Goal: Task Accomplishment & Management: Complete application form

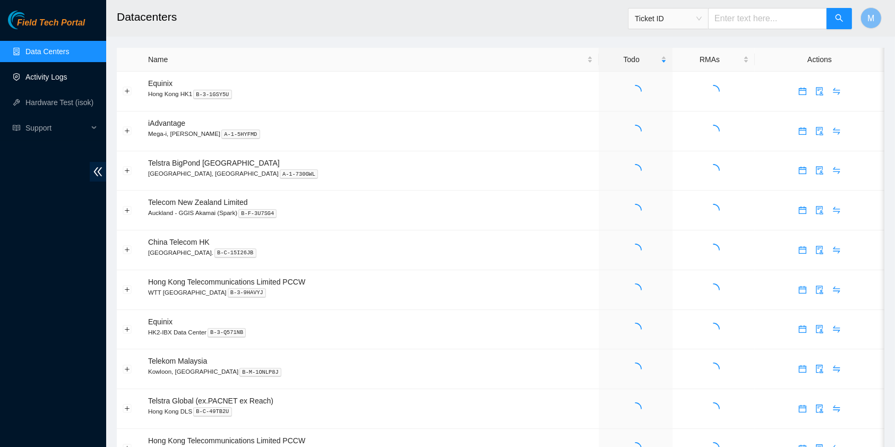
click at [52, 73] on link "Activity Logs" at bounding box center [46, 77] width 42 height 8
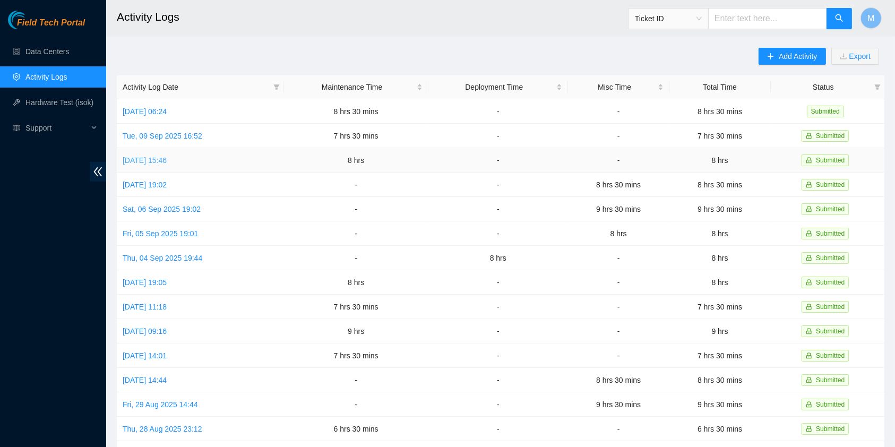
click at [162, 156] on link "[DATE] 15:46" at bounding box center [145, 160] width 44 height 8
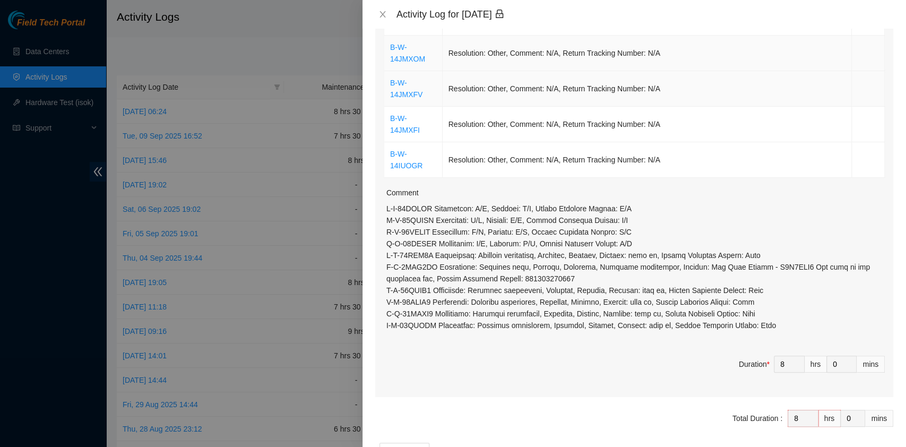
scroll to position [425, 0]
click at [385, 18] on icon "close" at bounding box center [383, 14] width 8 height 8
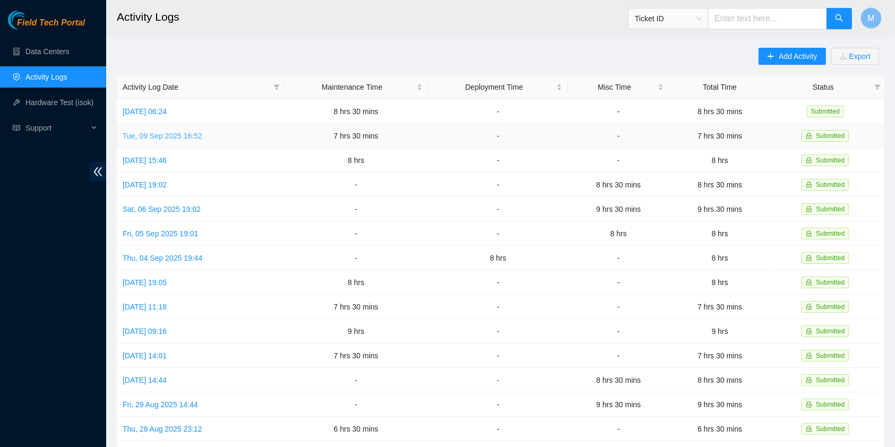
click at [136, 134] on link "Tue, 09 Sep 2025 16:52" at bounding box center [163, 136] width 80 height 8
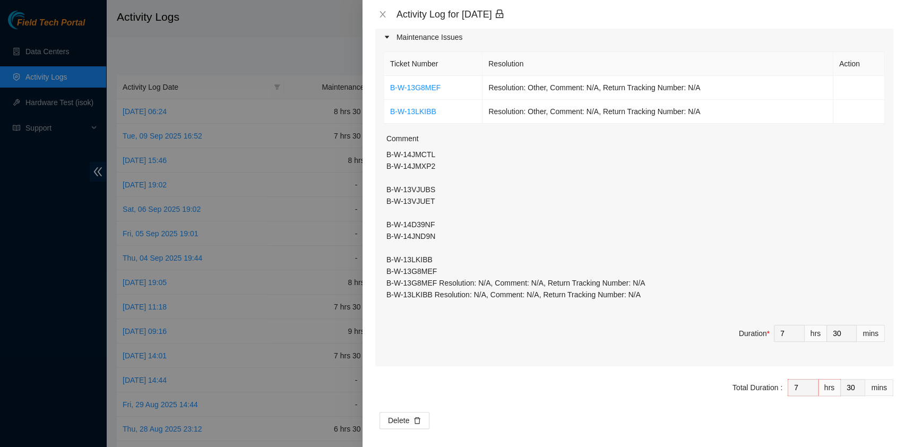
scroll to position [181, 0]
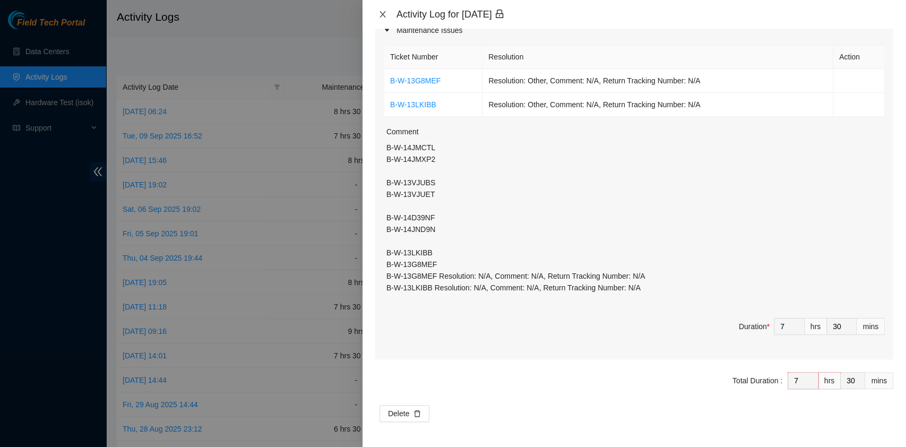
click at [385, 12] on icon "close" at bounding box center [383, 14] width 8 height 8
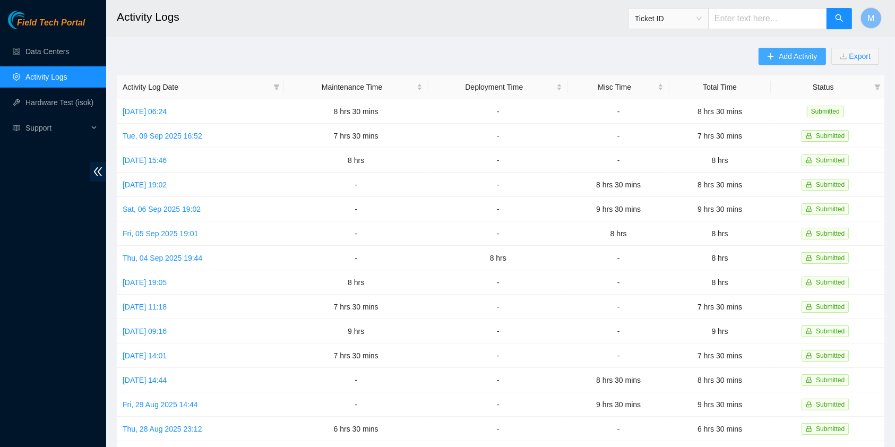
click at [786, 55] on span "Add Activity" at bounding box center [798, 56] width 38 height 12
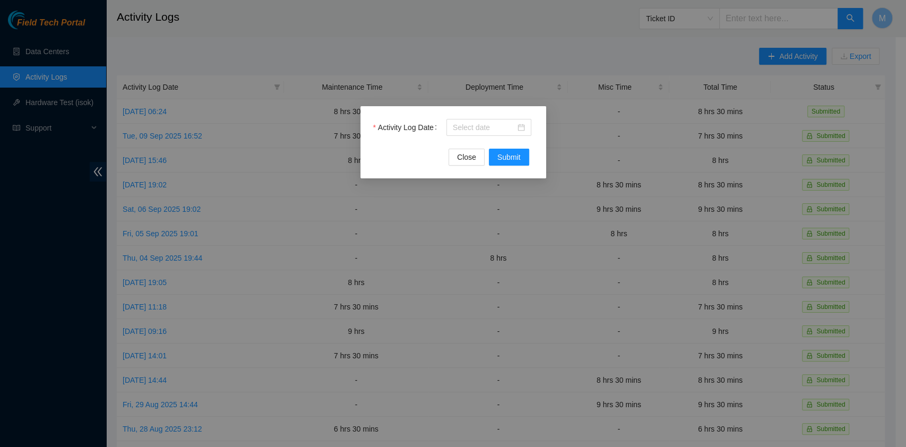
click at [478, 136] on div "Activity Log Date" at bounding box center [453, 134] width 160 height 30
click at [482, 125] on input "Activity Log Date" at bounding box center [484, 128] width 63 height 12
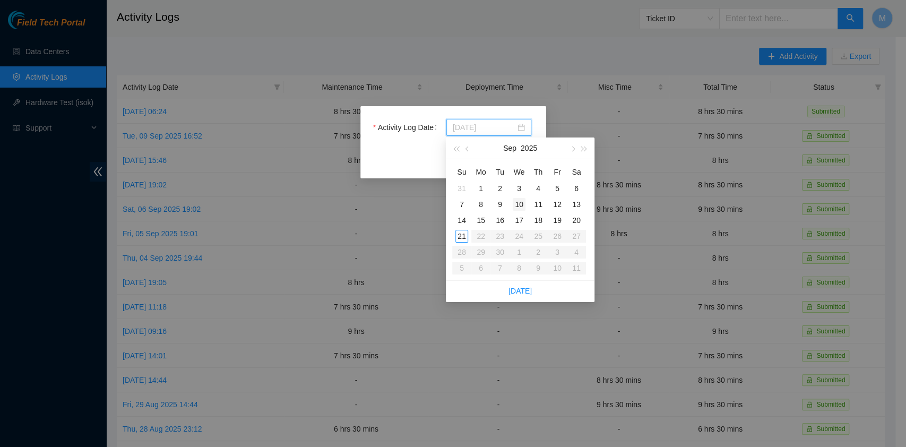
type input "[DATE]"
click at [518, 203] on div "10" at bounding box center [519, 204] width 13 height 13
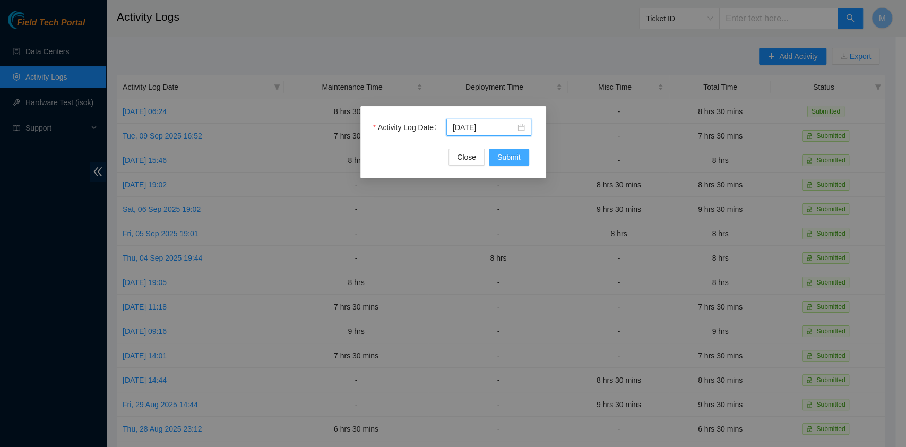
click at [515, 154] on span "Submit" at bounding box center [509, 157] width 23 height 12
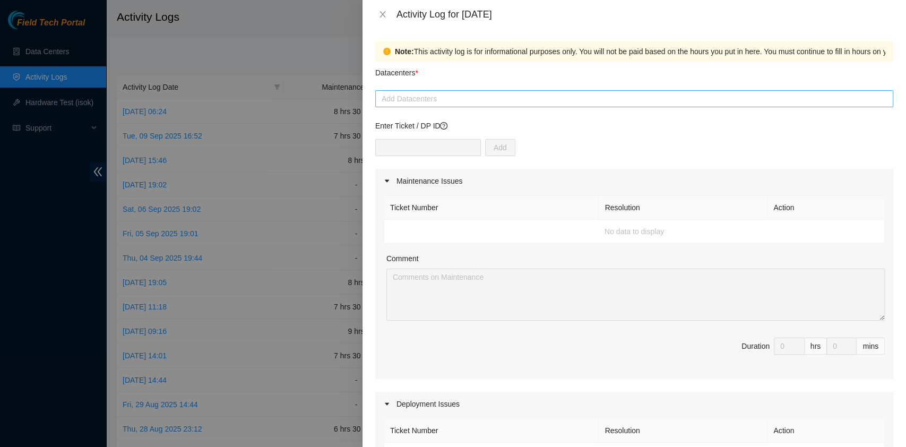
click at [494, 104] on div at bounding box center [634, 98] width 513 height 13
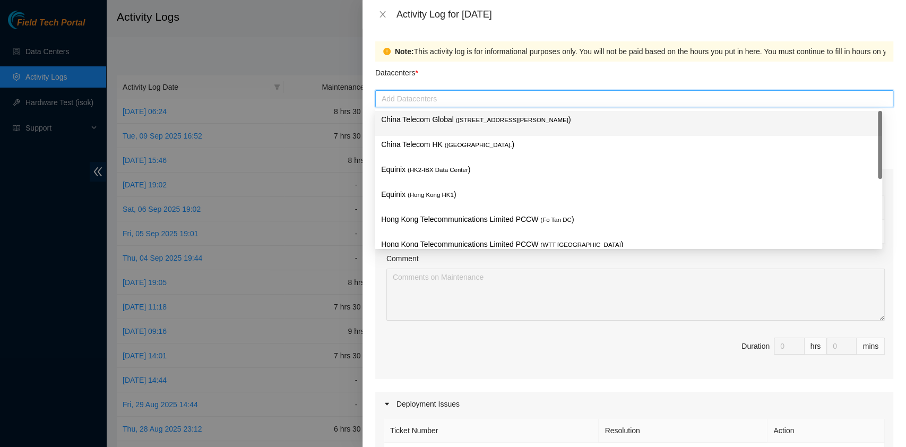
click at [484, 130] on div "China Telecom Global ( [STREET_ADDRESS][PERSON_NAME] )" at bounding box center [628, 124] width 495 height 20
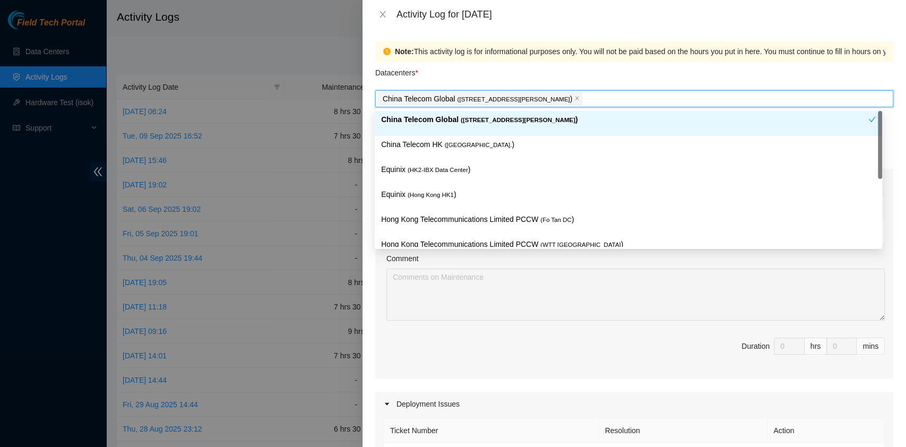
click at [469, 153] on div "China Telecom HK ( [GEOGRAPHIC_DATA] )" at bounding box center [628, 149] width 495 height 20
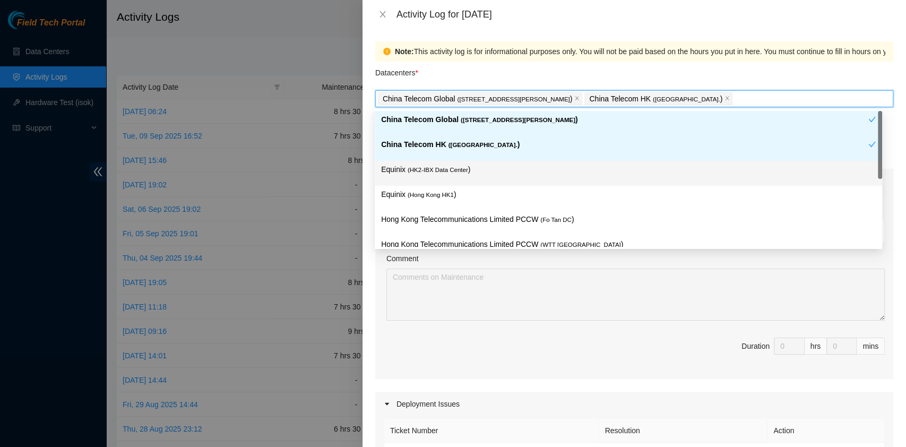
click at [457, 170] on span "( HK2-IBX Data Center" at bounding box center [438, 170] width 61 height 6
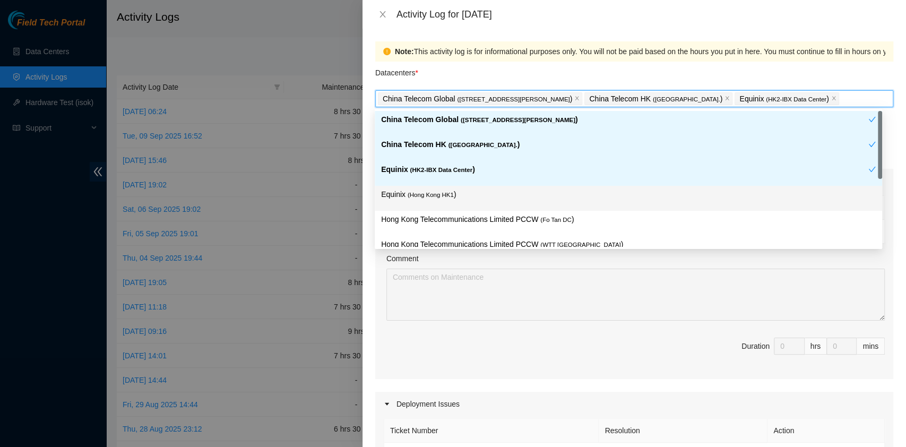
click at [450, 202] on div "Equinix ( [GEOGRAPHIC_DATA] HK1 )" at bounding box center [628, 199] width 495 height 20
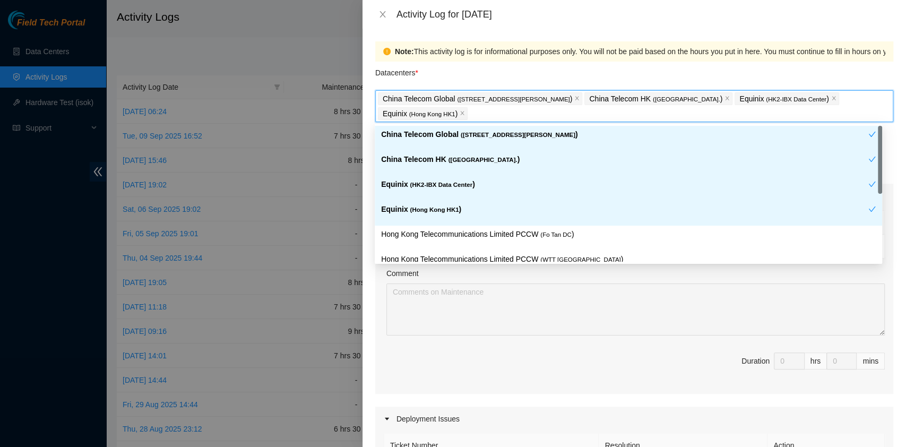
click at [479, 228] on p "Hong Kong Telecommunications Limited PCCW ( Fo Tan DC )" at bounding box center [628, 234] width 495 height 12
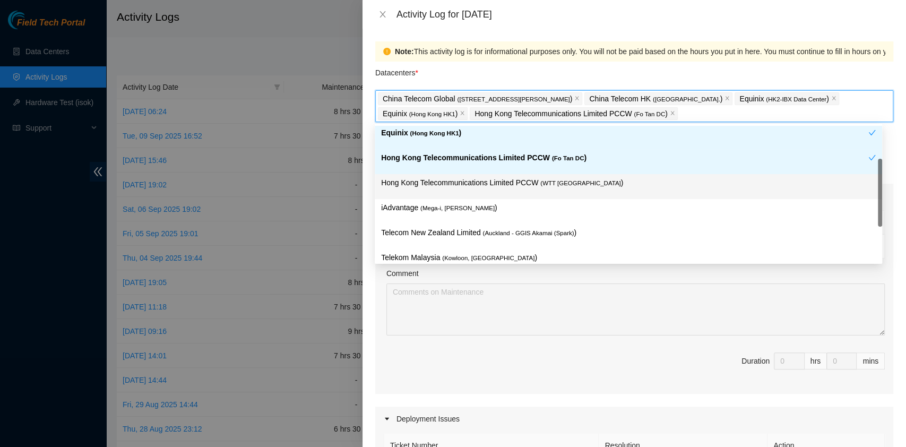
click at [541, 181] on span "( WTT [GEOGRAPHIC_DATA]" at bounding box center [581, 183] width 80 height 6
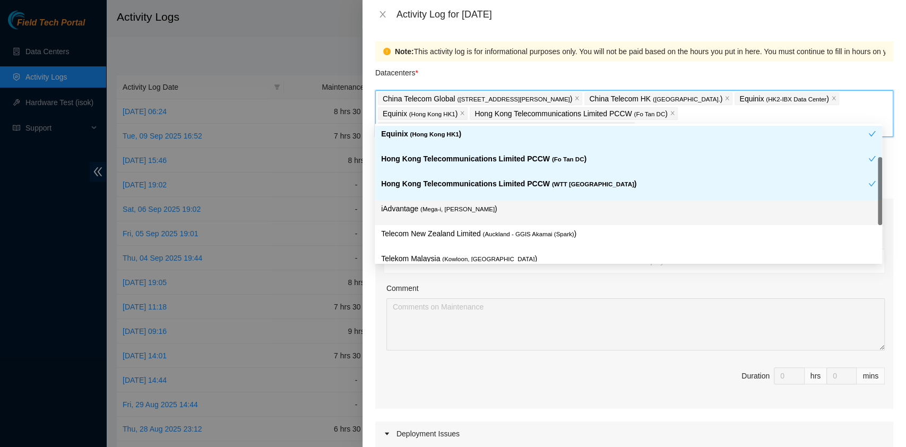
click at [474, 201] on div "iAdvantage ( Mega-i, Chai Wan )" at bounding box center [629, 212] width 508 height 25
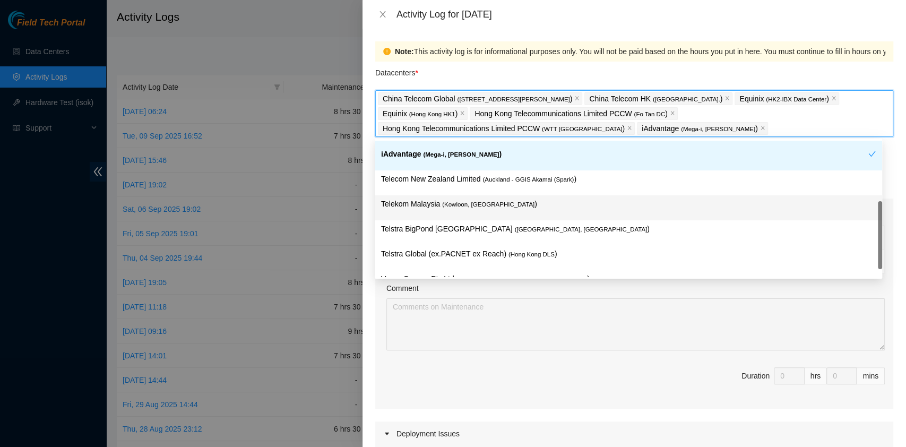
click at [511, 205] on p "Telekom Malaysia ( [GEOGRAPHIC_DATA], [GEOGRAPHIC_DATA] )" at bounding box center [628, 204] width 495 height 12
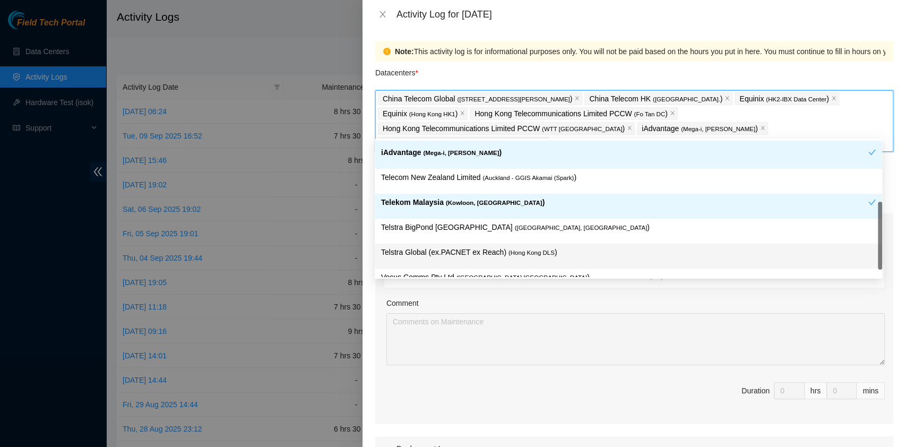
click at [542, 251] on span "( Hong Kong DLS" at bounding box center [532, 253] width 46 height 6
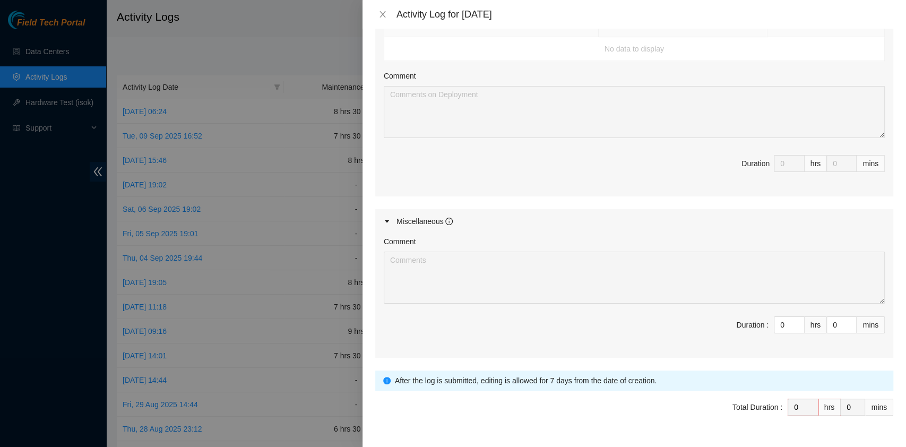
scroll to position [462, 0]
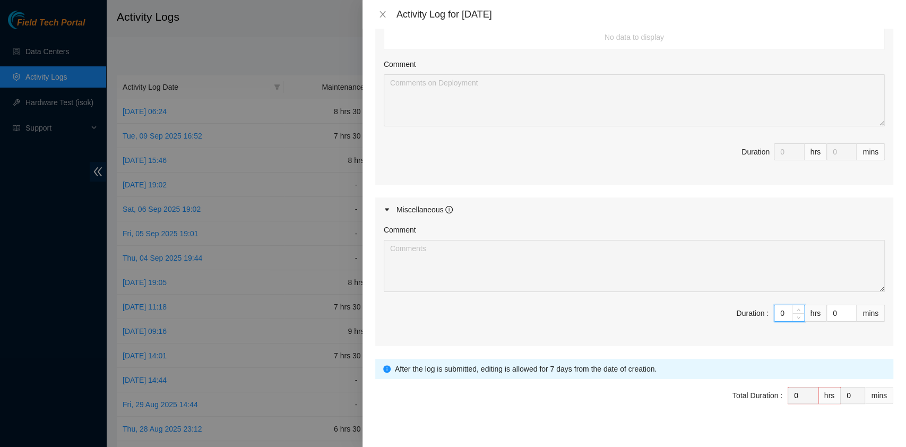
drag, startPoint x: 775, startPoint y: 294, endPoint x: 760, endPoint y: 291, distance: 15.2
click at [760, 305] on span "Duration : 0 hrs 0 mins" at bounding box center [634, 320] width 501 height 30
type input "9"
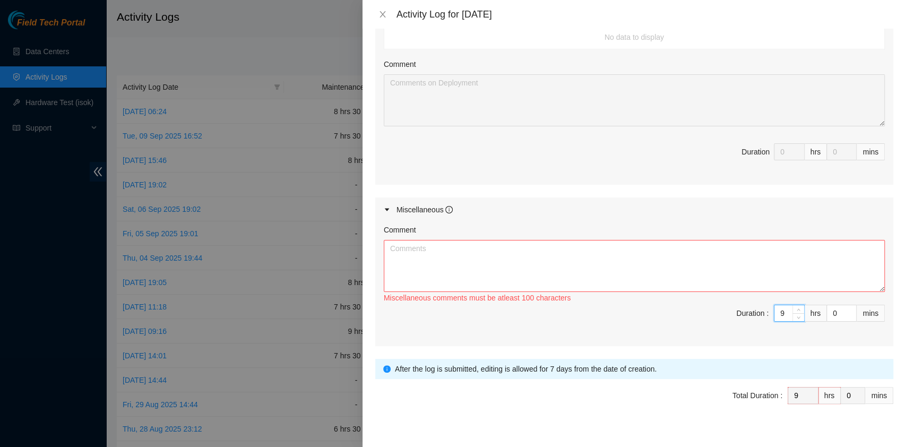
type input "9"
click at [504, 247] on textarea "Comment" at bounding box center [634, 266] width 501 height 52
paste textarea "Comment Comment Comment Comment Comment Comment Comment Comment Comment E Team …"
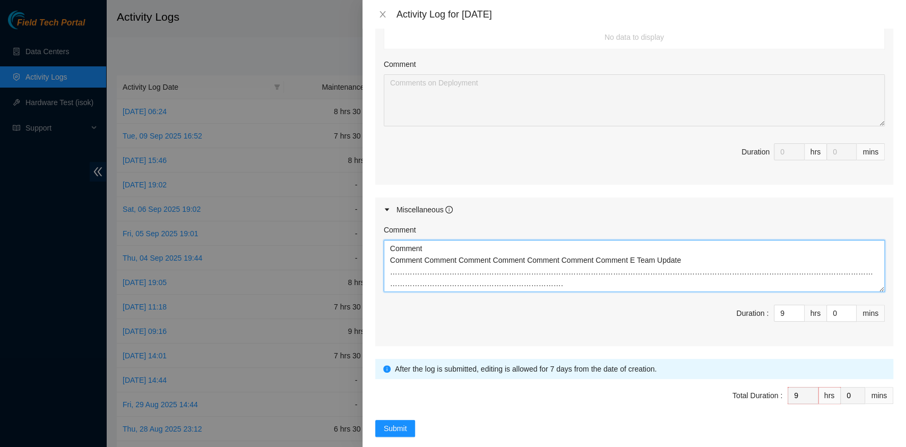
type textarea "Comment Comment Comment Comment Comment Comment Comment Comment Comment E Team …"
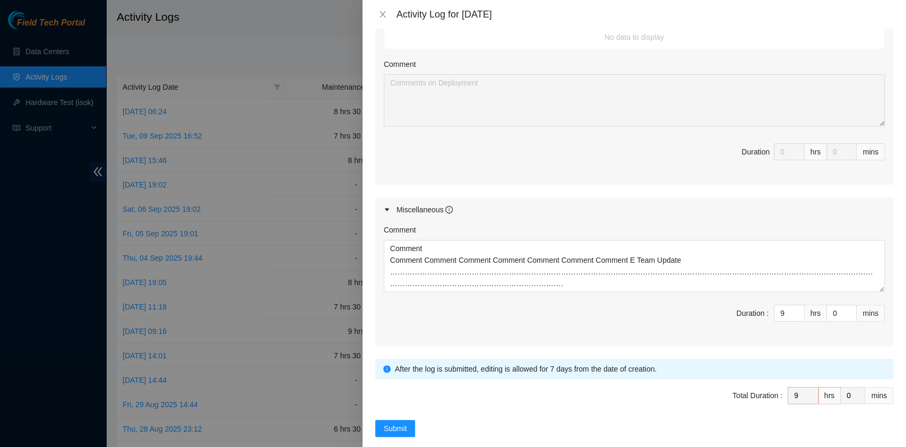
click at [398, 400] on span "Total Duration : 9 hrs 0 mins" at bounding box center [634, 402] width 518 height 30
click at [400, 423] on span "Submit" at bounding box center [395, 429] width 23 height 12
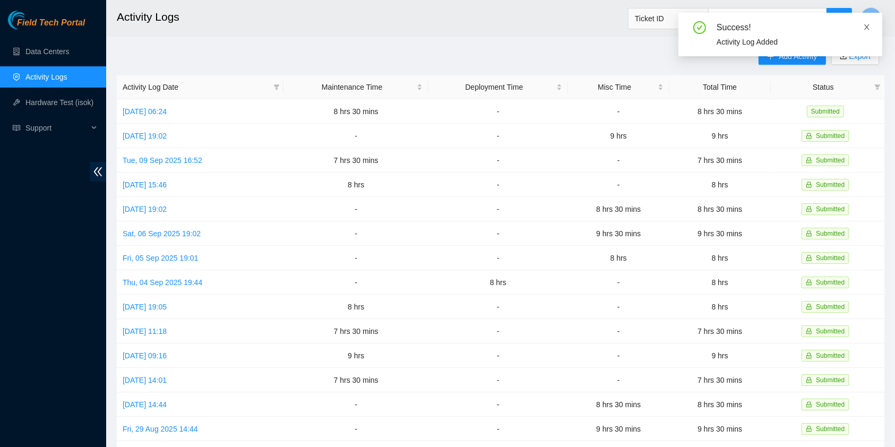
click at [864, 27] on icon "close" at bounding box center [866, 26] width 7 height 7
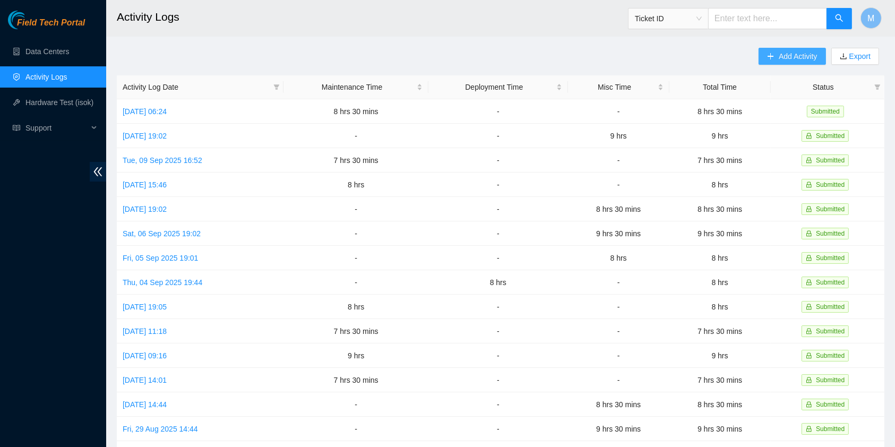
click at [786, 59] on span "Add Activity" at bounding box center [798, 56] width 38 height 12
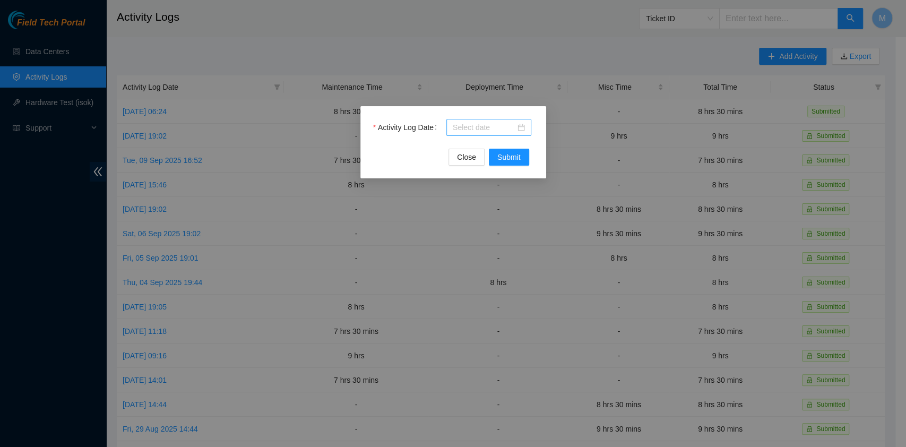
click at [502, 121] on div at bounding box center [489, 127] width 85 height 17
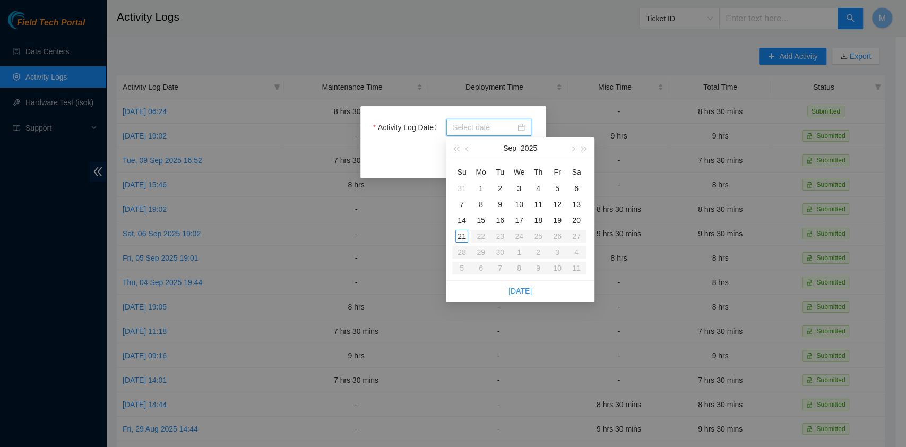
click at [506, 133] on div at bounding box center [489, 127] width 85 height 17
type input "[DATE]"
click at [543, 208] on div "11" at bounding box center [538, 204] width 13 height 13
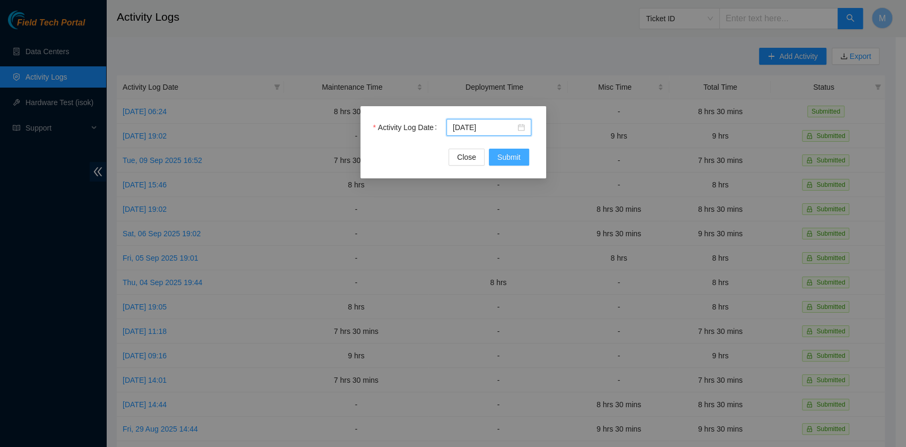
click at [517, 152] on span "Submit" at bounding box center [509, 157] width 23 height 12
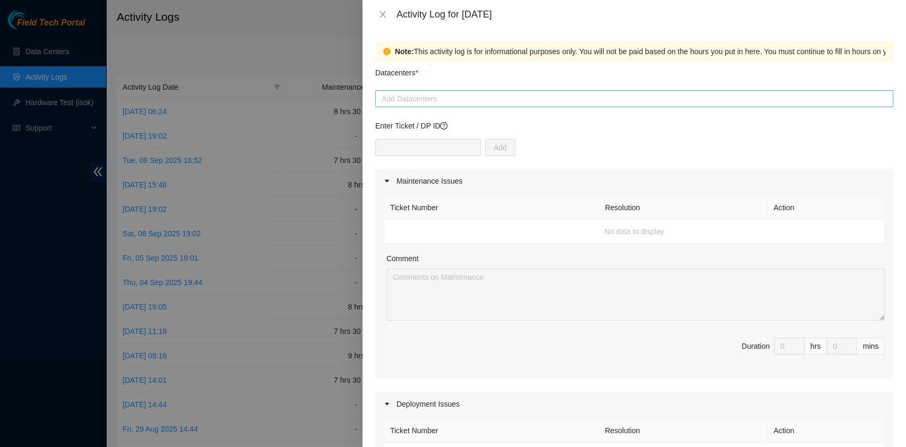
click at [460, 99] on div at bounding box center [634, 98] width 513 height 13
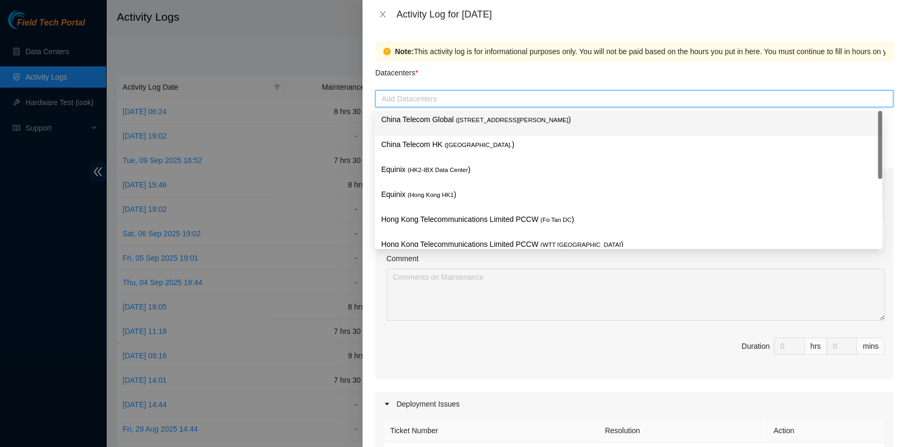
click at [459, 105] on div "Add Datacenters" at bounding box center [634, 98] width 518 height 17
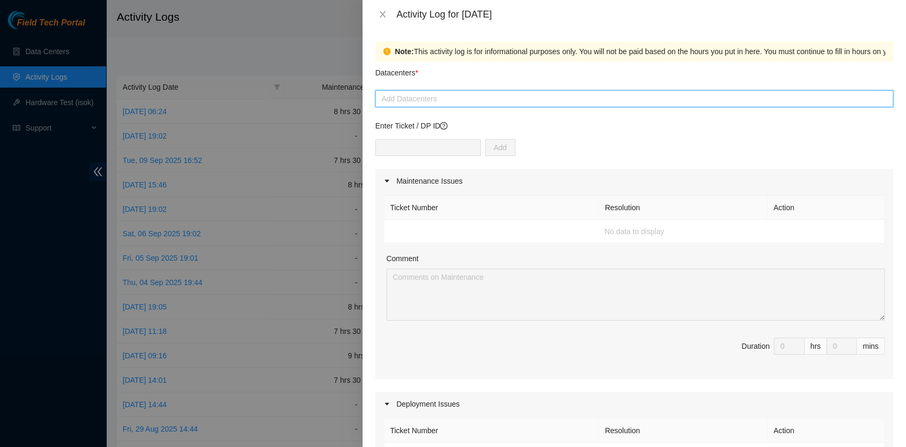
click at [453, 131] on p "Enter Ticket / DP ID" at bounding box center [634, 126] width 518 height 12
click at [445, 101] on div at bounding box center [634, 98] width 513 height 13
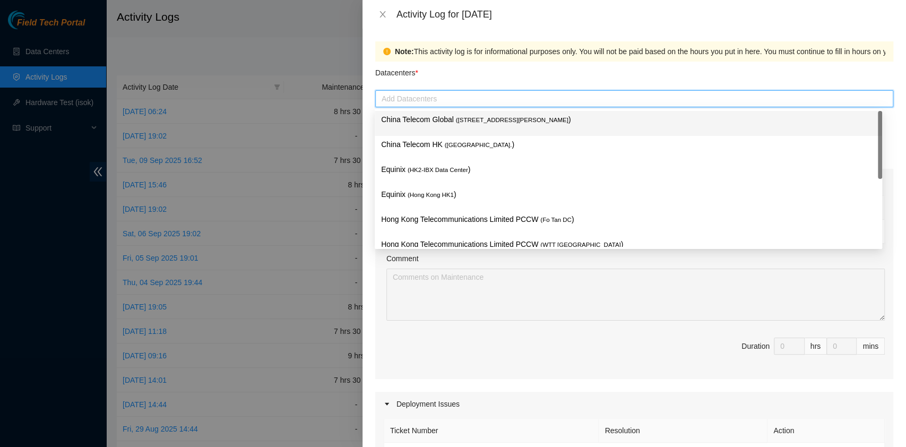
click at [444, 119] on p "China Telecom Global ( [STREET_ADDRESS][PERSON_NAME] )" at bounding box center [628, 120] width 495 height 12
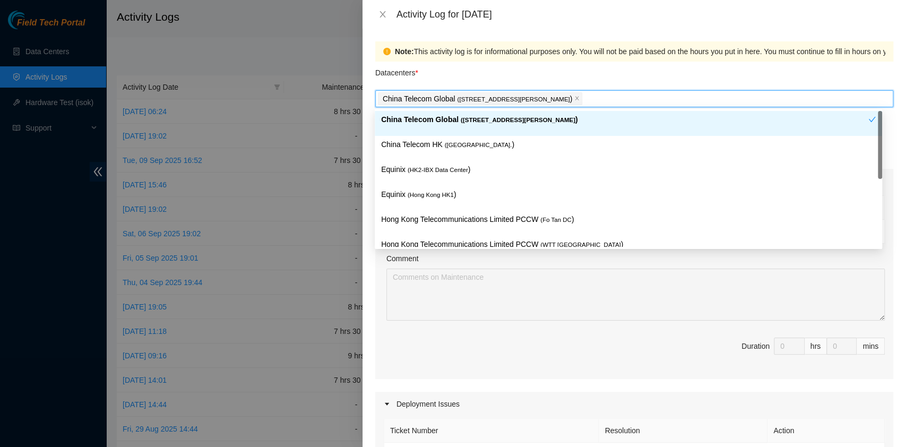
click at [442, 125] on div "China Telecom Global ( [STREET_ADDRESS][PERSON_NAME] )" at bounding box center [624, 124] width 487 height 20
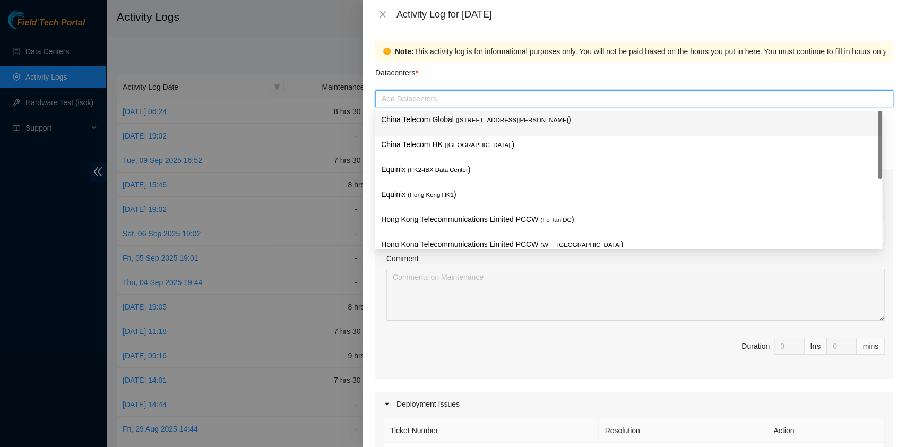
click at [441, 129] on div "China Telecom Global ( [STREET_ADDRESS][PERSON_NAME] )" at bounding box center [628, 124] width 495 height 20
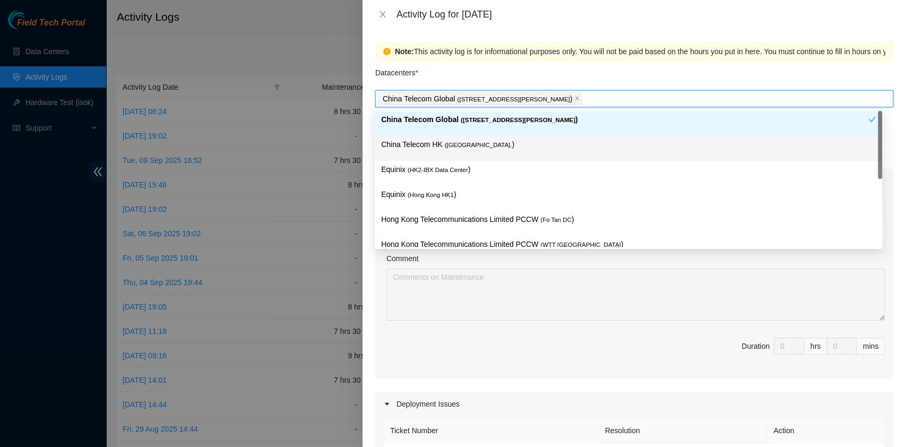
click at [441, 143] on p "China Telecom HK ( [GEOGRAPHIC_DATA] )" at bounding box center [628, 145] width 495 height 12
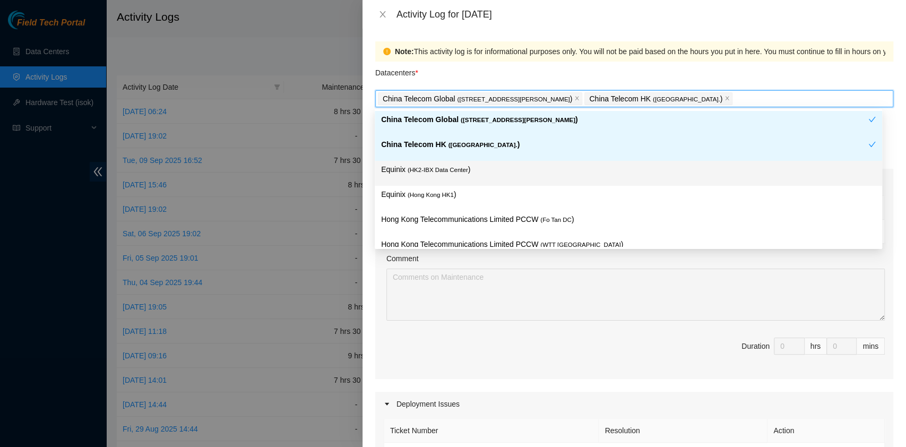
click at [439, 164] on p "Equinix ( HK2-IBX Data Center )" at bounding box center [628, 170] width 495 height 12
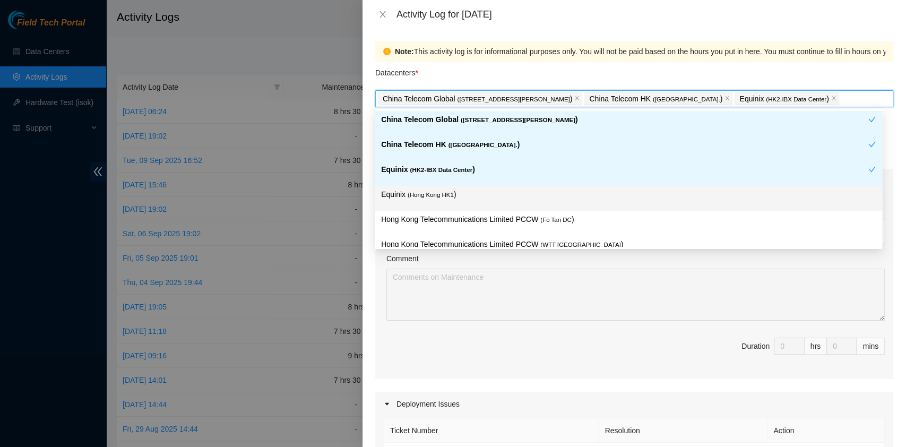
click at [439, 208] on div "Equinix ( [GEOGRAPHIC_DATA] HK1 )" at bounding box center [629, 198] width 508 height 25
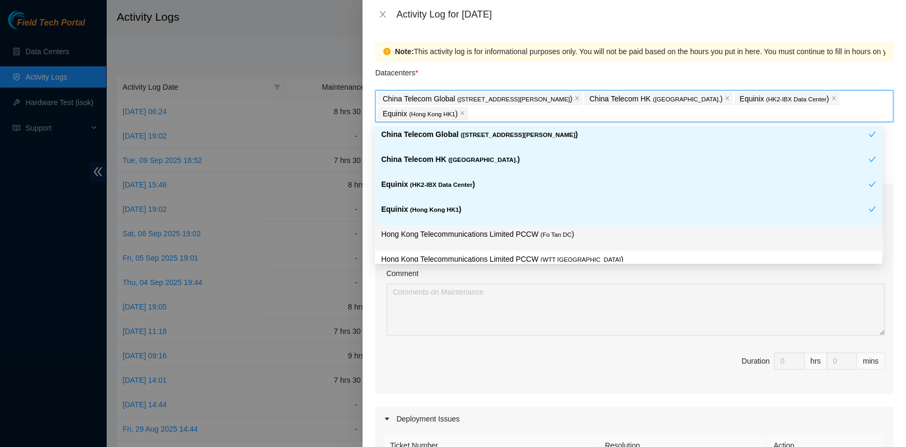
click at [488, 226] on div "Hong Kong Telecommunications Limited PCCW ( Fo Tan DC )" at bounding box center [629, 238] width 508 height 25
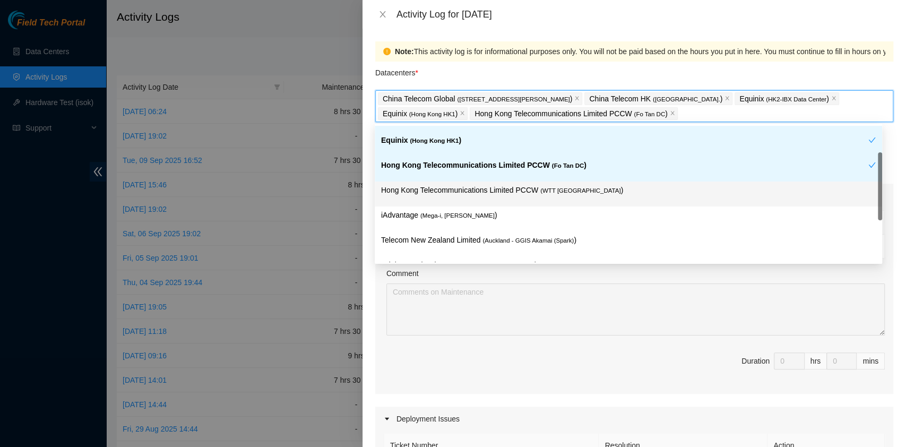
click at [546, 189] on span "( WTT [GEOGRAPHIC_DATA]" at bounding box center [581, 190] width 80 height 6
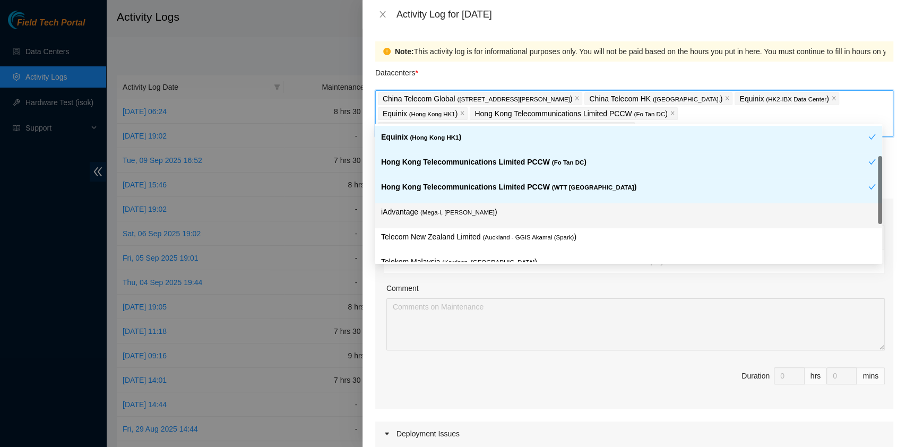
click at [484, 218] on div "iAdvantage ( Mega-i, Chai Wan )" at bounding box center [628, 216] width 495 height 20
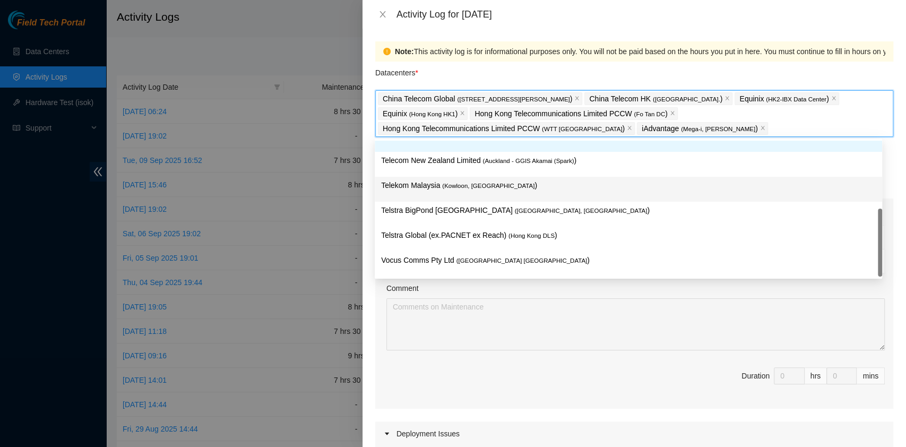
scroll to position [164, 0]
click at [504, 178] on div "Telekom Malaysia ( [GEOGRAPHIC_DATA], [GEOGRAPHIC_DATA] )" at bounding box center [629, 189] width 508 height 25
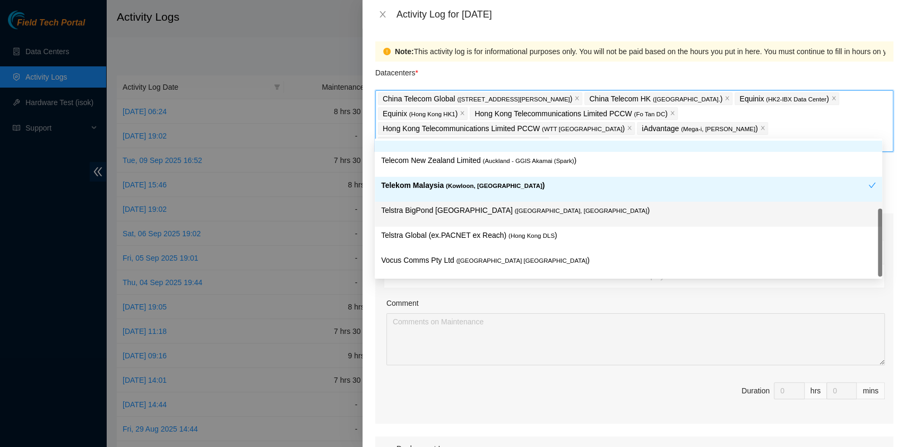
click at [558, 229] on p "Telstra Global (ex.PACNET ex Reach) ( [GEOGRAPHIC_DATA] DLS )" at bounding box center [628, 235] width 495 height 12
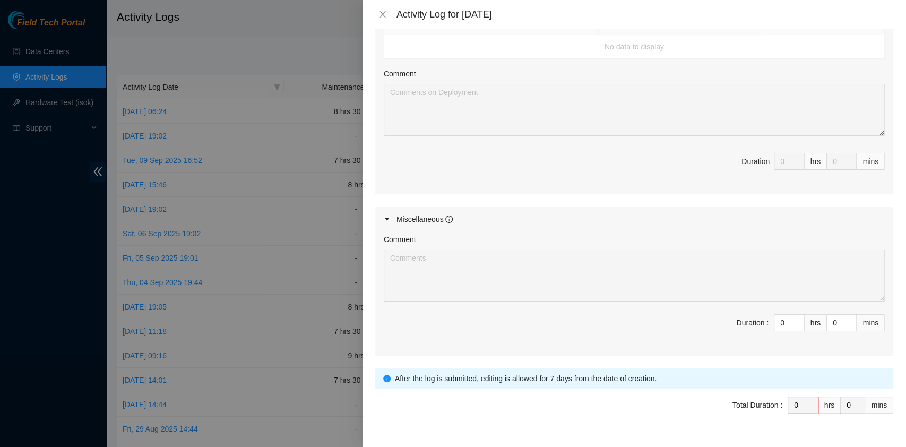
scroll to position [462, 0]
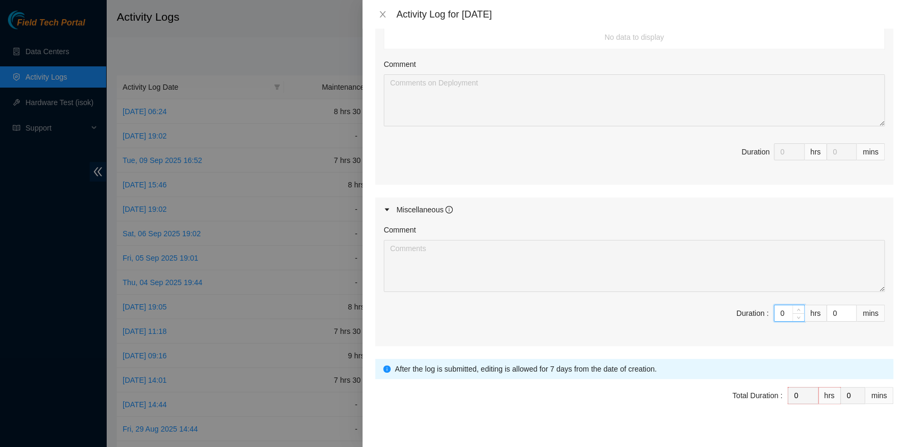
drag, startPoint x: 775, startPoint y: 299, endPoint x: 721, endPoint y: 290, distance: 55.5
click at [721, 305] on span "Duration : 0 hrs 0 mins" at bounding box center [634, 320] width 501 height 30
type input "9"
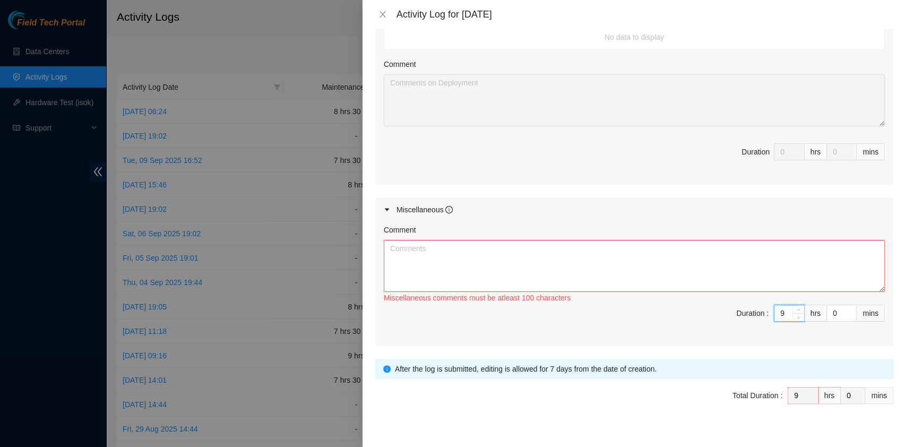
type input "9"
click at [396, 248] on textarea "Comment" at bounding box center [634, 266] width 501 height 52
paste textarea "Comment Comment Comment Comment Beeline update…………………………………………………………………………………………"
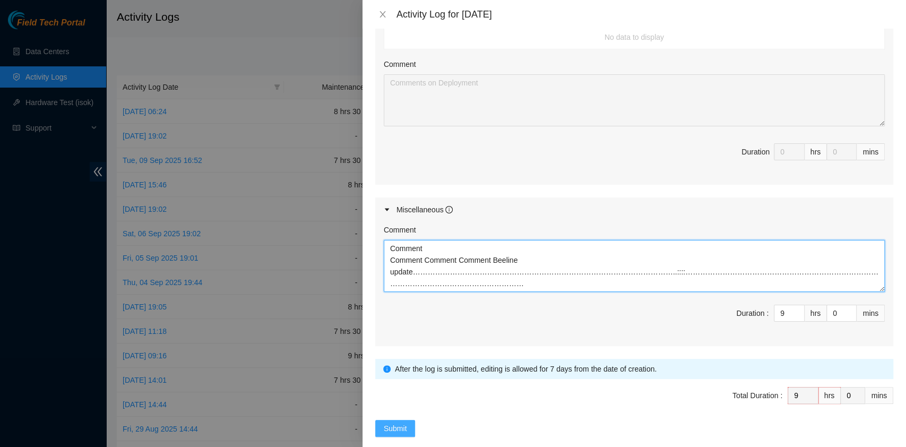
type textarea "Comment Comment Comment Comment Beeline update…………………………………………………………………………………………"
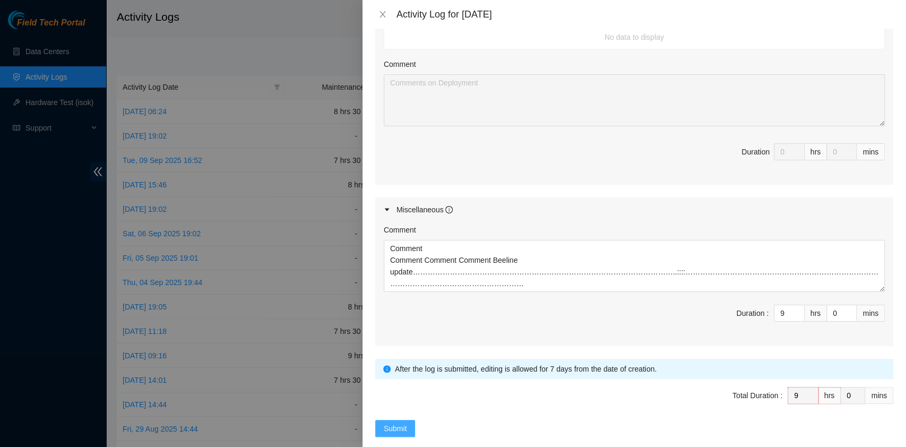
click at [410, 420] on button "Submit" at bounding box center [395, 428] width 40 height 17
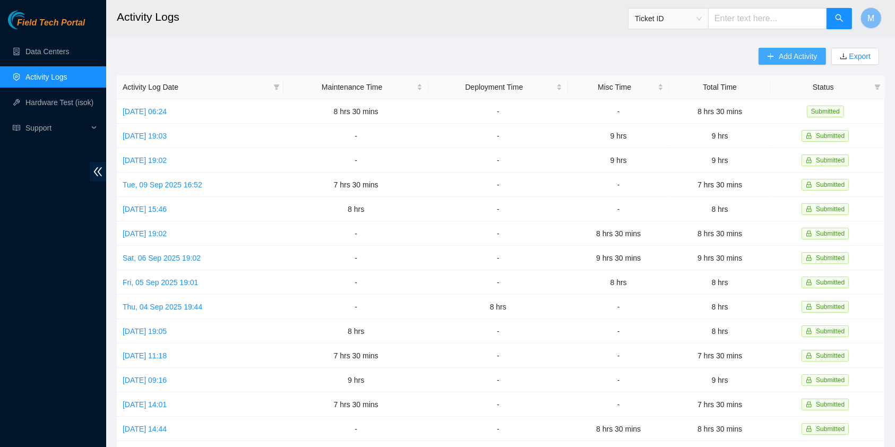
click at [784, 57] on span "Add Activity" at bounding box center [798, 56] width 38 height 12
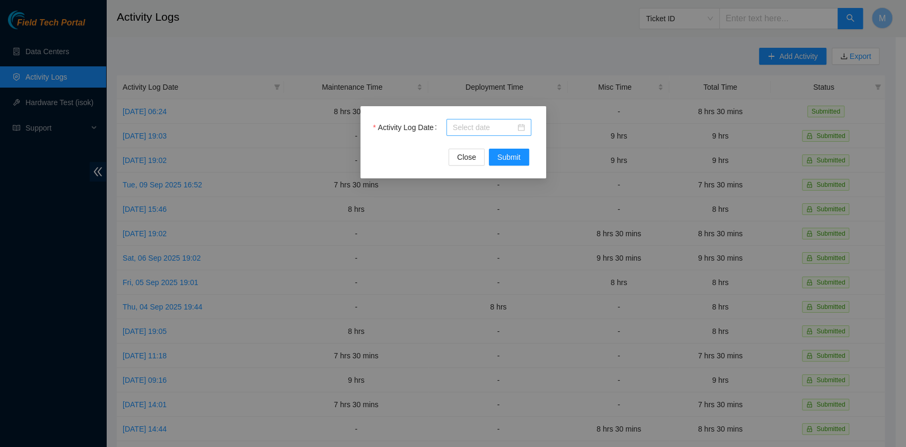
click at [464, 127] on input "Activity Log Date" at bounding box center [484, 128] width 63 height 12
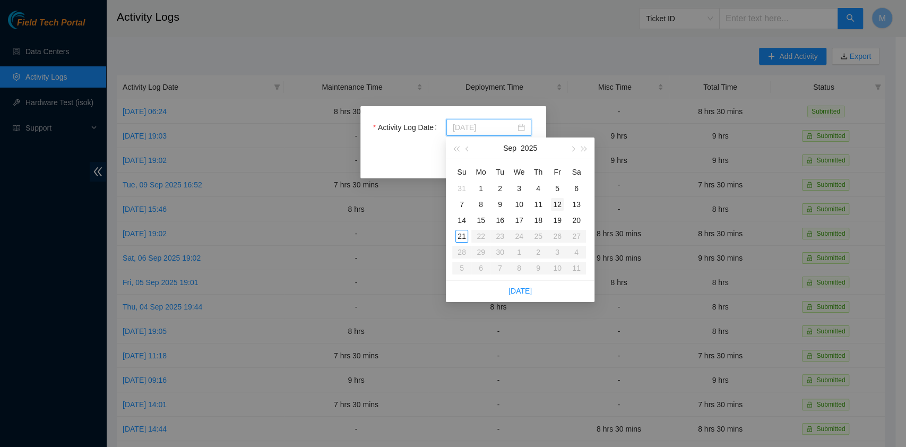
type input "[DATE]"
click at [556, 204] on div "12" at bounding box center [557, 204] width 13 height 13
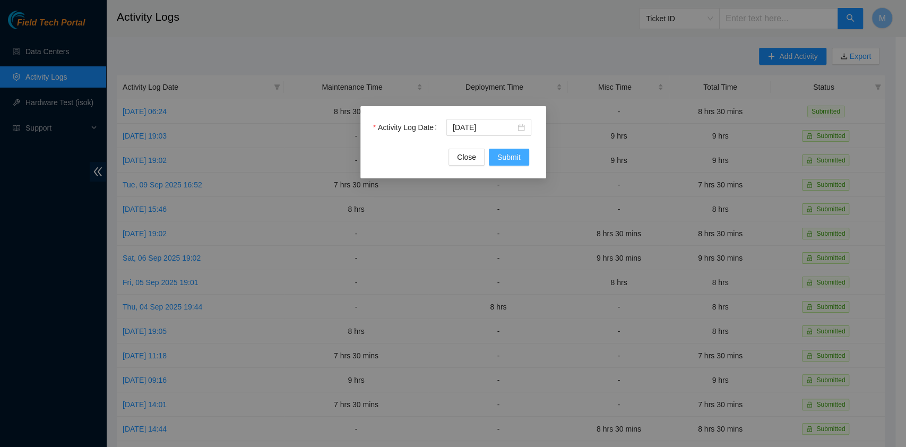
click at [518, 154] on span "Submit" at bounding box center [509, 157] width 23 height 12
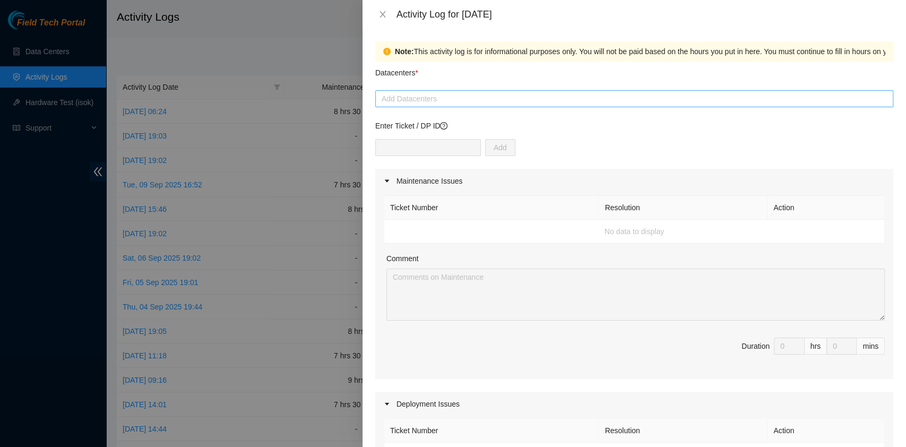
click at [461, 98] on div at bounding box center [634, 98] width 513 height 13
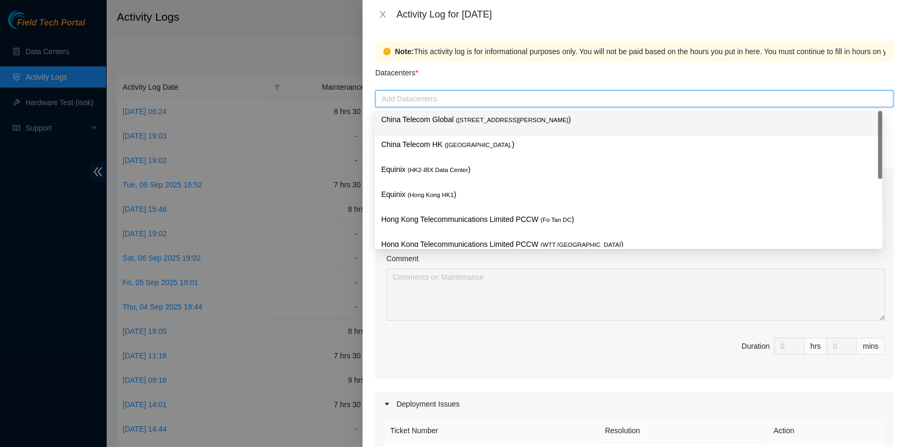
click at [461, 118] on span "( [STREET_ADDRESS][PERSON_NAME]" at bounding box center [512, 120] width 113 height 6
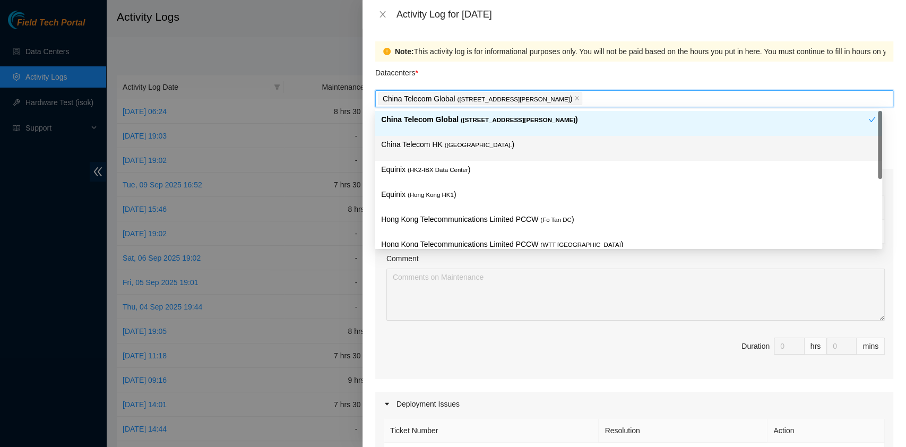
click at [451, 144] on span "( [GEOGRAPHIC_DATA]." at bounding box center [478, 145] width 67 height 6
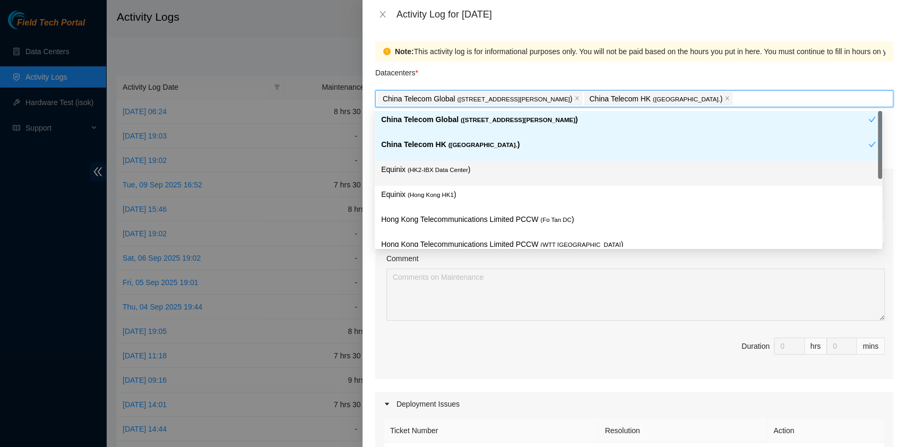
click at [445, 168] on span "( HK2-IBX Data Center" at bounding box center [438, 170] width 61 height 6
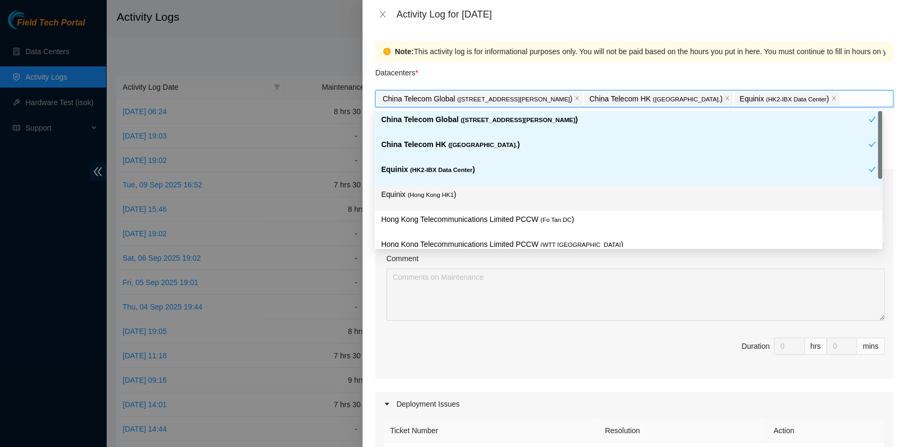
click at [443, 192] on span "( [GEOGRAPHIC_DATA] HK1" at bounding box center [431, 195] width 46 height 6
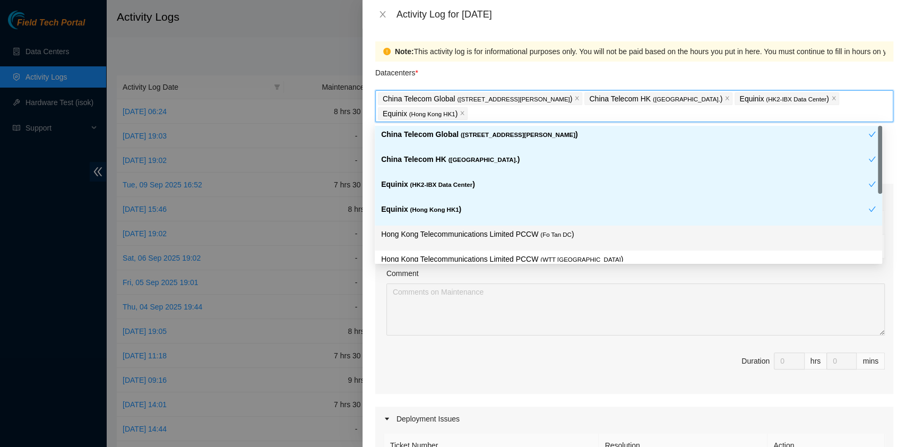
click at [476, 226] on div "Hong Kong Telecommunications Limited PCCW ( Fo Tan DC )" at bounding box center [629, 238] width 508 height 25
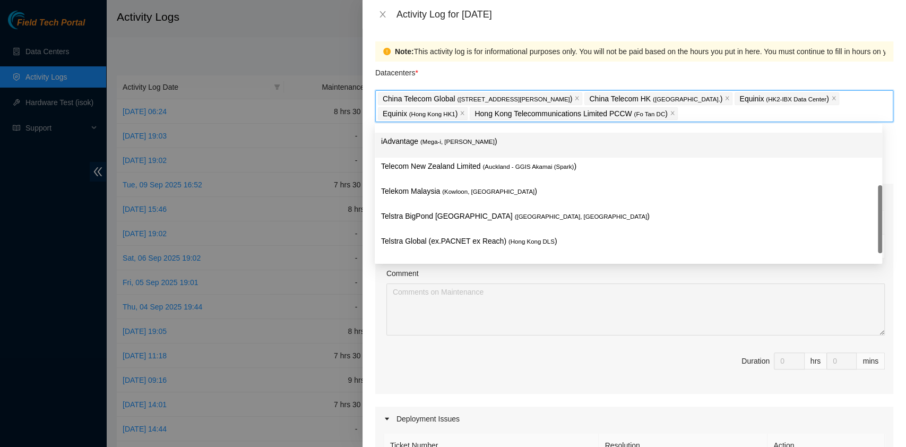
click at [511, 148] on div "iAdvantage ( Mega-i, Chai Wan )" at bounding box center [628, 145] width 495 height 20
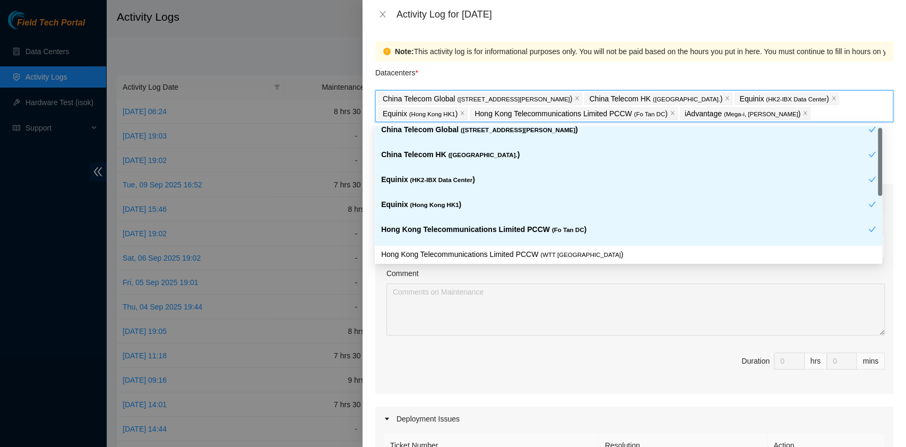
click at [565, 243] on div "Hong Kong Telecommunications Limited PCCW ( Fo Tan DC )" at bounding box center [629, 233] width 508 height 25
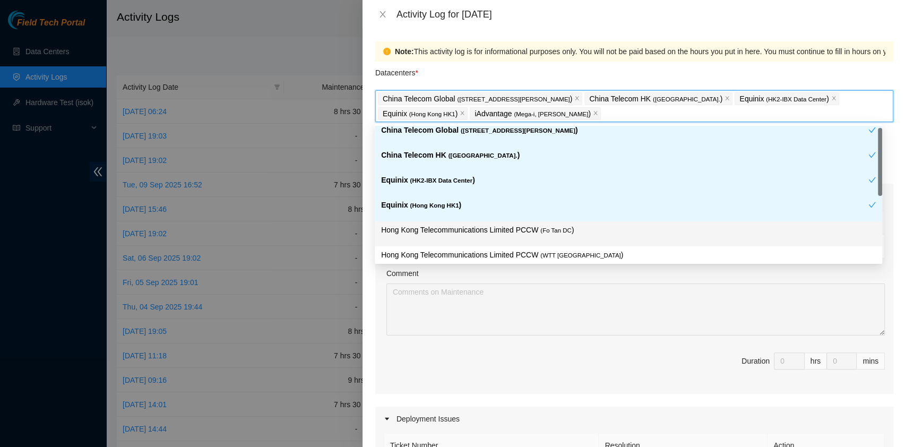
click at [561, 238] on div "Hong Kong Telecommunications Limited PCCW ( Fo Tan DC )" at bounding box center [628, 234] width 495 height 20
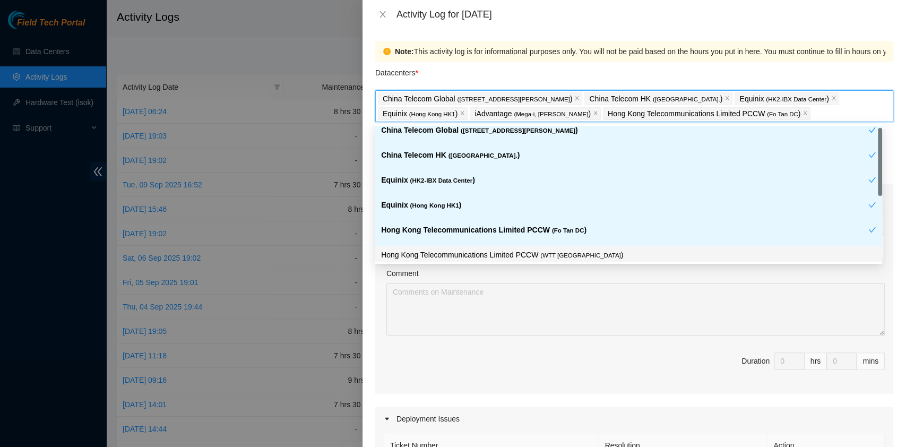
click at [560, 253] on span "( WTT [GEOGRAPHIC_DATA]" at bounding box center [581, 255] width 80 height 6
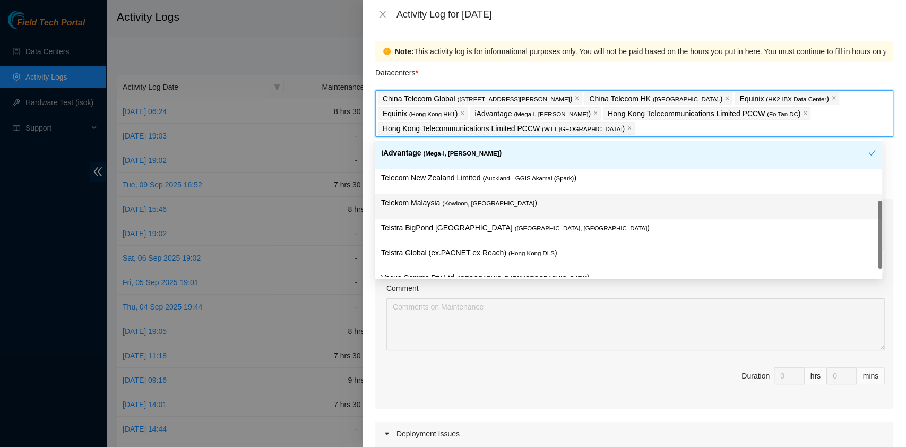
click at [501, 203] on p "Telekom Malaysia ( [GEOGRAPHIC_DATA], [GEOGRAPHIC_DATA] )" at bounding box center [628, 203] width 495 height 12
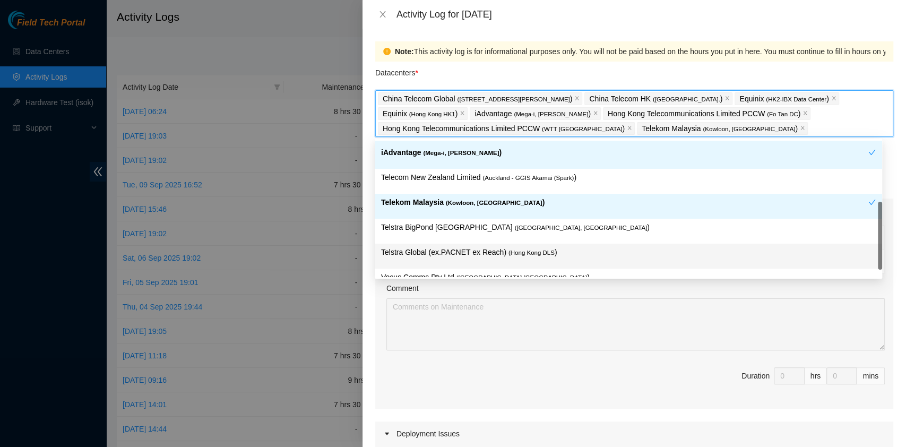
click at [525, 246] on p "Telstra Global (ex.PACNET ex Reach) ( [GEOGRAPHIC_DATA] DLS )" at bounding box center [628, 252] width 495 height 12
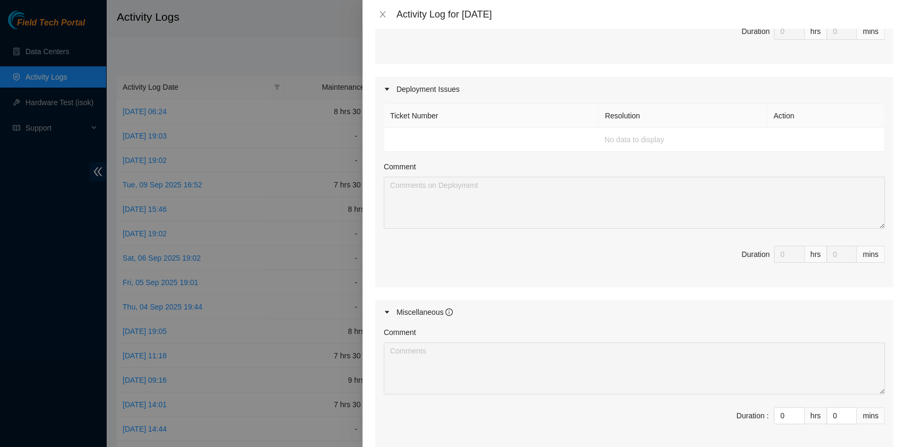
scroll to position [476, 0]
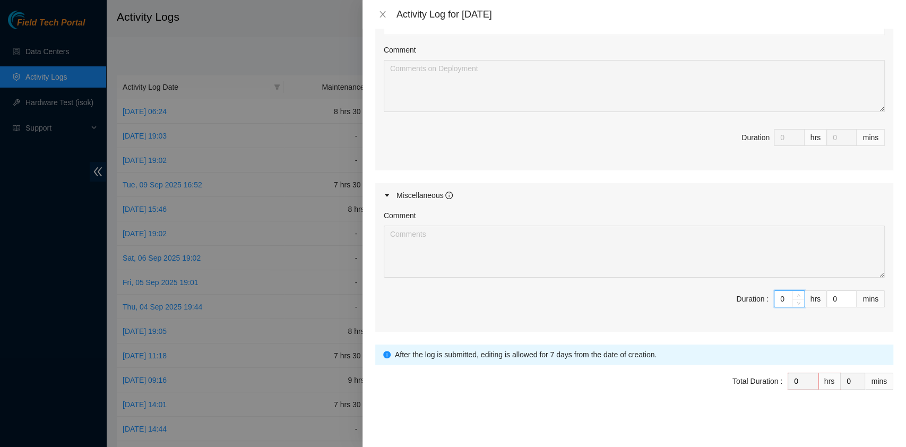
drag, startPoint x: 779, startPoint y: 303, endPoint x: 749, endPoint y: 301, distance: 30.3
click at [749, 301] on span "Duration : 0 hrs 0 mins" at bounding box center [634, 305] width 501 height 30
type input "9"
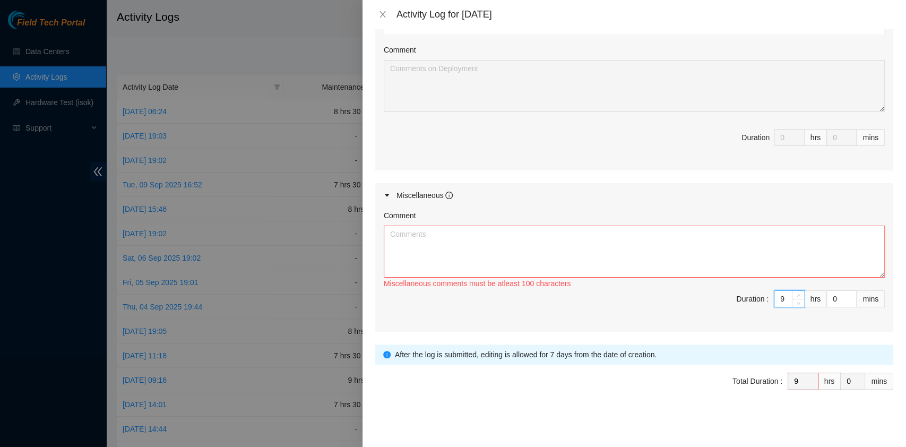
type input "9"
click at [429, 256] on textarea "Comment" at bounding box center [634, 252] width 501 height 52
paste textarea "Comment Comment Comment Comment Comment Comment Comment Comment .RMA Documentat…"
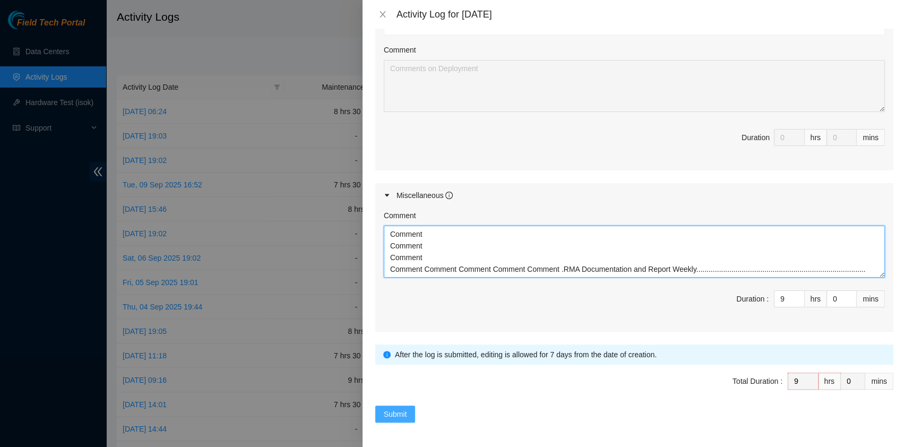
type textarea "Comment Comment Comment Comment Comment Comment Comment Comment .RMA Documentat…"
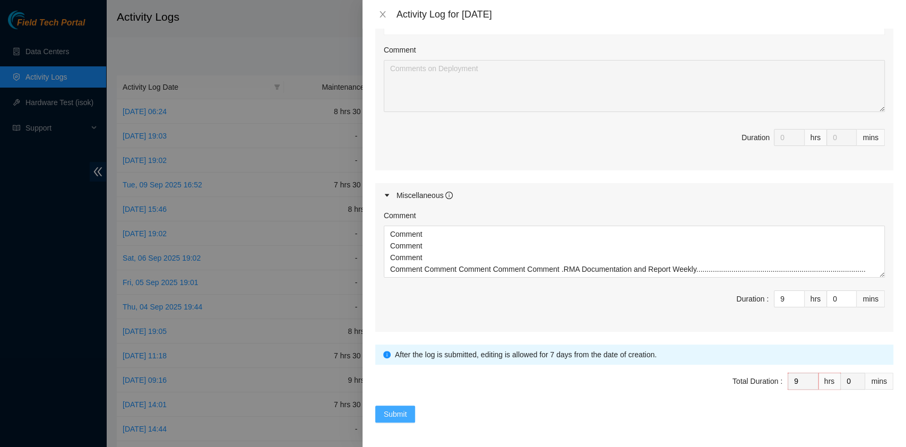
click at [409, 413] on button "Submit" at bounding box center [395, 414] width 40 height 17
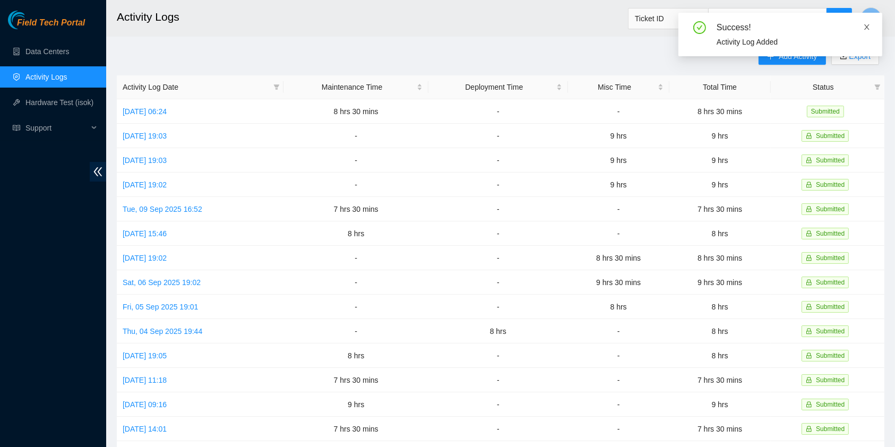
click at [867, 23] on icon "close" at bounding box center [866, 26] width 7 height 7
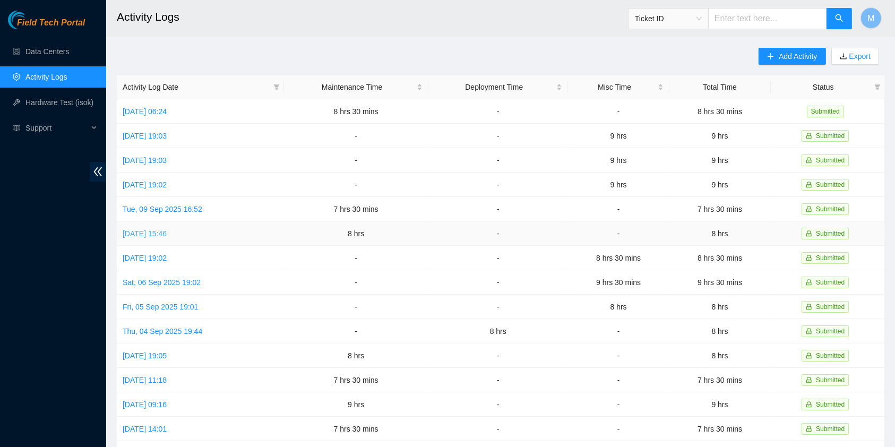
click at [148, 232] on link "[DATE] 15:46" at bounding box center [145, 233] width 44 height 8
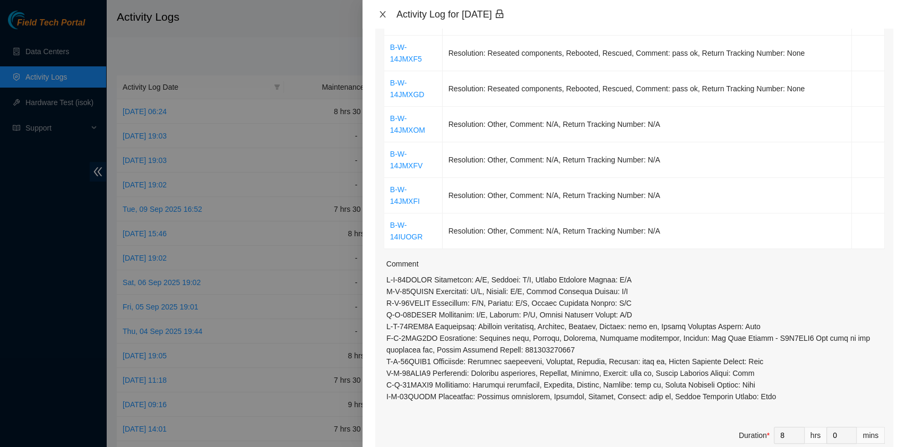
scroll to position [354, 0]
click at [382, 11] on icon "close" at bounding box center [383, 14] width 8 height 8
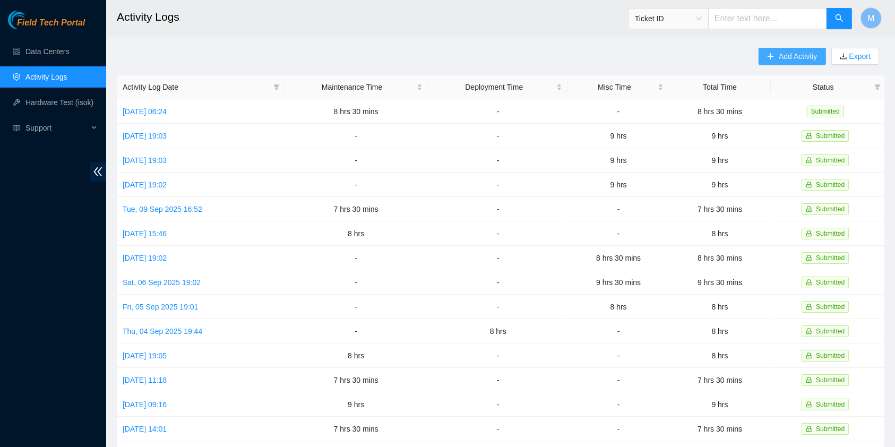
click at [785, 57] on span "Add Activity" at bounding box center [798, 56] width 38 height 12
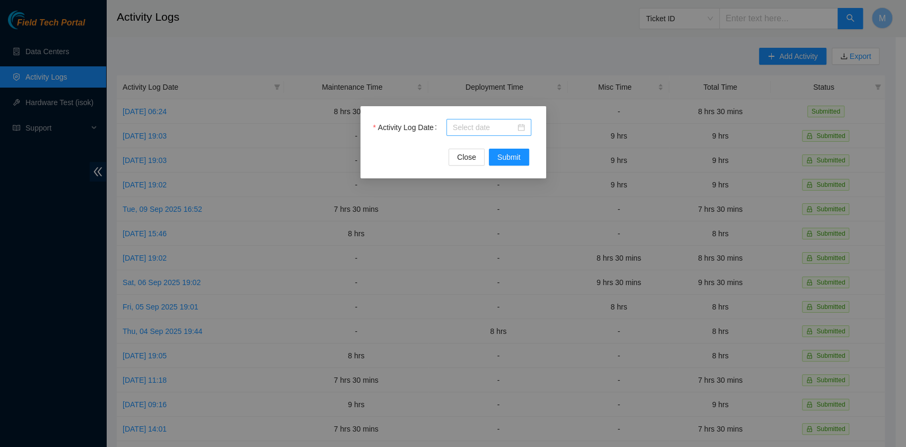
click at [466, 121] on div at bounding box center [489, 127] width 85 height 17
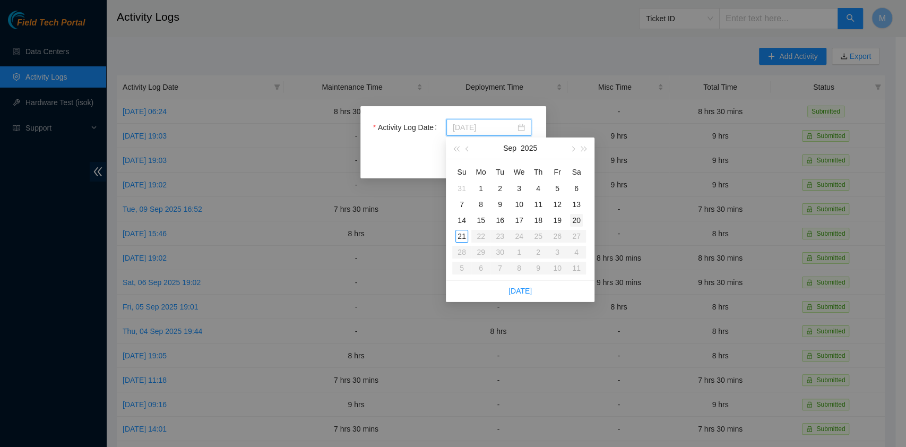
type input "[DATE]"
click at [578, 205] on div "13" at bounding box center [576, 204] width 13 height 13
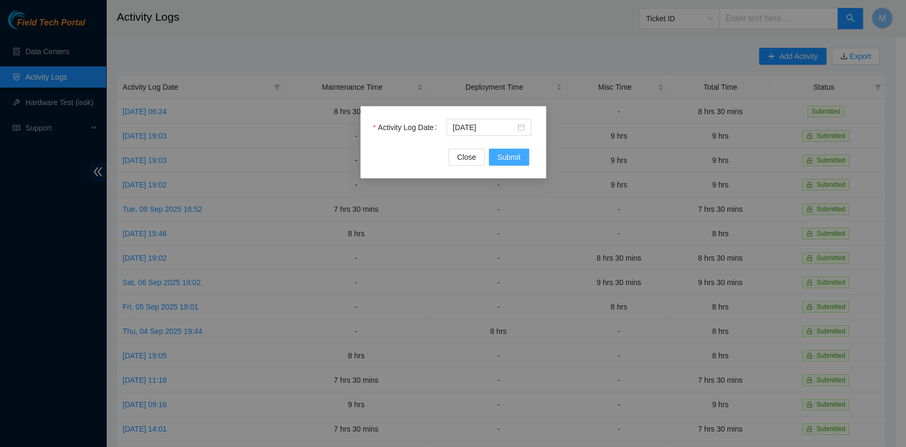
click at [522, 157] on button "Submit" at bounding box center [509, 157] width 40 height 17
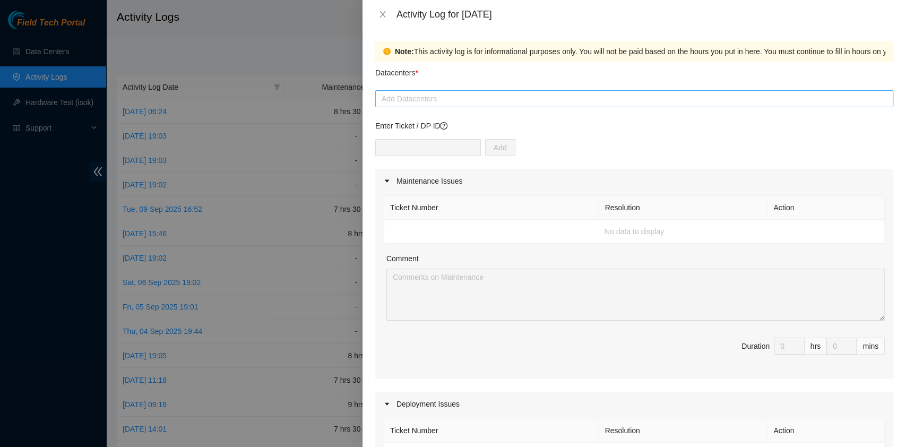
click at [432, 97] on div at bounding box center [634, 98] width 513 height 13
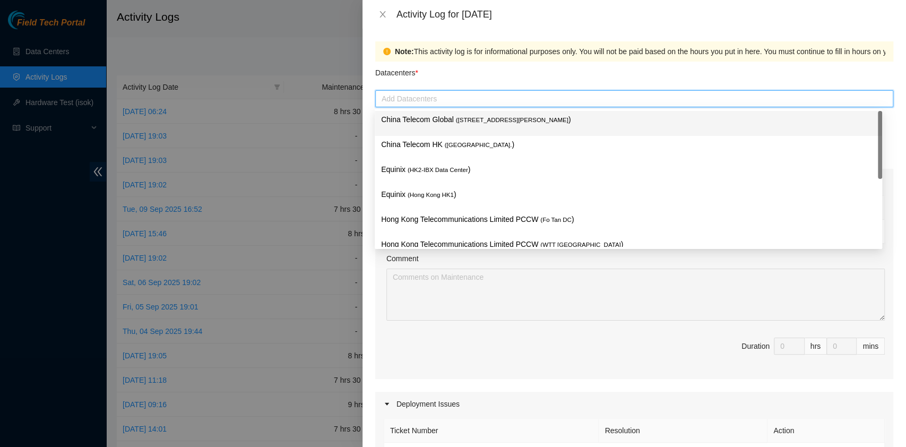
click at [435, 129] on div "China Telecom Global ( [STREET_ADDRESS][PERSON_NAME] )" at bounding box center [628, 124] width 495 height 20
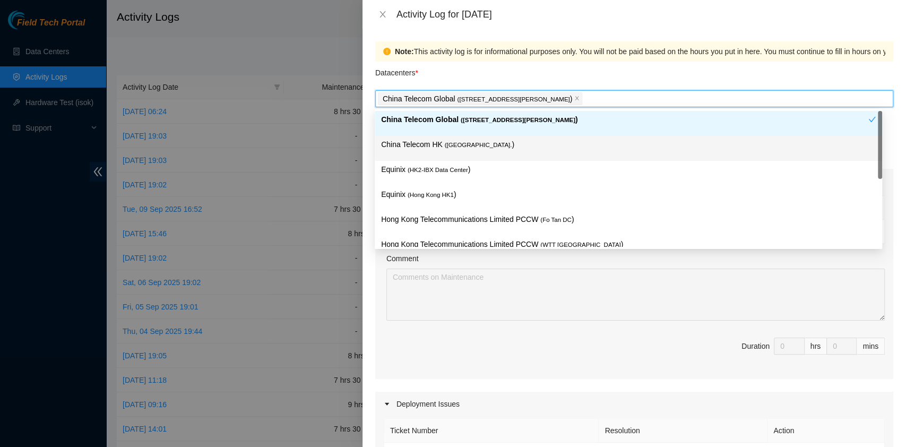
click at [430, 157] on div "China Telecom HK ( [GEOGRAPHIC_DATA] )" at bounding box center [628, 149] width 495 height 20
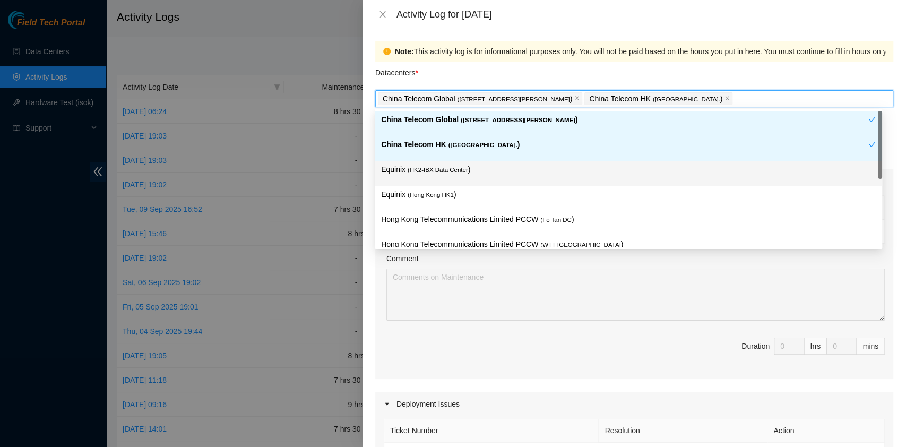
click at [430, 177] on div "Equinix ( HK2-IBX Data Center )" at bounding box center [628, 174] width 495 height 20
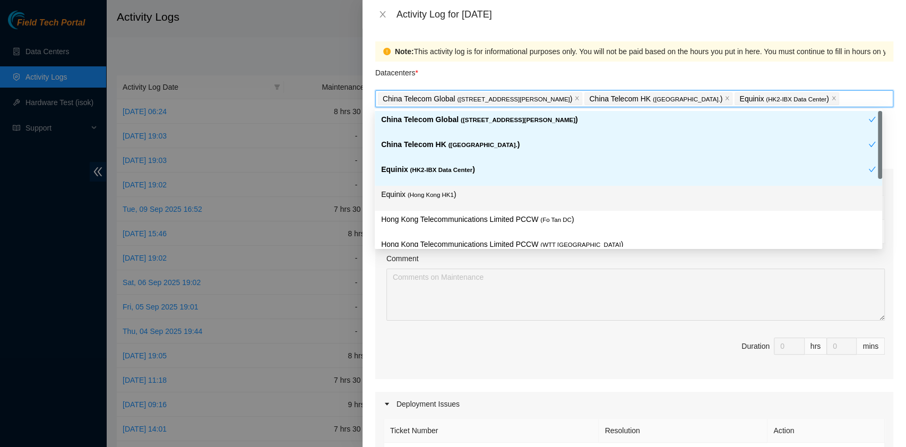
click at [439, 201] on div "Equinix ( [GEOGRAPHIC_DATA] HK1 )" at bounding box center [628, 199] width 495 height 20
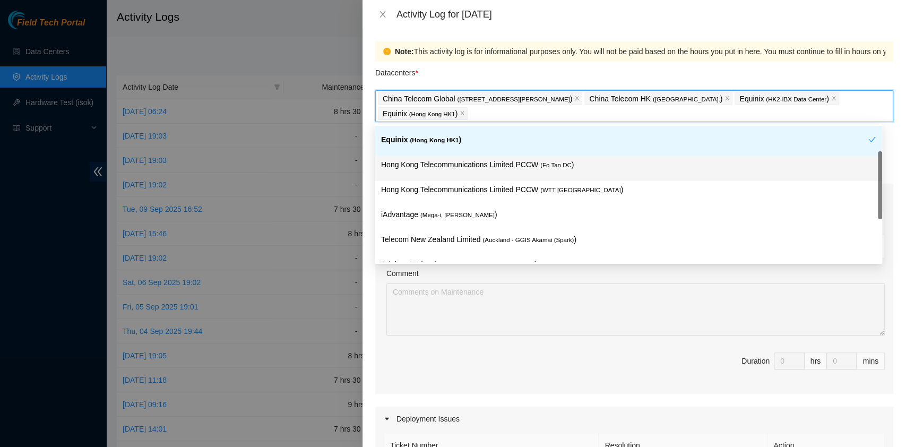
click at [540, 175] on div "Hong Kong Telecommunications Limited PCCW ( Fo Tan DC )" at bounding box center [628, 169] width 495 height 20
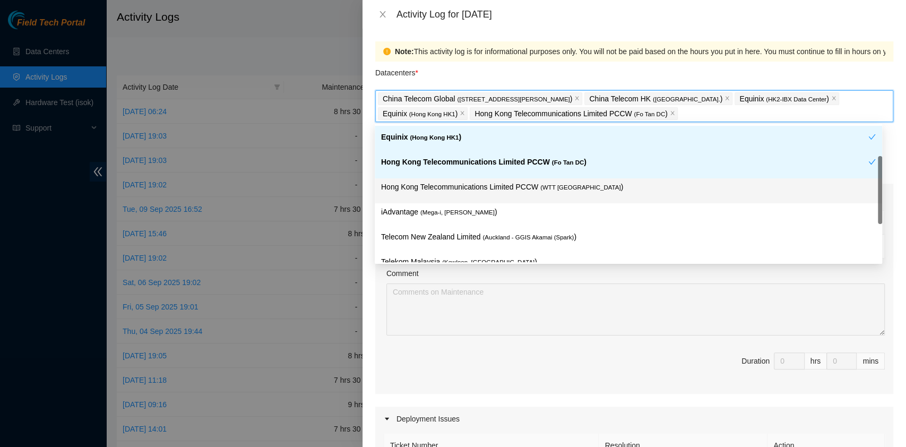
click at [537, 187] on p "Hong Kong Telecommunications Limited PCCW ( WTT [GEOGRAPHIC_DATA] )" at bounding box center [628, 187] width 495 height 12
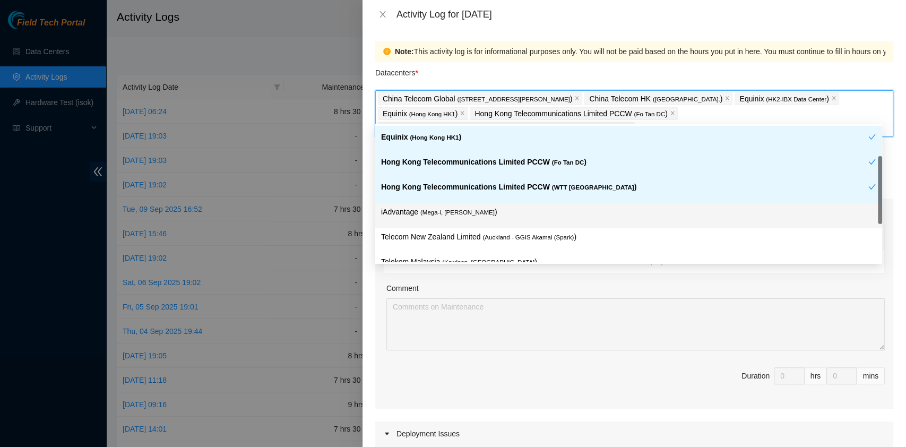
click at [504, 219] on div "iAdvantage ( Mega-i, Chai Wan )" at bounding box center [628, 216] width 495 height 20
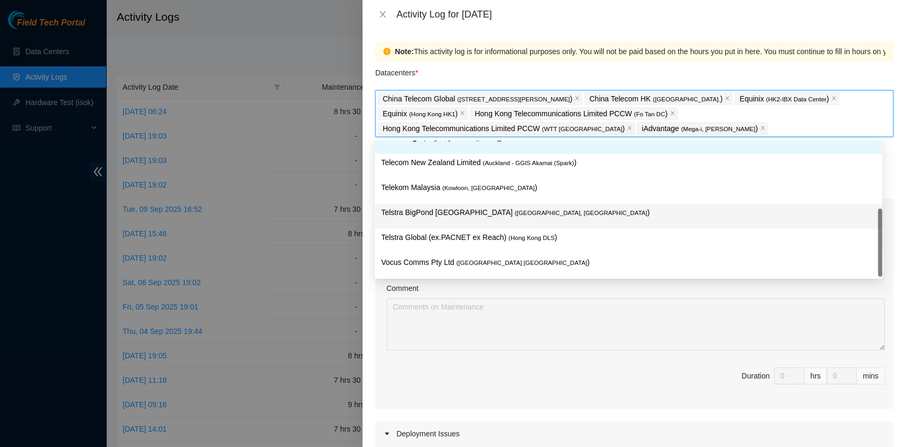
scroll to position [164, 0]
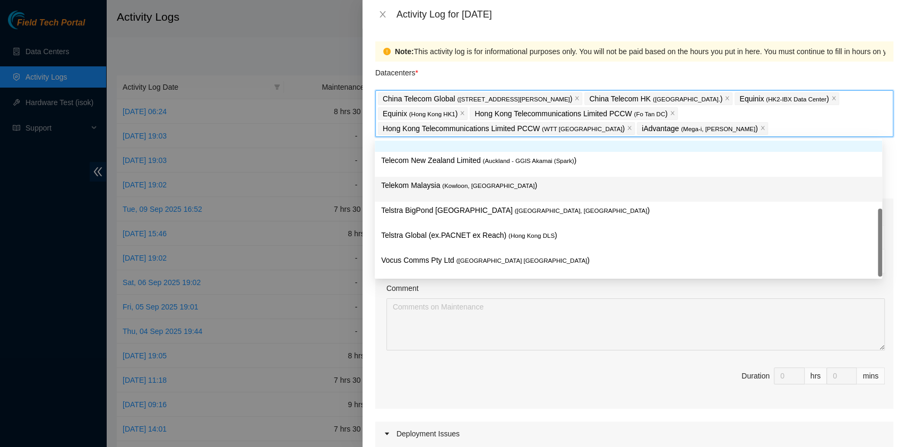
click at [500, 183] on p "Telekom Malaysia ( [GEOGRAPHIC_DATA], [GEOGRAPHIC_DATA] )" at bounding box center [628, 185] width 495 height 12
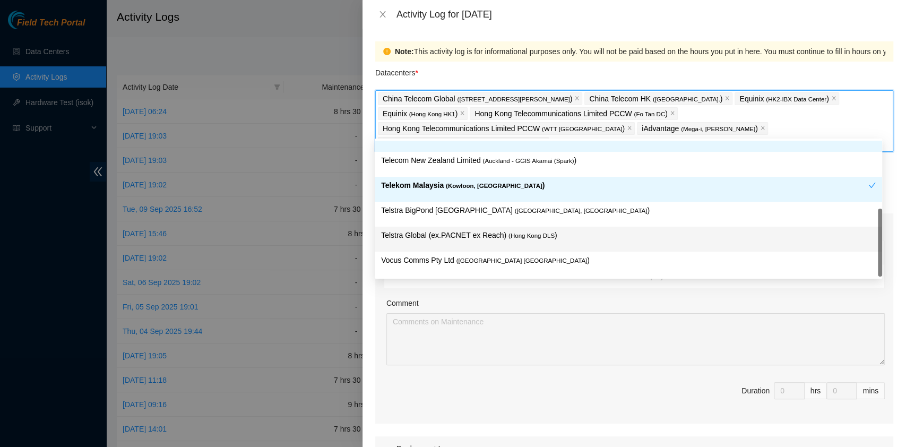
click at [535, 236] on span "( Hong Kong DLS" at bounding box center [532, 236] width 46 height 6
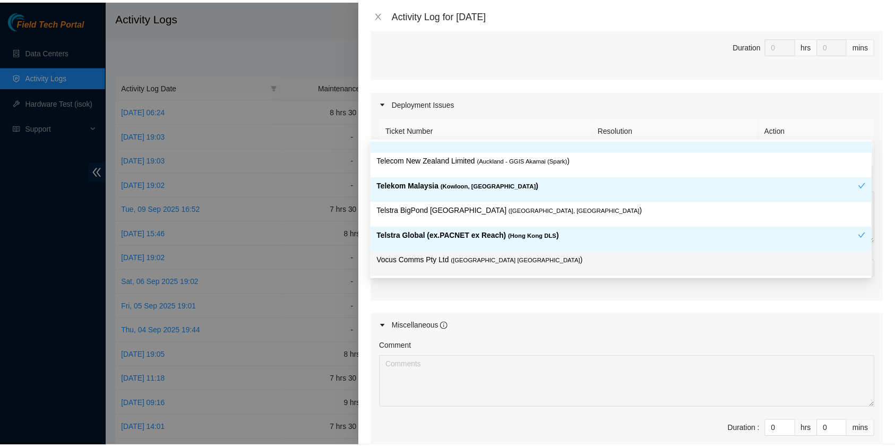
scroll to position [462, 0]
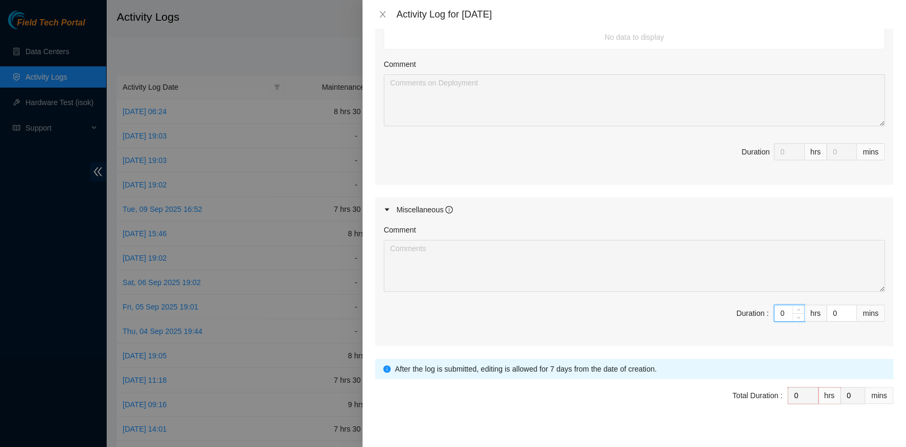
drag, startPoint x: 777, startPoint y: 300, endPoint x: 750, endPoint y: 296, distance: 27.9
click at [750, 305] on span "Duration : 0 hrs 0 mins" at bounding box center [634, 320] width 501 height 30
type input "8"
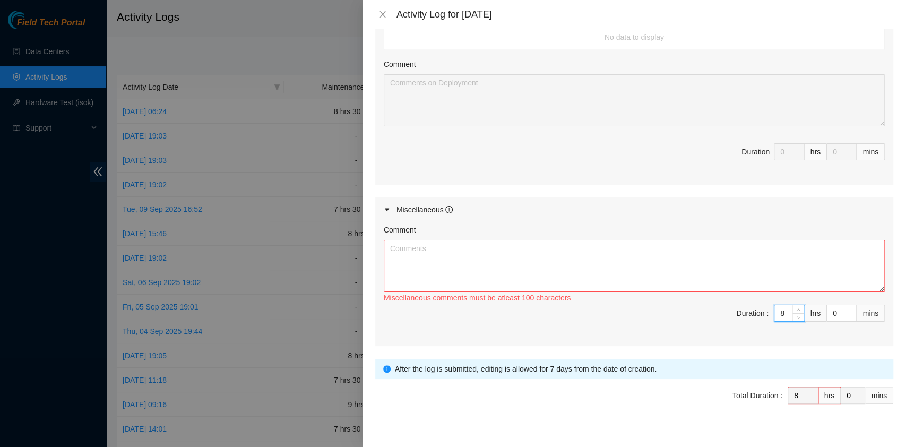
type input "8"
type input "3"
type input "30"
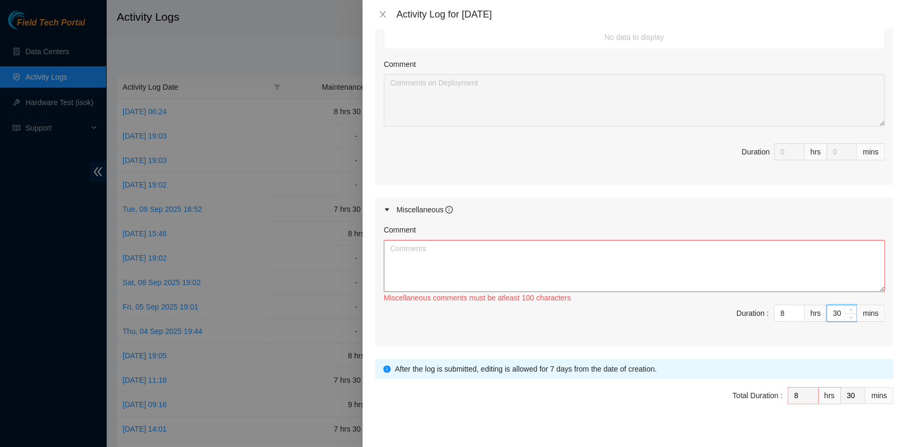
type input "30"
click at [580, 271] on textarea "Comment" at bounding box center [634, 266] width 501 height 52
paste textarea "Comment Comment Comment ……………………………………………………. Arranging and coordinating statio…"
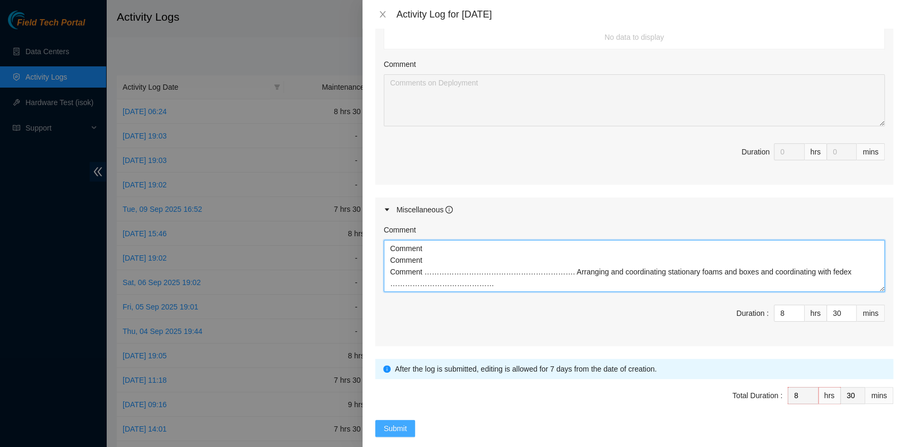
type textarea "Comment Comment Comment ……………………………………………………. Arranging and coordinating statio…"
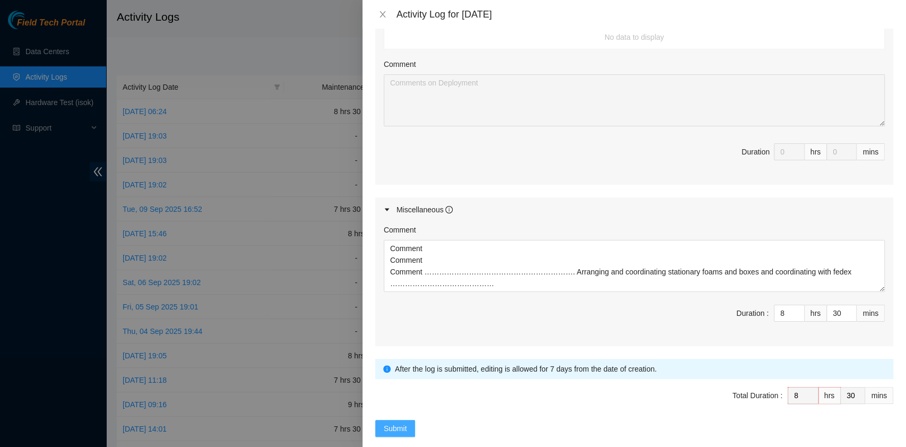
click at [401, 423] on span "Submit" at bounding box center [395, 429] width 23 height 12
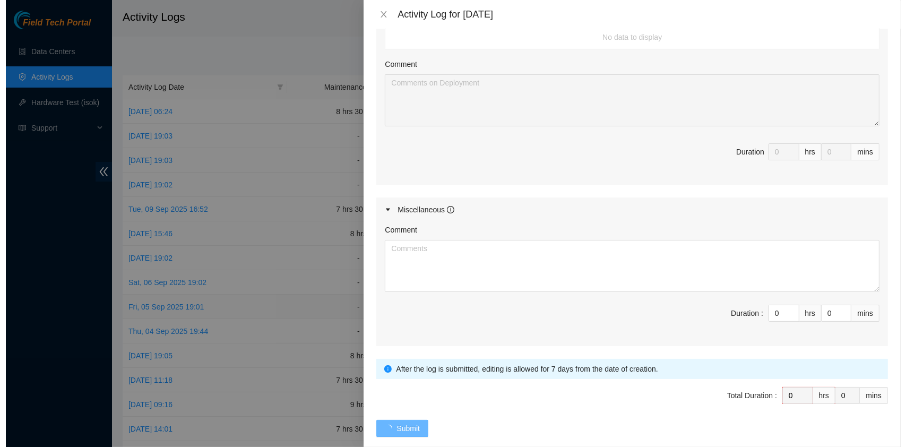
scroll to position [0, 0]
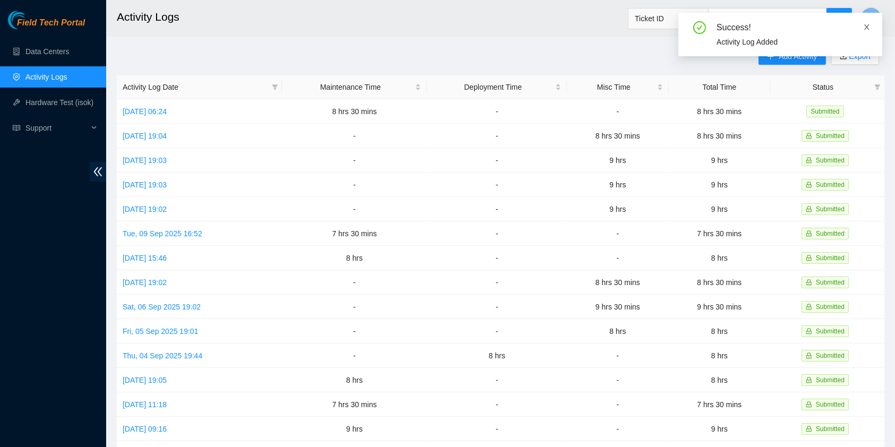
click at [868, 27] on icon "close" at bounding box center [866, 26] width 7 height 7
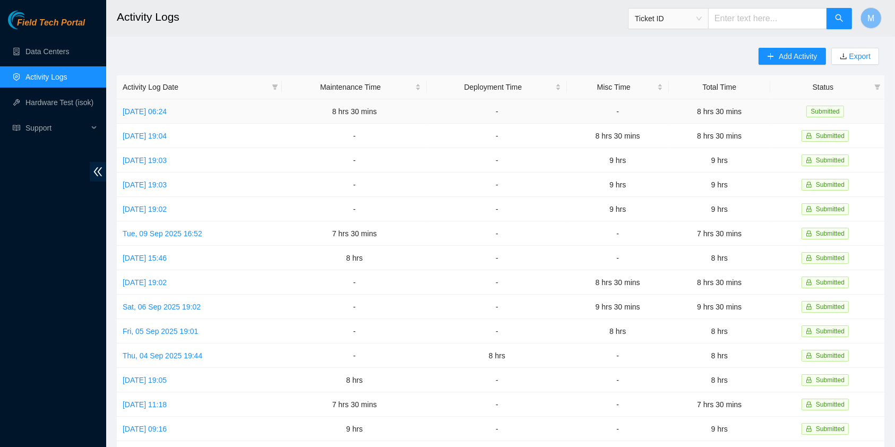
click at [145, 117] on td "[DATE] 06:24" at bounding box center [199, 111] width 165 height 24
click at [149, 114] on link "[DATE] 06:24" at bounding box center [145, 111] width 44 height 8
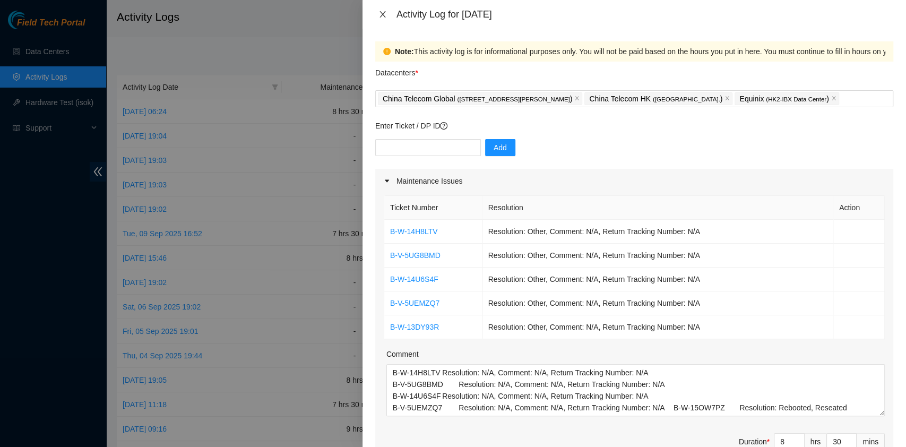
click at [384, 11] on icon "close" at bounding box center [383, 14] width 8 height 8
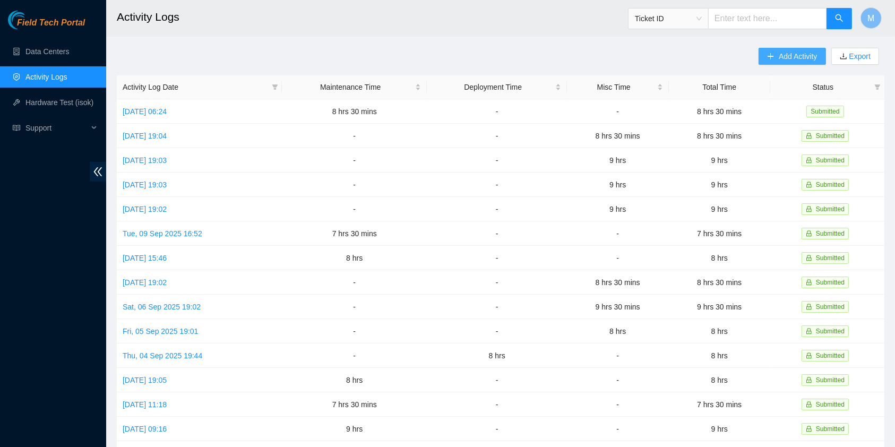
click at [789, 57] on span "Add Activity" at bounding box center [798, 56] width 38 height 12
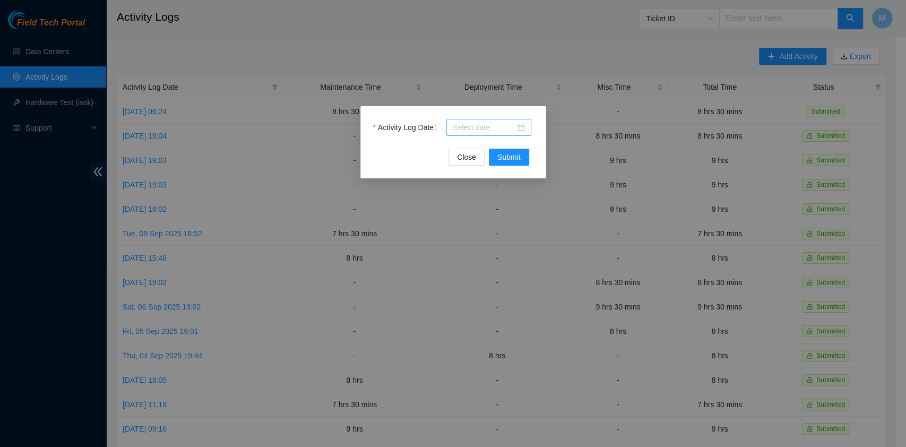
click at [468, 124] on input "Activity Log Date" at bounding box center [484, 128] width 63 height 12
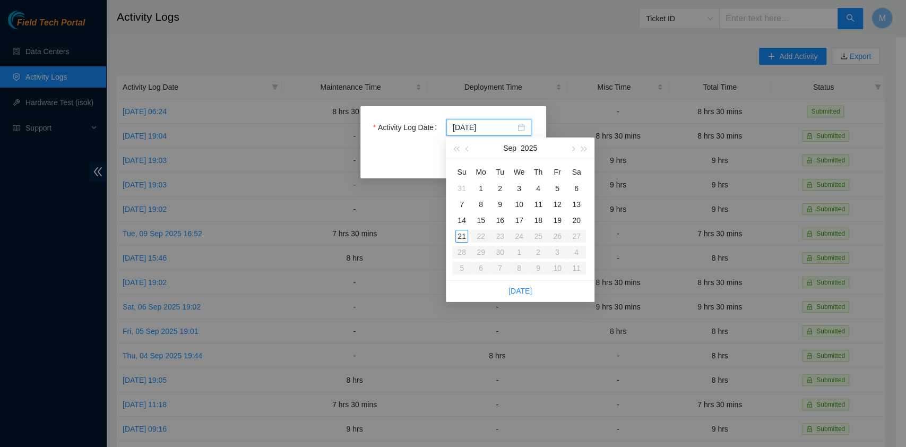
type input "[DATE]"
click at [480, 216] on div "15" at bounding box center [481, 220] width 13 height 13
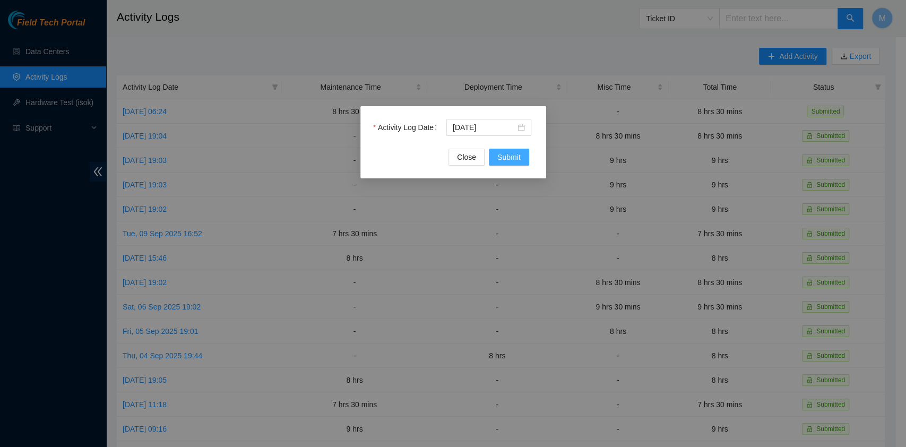
click at [509, 160] on span "Submit" at bounding box center [509, 157] width 23 height 12
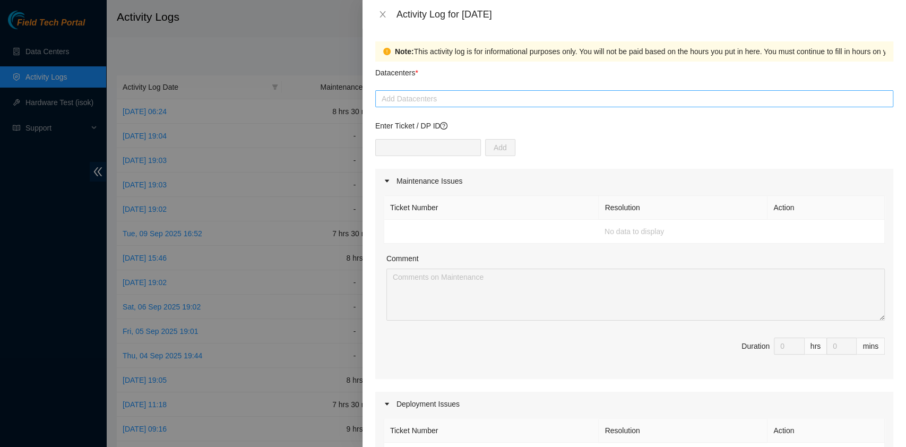
click at [478, 97] on div at bounding box center [634, 98] width 513 height 13
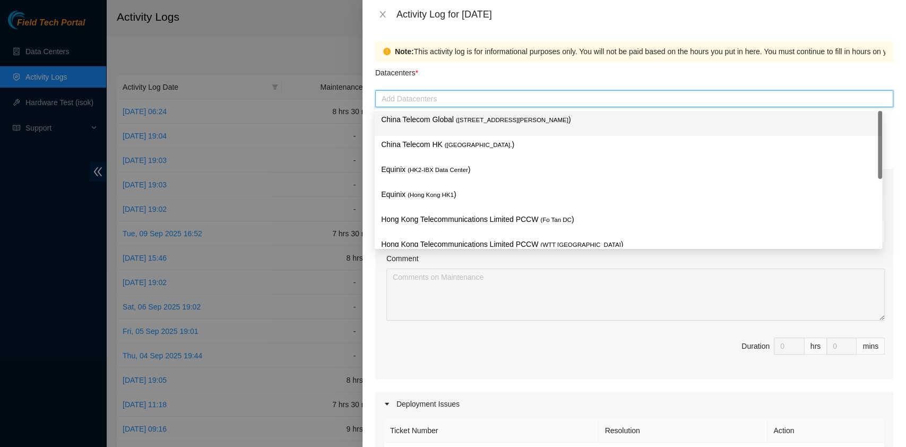
click at [471, 118] on span "( [STREET_ADDRESS][PERSON_NAME]" at bounding box center [512, 120] width 113 height 6
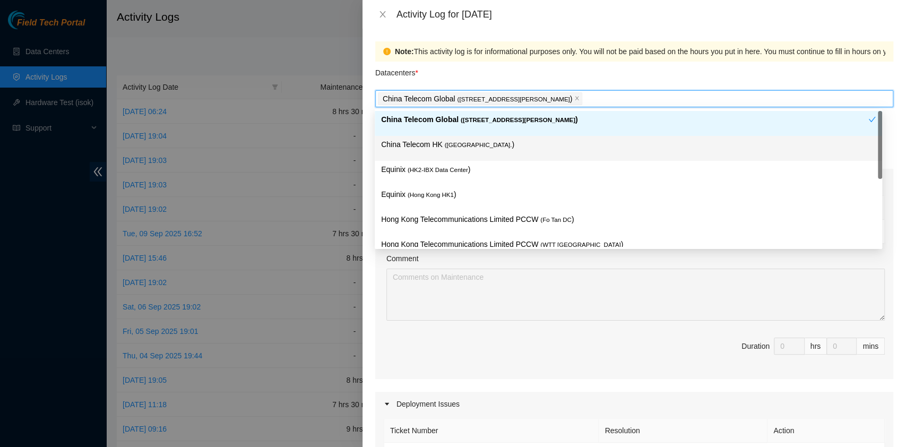
click at [461, 143] on span "( [GEOGRAPHIC_DATA]." at bounding box center [478, 145] width 67 height 6
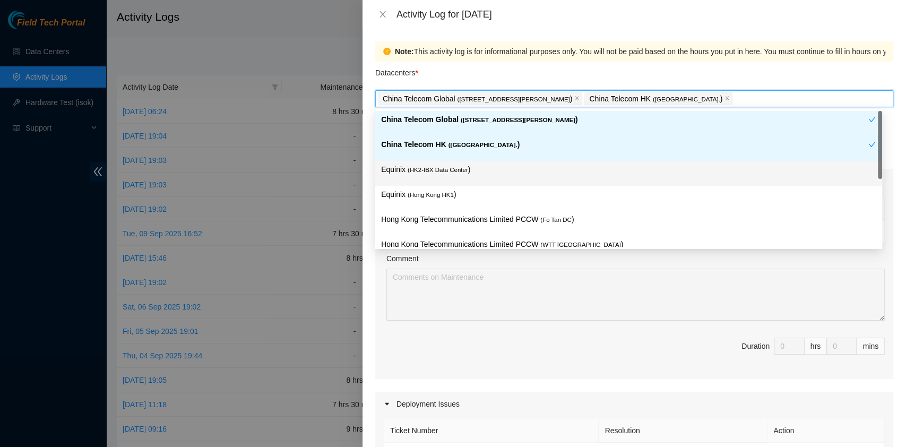
click at [457, 171] on span "( HK2-IBX Data Center" at bounding box center [438, 170] width 61 height 6
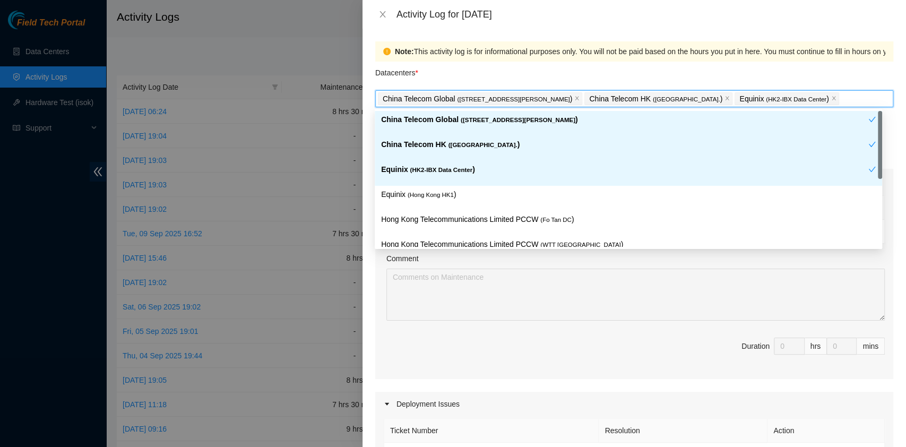
click at [453, 203] on div "Equinix ( [GEOGRAPHIC_DATA] HK1 )" at bounding box center [628, 199] width 495 height 20
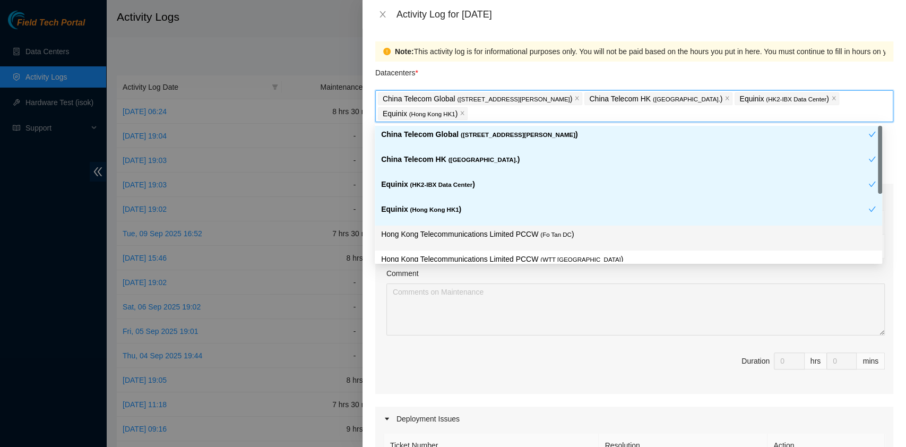
click at [560, 244] on div "Hong Kong Telecommunications Limited PCCW ( Fo Tan DC )" at bounding box center [628, 238] width 495 height 20
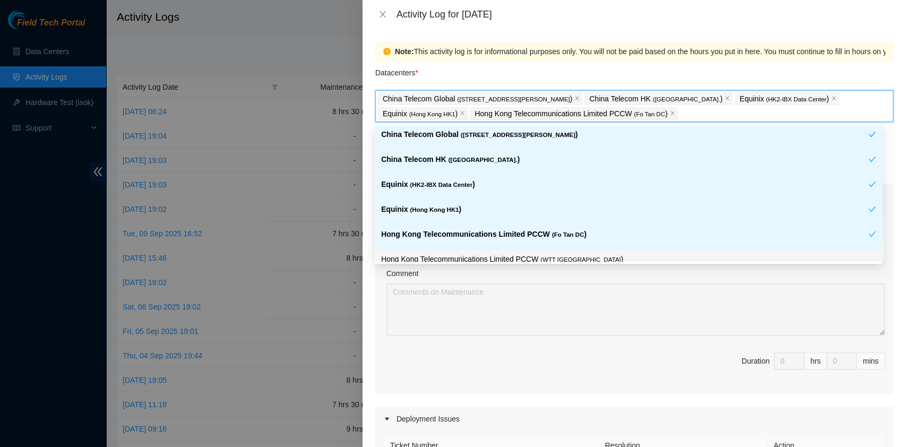
click at [564, 259] on p "Hong Kong Telecommunications Limited PCCW ( WTT [GEOGRAPHIC_DATA] )" at bounding box center [628, 259] width 495 height 12
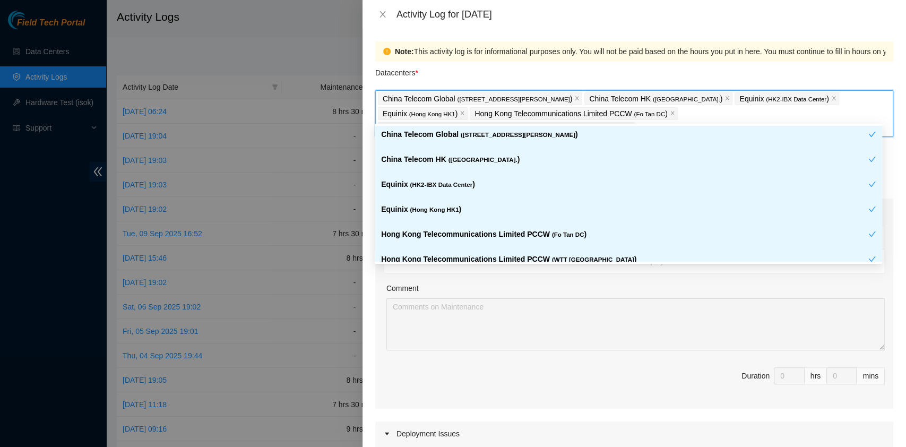
scroll to position [164, 0]
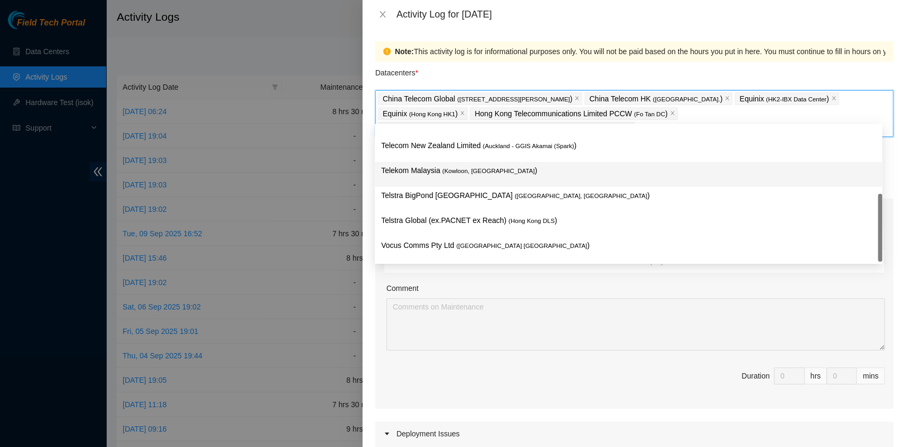
click at [519, 166] on p "Telekom Malaysia ( [GEOGRAPHIC_DATA], [GEOGRAPHIC_DATA] )" at bounding box center [628, 171] width 495 height 12
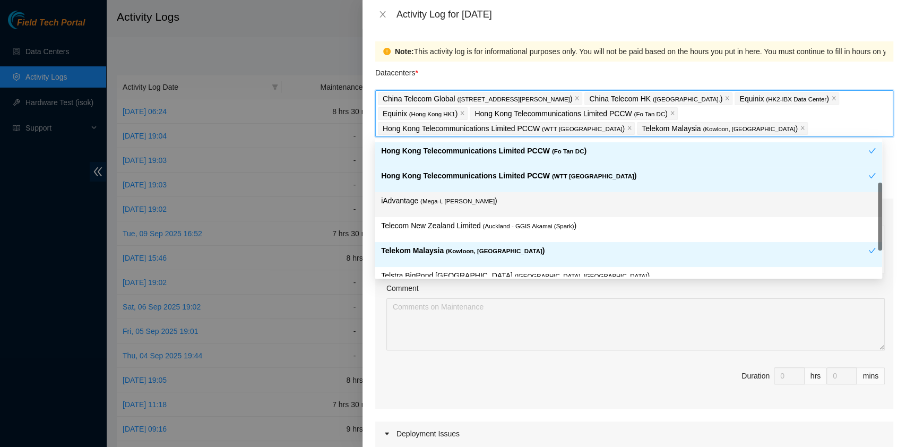
click at [501, 190] on div "Hong Kong Telecommunications Limited PCCW ( WTT [GEOGRAPHIC_DATA] )" at bounding box center [629, 179] width 508 height 25
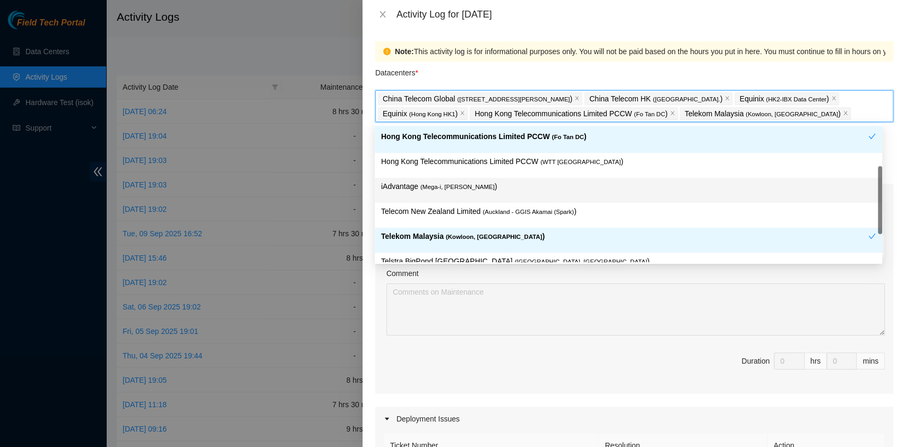
scroll to position [97, 0]
click at [473, 184] on p "iAdvantage ( Mega-i, Chai Wan )" at bounding box center [628, 187] width 495 height 12
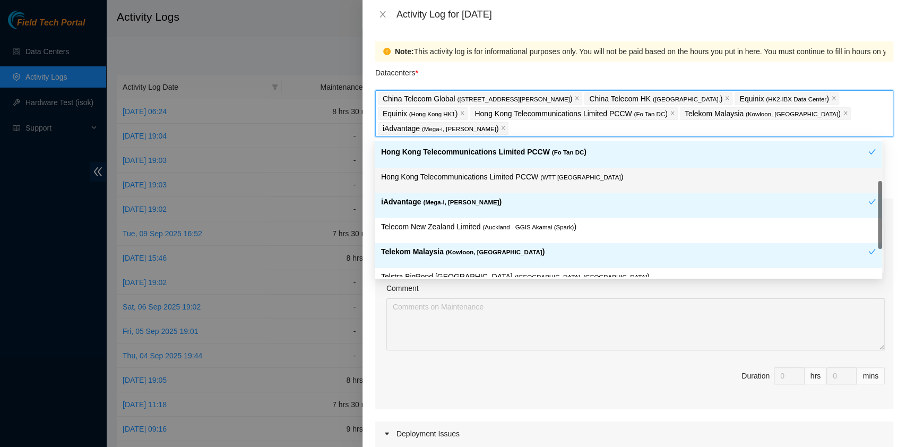
click at [563, 181] on p "Hong Kong Telecommunications Limited PCCW ( WTT [GEOGRAPHIC_DATA] )" at bounding box center [628, 177] width 495 height 12
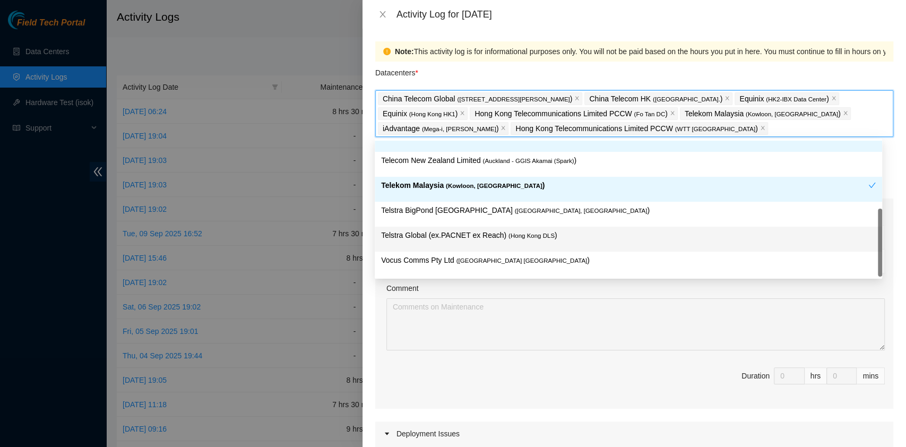
scroll to position [164, 0]
click at [522, 236] on span "( Hong Kong DLS" at bounding box center [532, 236] width 46 height 6
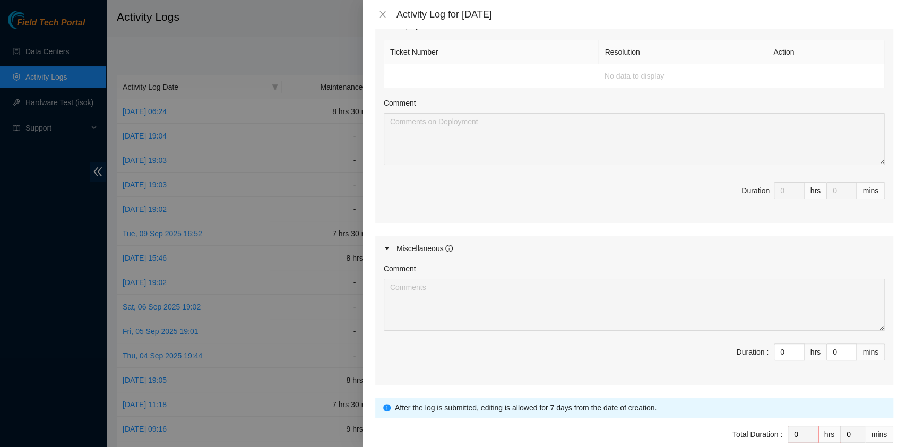
scroll to position [424, 0]
click at [775, 343] on input "0" at bounding box center [790, 351] width 30 height 16
type input "8"
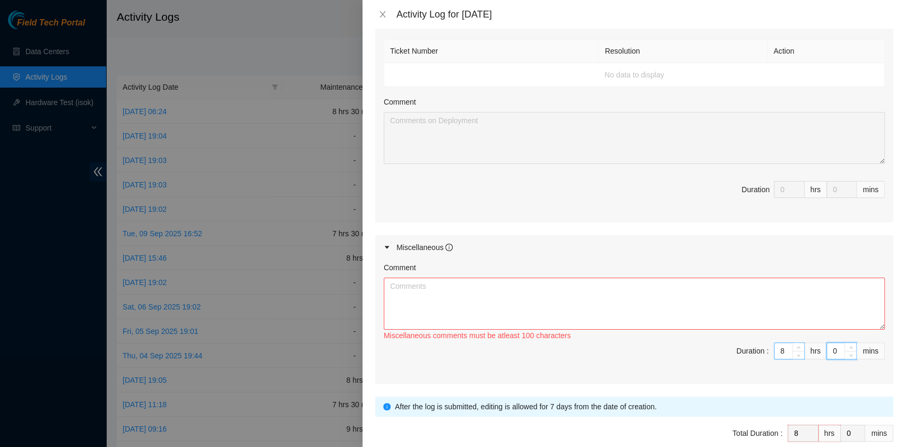
type input "3"
type input "30"
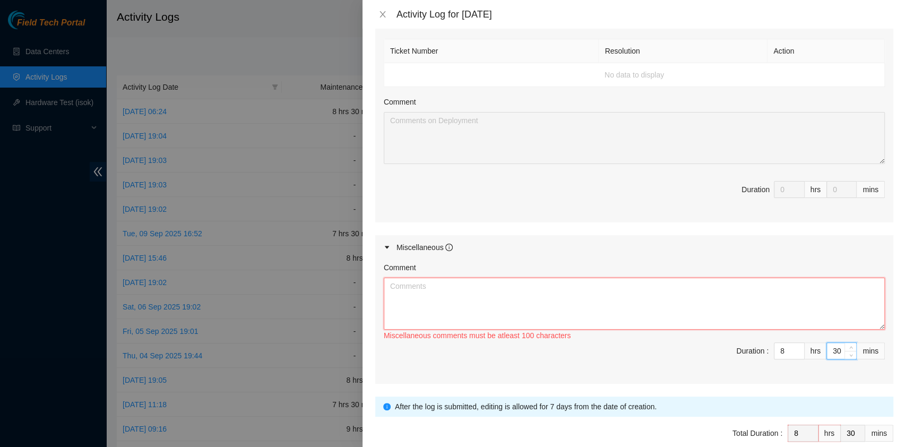
click at [460, 278] on textarea "Comment" at bounding box center [634, 304] width 501 height 52
paste textarea "Comment Comment Comment ……………………………………………………. Arranging and coordinating statio…"
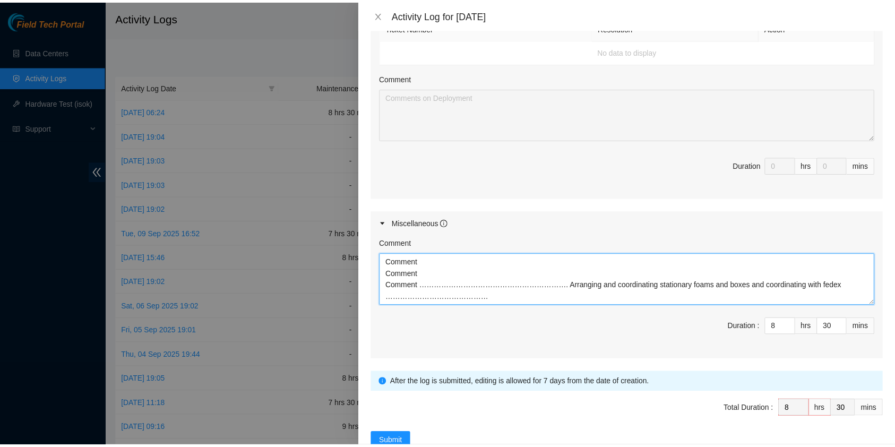
scroll to position [462, 0]
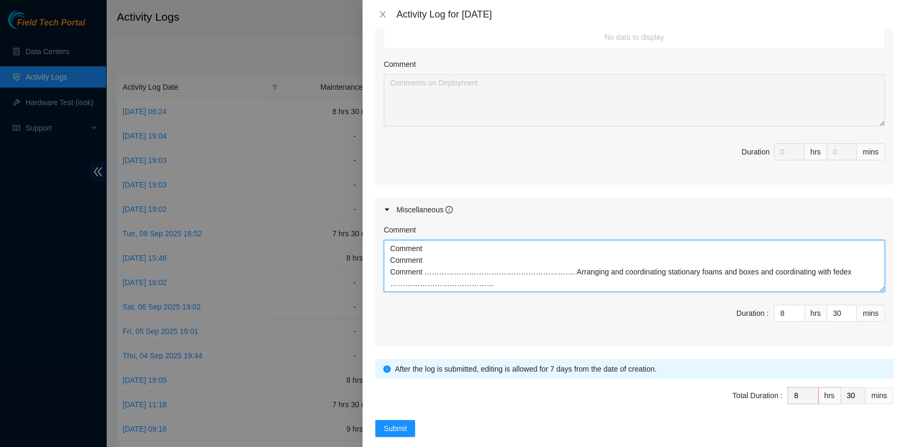
type textarea "Comment Comment Comment ……………………………………………………. Arranging and coordinating statio…"
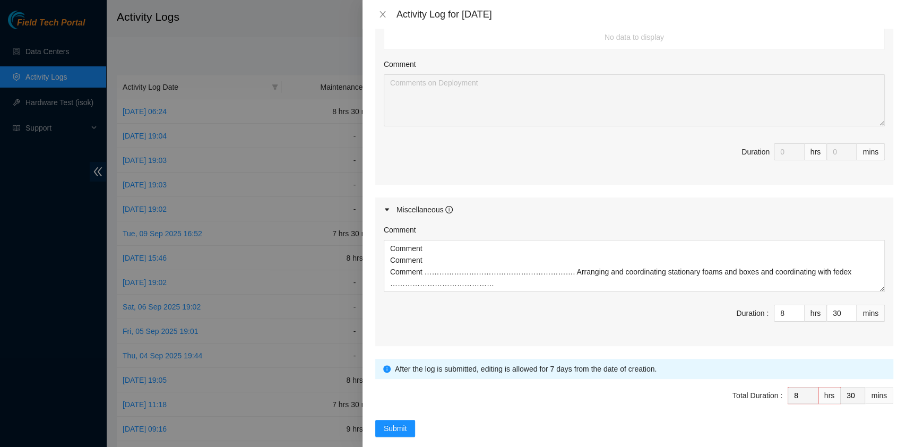
drag, startPoint x: 391, startPoint y: 430, endPoint x: 395, endPoint y: 423, distance: 7.8
click at [391, 430] on div "Note: This activity log is for informational purposes only. You will not be pai…" at bounding box center [635, 238] width 544 height 418
click at [395, 423] on div "Note: This activity log is for informational purposes only. You will not be pai…" at bounding box center [635, 238] width 544 height 418
click at [398, 423] on span "Submit" at bounding box center [395, 429] width 23 height 12
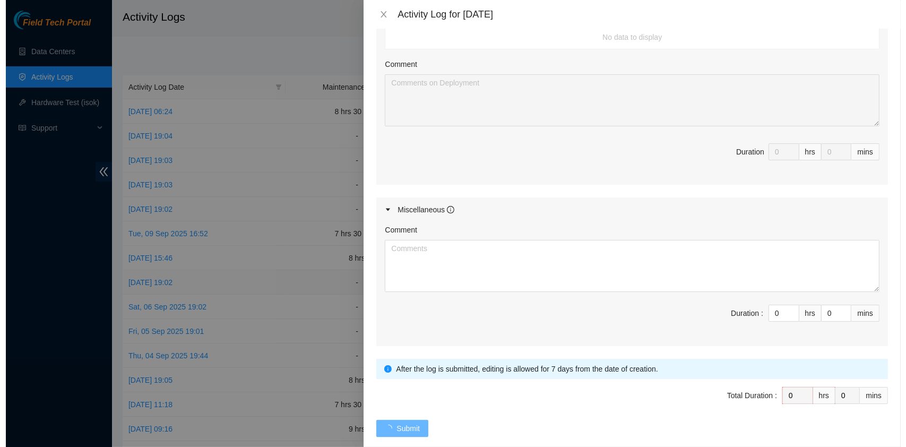
scroll to position [0, 0]
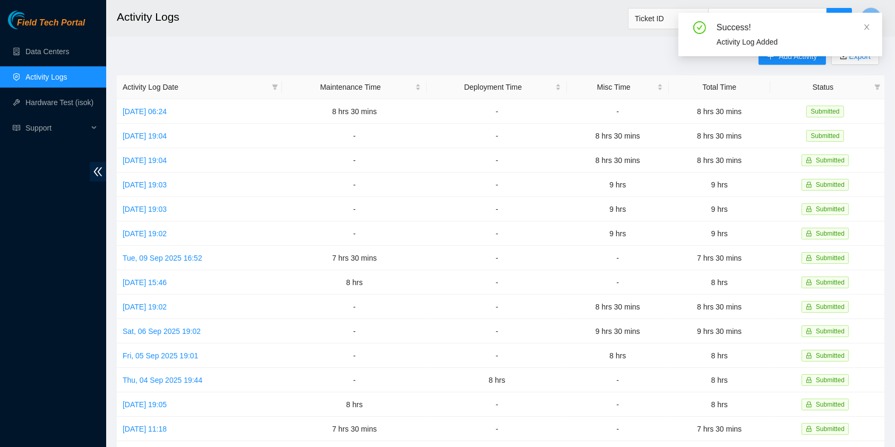
click at [873, 22] on div "Success! Activity Log Added" at bounding box center [781, 35] width 204 height 44
click at [873, 32] on div "Success! Activity Log Added" at bounding box center [781, 35] width 204 height 44
click at [870, 28] on icon "close" at bounding box center [866, 26] width 7 height 7
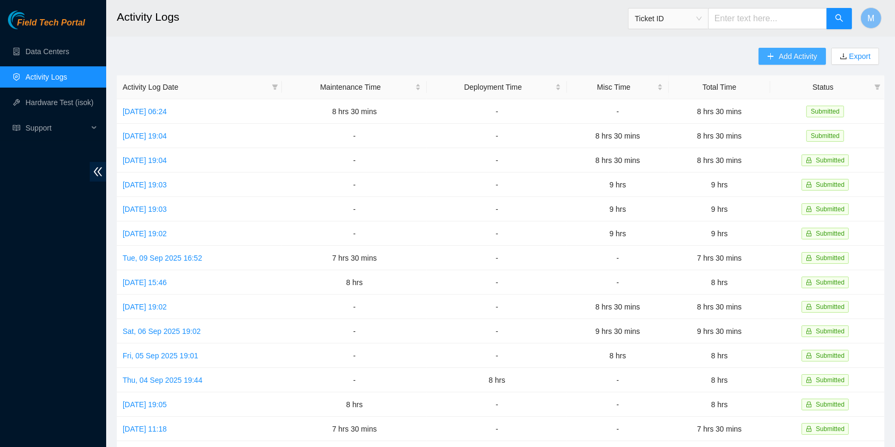
click at [784, 57] on span "Add Activity" at bounding box center [798, 56] width 38 height 12
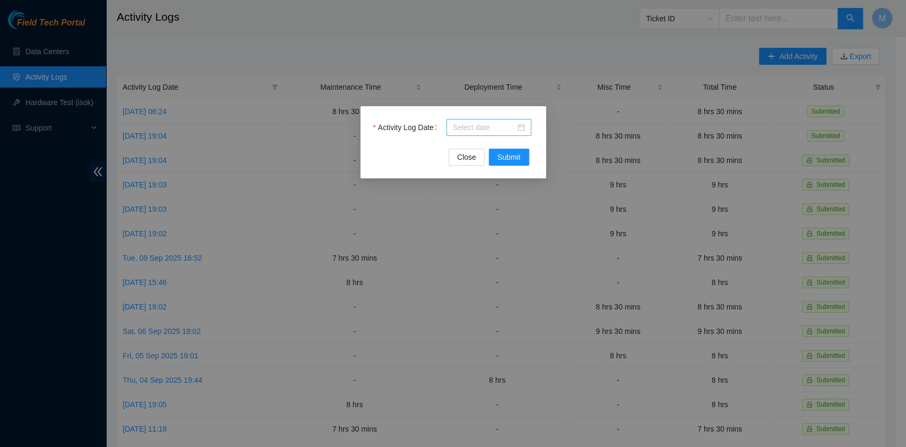
click at [485, 125] on input "Activity Log Date" at bounding box center [484, 128] width 63 height 12
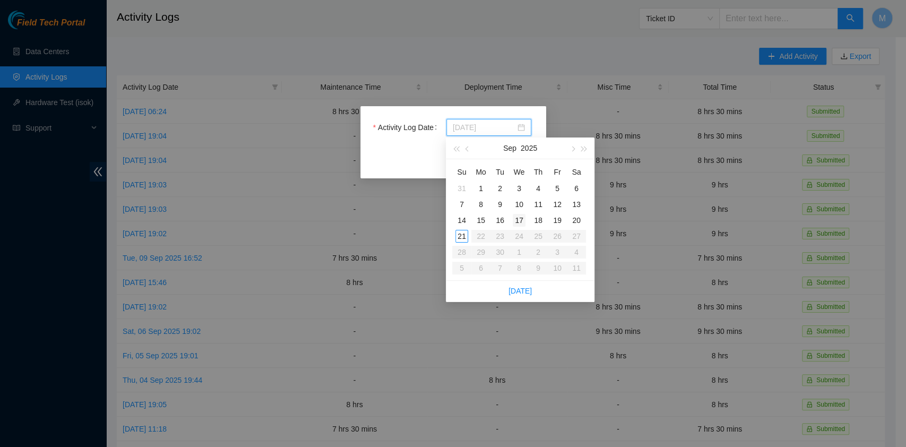
type input "[DATE]"
click at [518, 219] on div "17" at bounding box center [519, 220] width 13 height 13
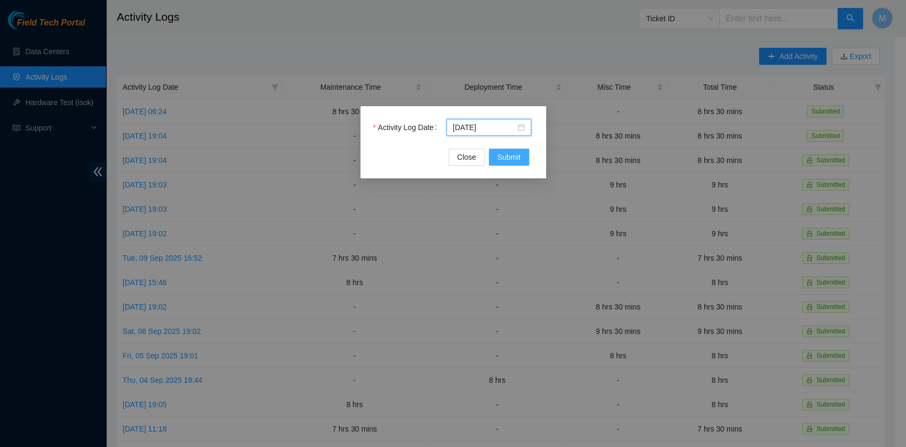
click at [505, 155] on span "Submit" at bounding box center [509, 157] width 23 height 12
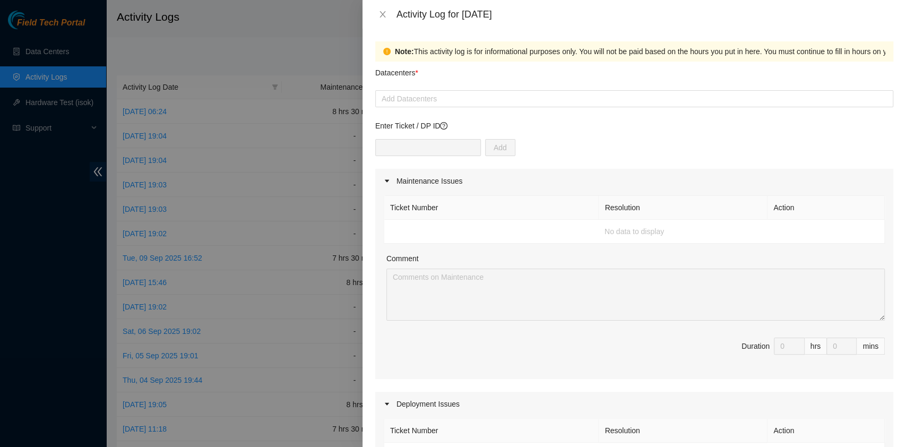
click at [437, 85] on div "Datacenters *" at bounding box center [634, 76] width 518 height 29
click at [438, 99] on div at bounding box center [634, 98] width 513 height 13
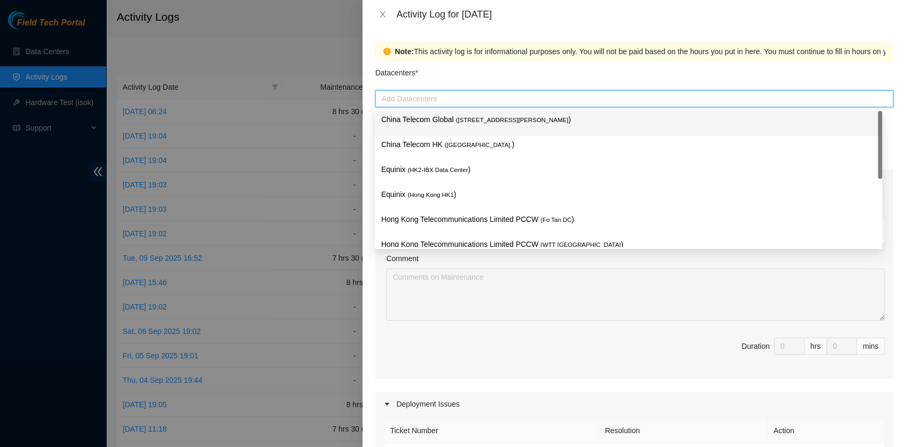
click at [433, 119] on p "China Telecom Global ( [STREET_ADDRESS][PERSON_NAME] )" at bounding box center [628, 120] width 495 height 12
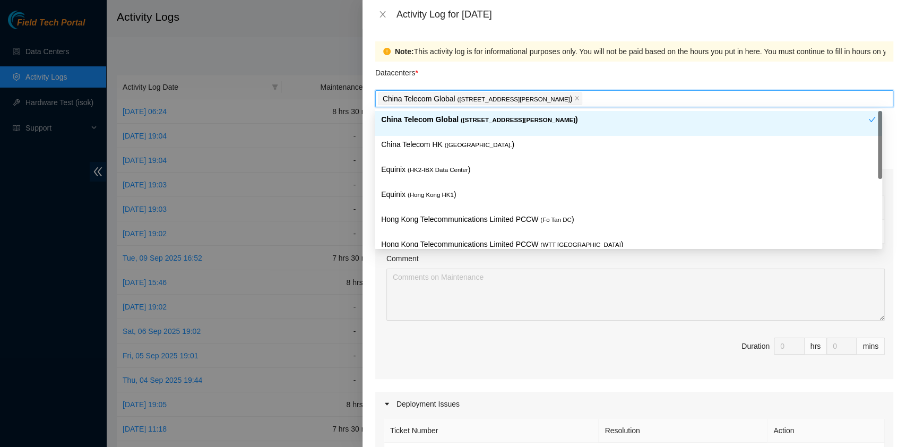
click at [428, 143] on p "China Telecom HK ( [GEOGRAPHIC_DATA] )" at bounding box center [628, 145] width 495 height 12
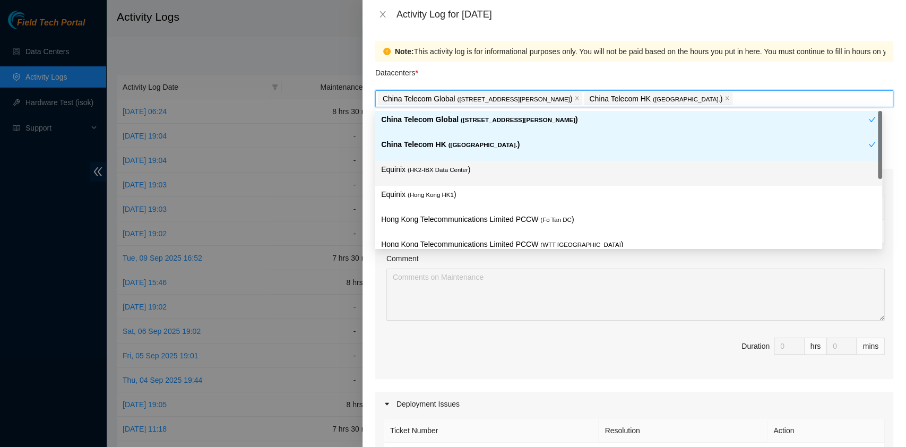
click at [431, 172] on span "( HK2-IBX Data Center" at bounding box center [438, 170] width 61 height 6
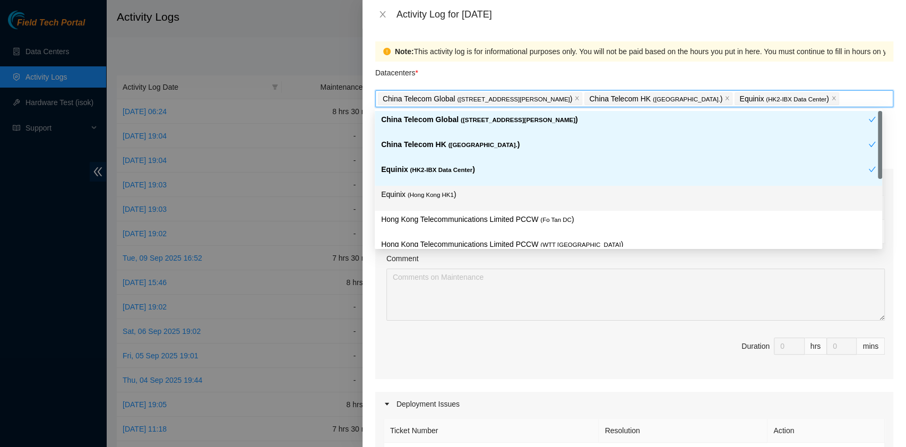
click at [435, 206] on div "Equinix ( [GEOGRAPHIC_DATA] HK1 )" at bounding box center [628, 199] width 495 height 20
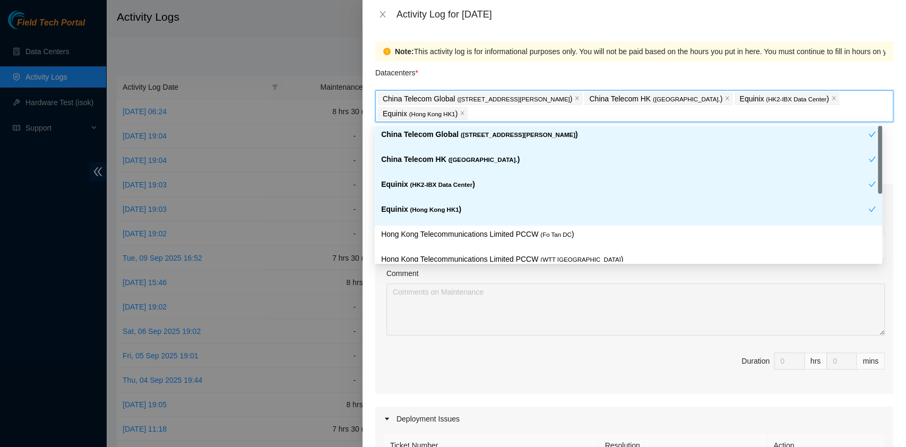
click at [501, 228] on p "Hong Kong Telecommunications Limited PCCW ( Fo Tan DC )" at bounding box center [628, 234] width 495 height 12
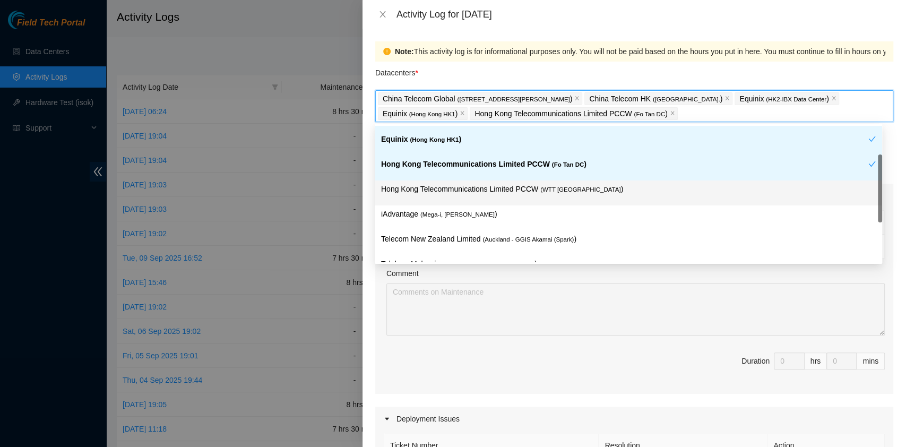
click at [544, 191] on span "( WTT [GEOGRAPHIC_DATA]" at bounding box center [581, 189] width 80 height 6
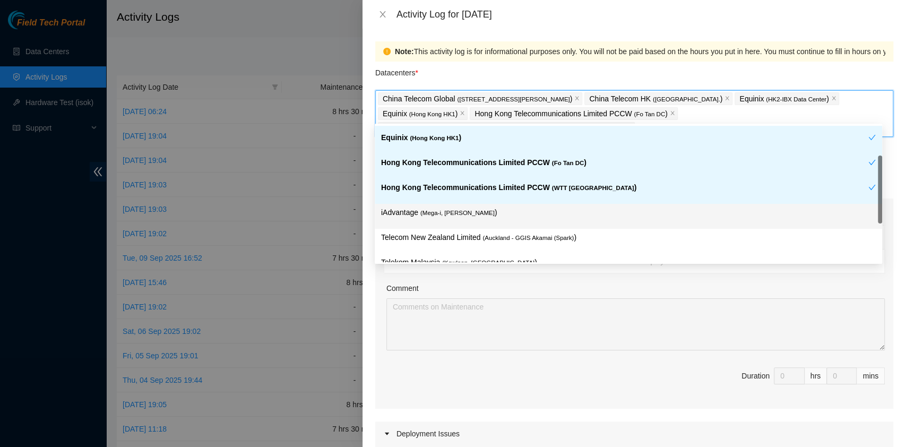
click at [494, 219] on div "iAdvantage ( Mega-i, Chai Wan )" at bounding box center [628, 217] width 495 height 20
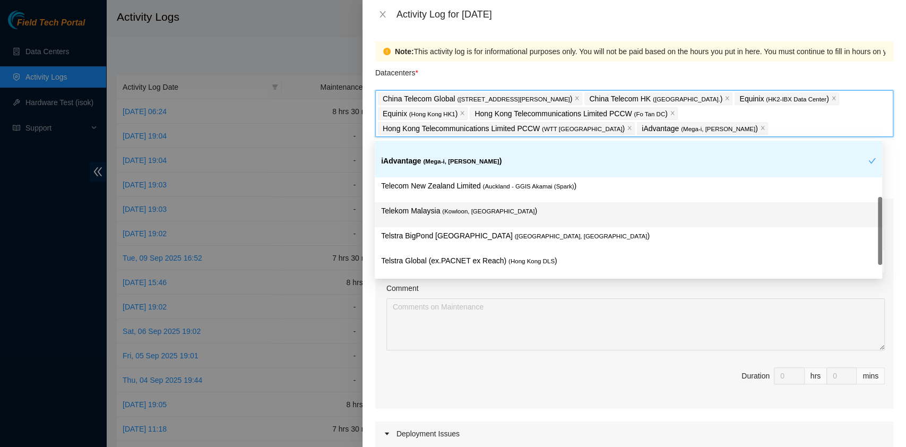
click at [510, 214] on p "Telekom Malaysia ( [GEOGRAPHIC_DATA], [GEOGRAPHIC_DATA] )" at bounding box center [628, 211] width 495 height 12
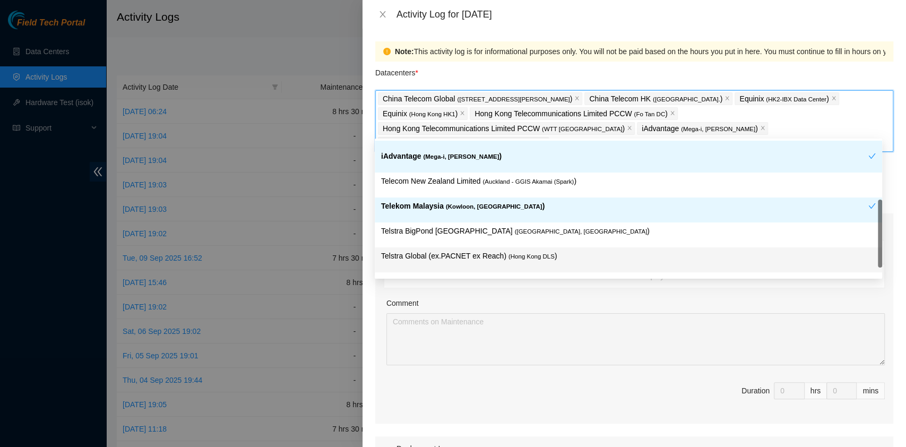
click at [545, 257] on p "Telstra Global (ex.PACNET ex Reach) ( [GEOGRAPHIC_DATA] DLS )" at bounding box center [628, 256] width 495 height 12
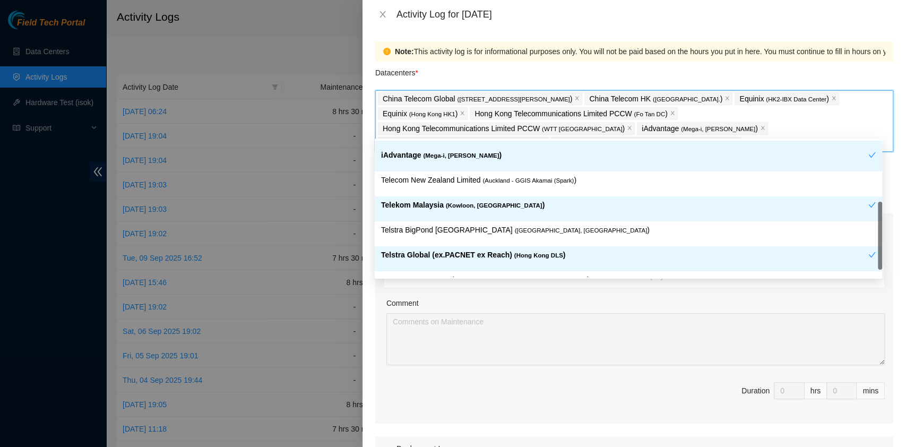
scroll to position [164, 0]
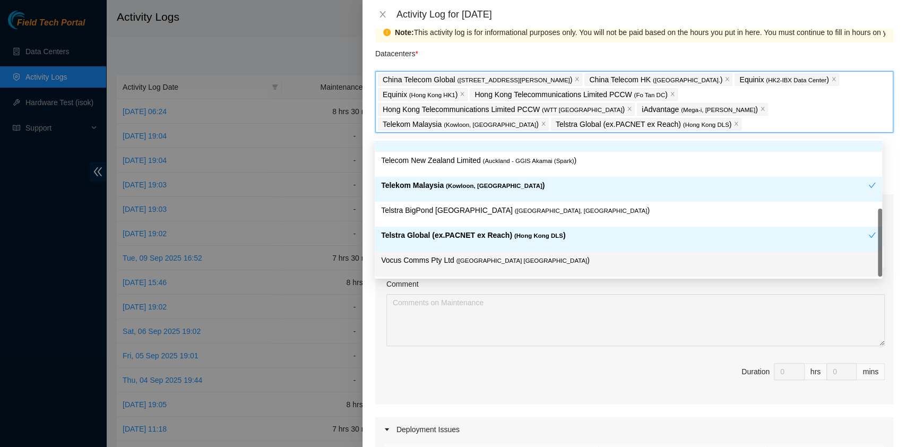
click at [596, 335] on div "Ticket Number Resolution Action No data to display Comment Duration 0 hrs 0 mins" at bounding box center [634, 312] width 518 height 186
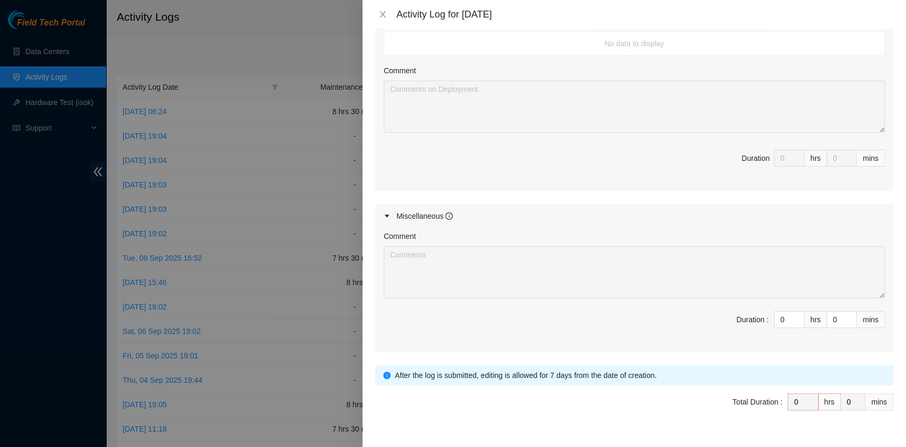
scroll to position [462, 0]
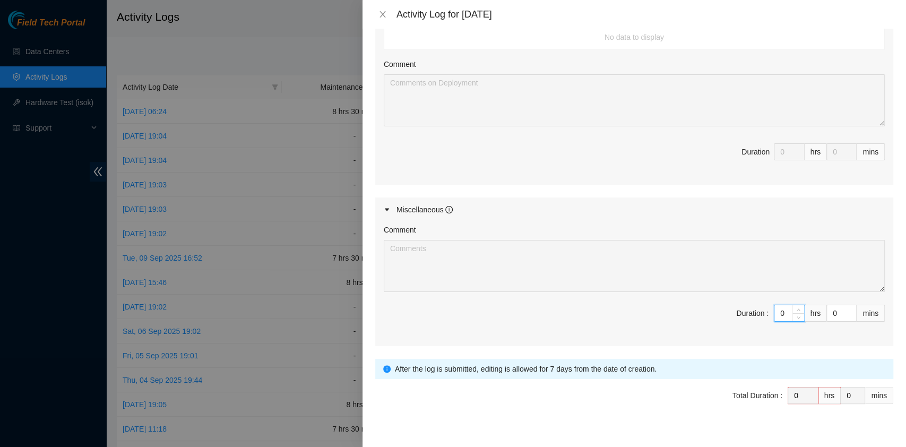
drag, startPoint x: 777, startPoint y: 294, endPoint x: 760, endPoint y: 293, distance: 17.6
click at [760, 305] on span "Duration : 0 hrs 0 mins" at bounding box center [634, 320] width 501 height 30
type input "8"
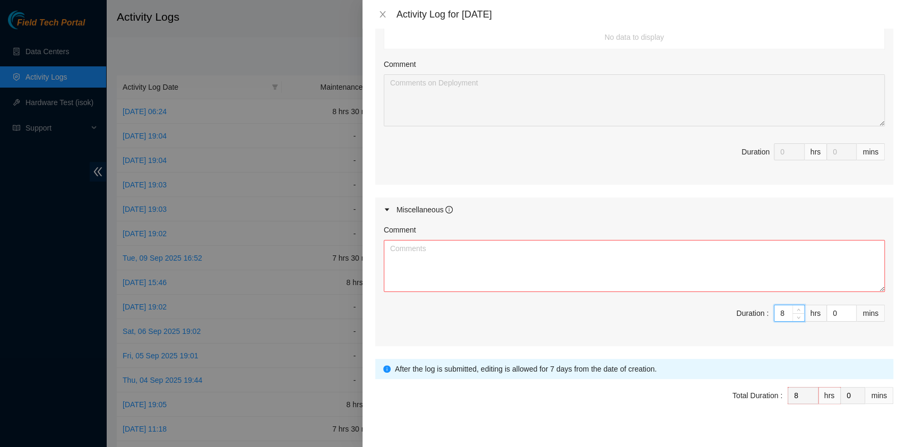
type input "8"
type input "3"
type input "30"
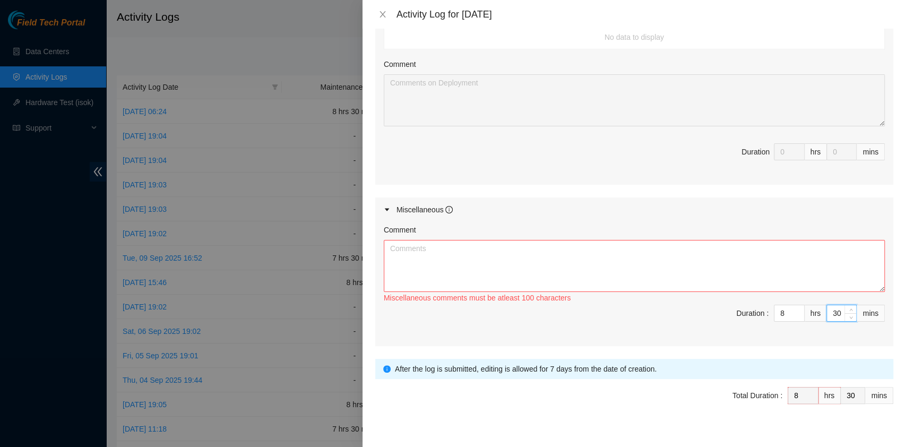
type input "30"
click at [415, 247] on textarea "Comment" at bounding box center [634, 266] width 501 height 52
paste textarea "Comment Comment Comment Comment Comment Comment Comment Comment Comment E Team …"
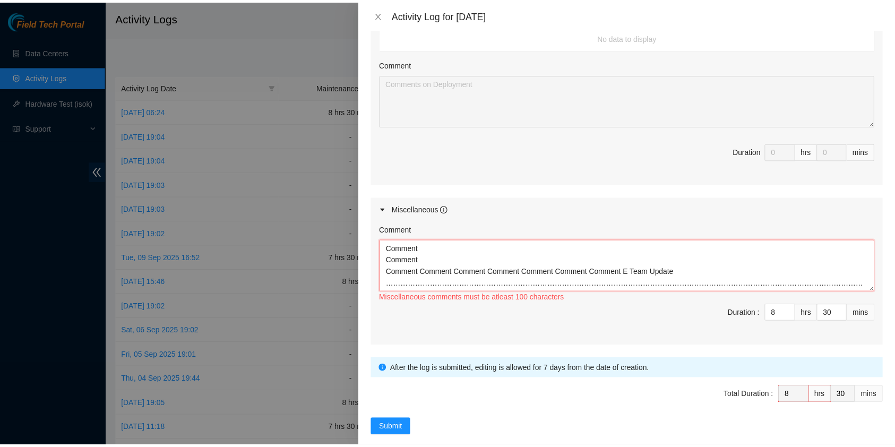
scroll to position [43, 0]
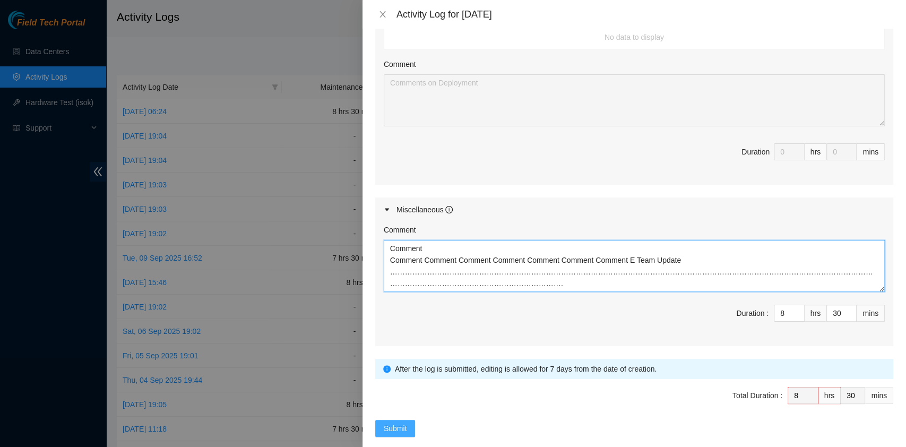
type textarea "Comment Comment Comment Comment Comment Comment Comment Comment Comment E Team …"
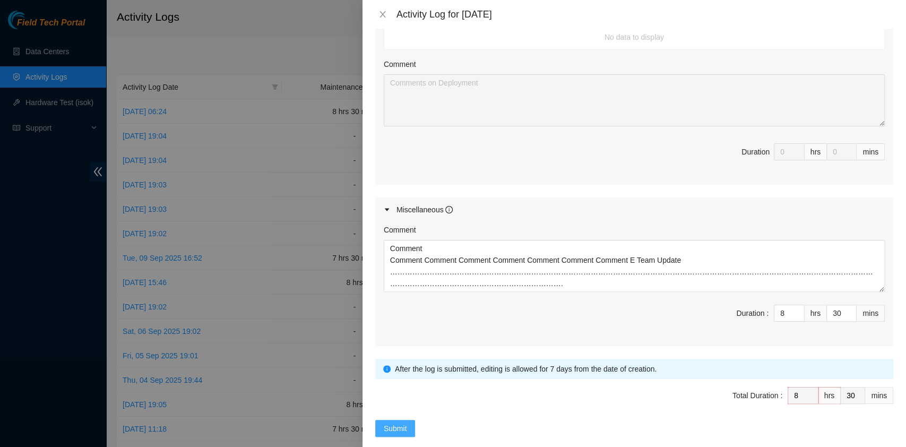
click at [404, 423] on span "Submit" at bounding box center [395, 429] width 23 height 12
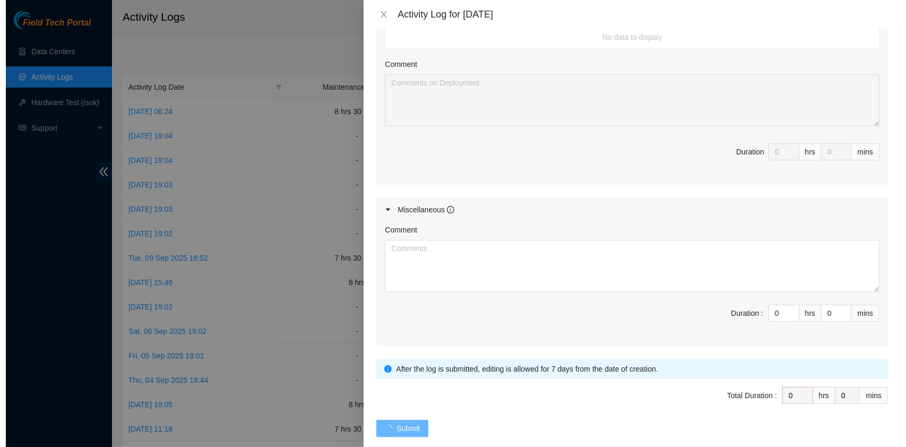
scroll to position [0, 0]
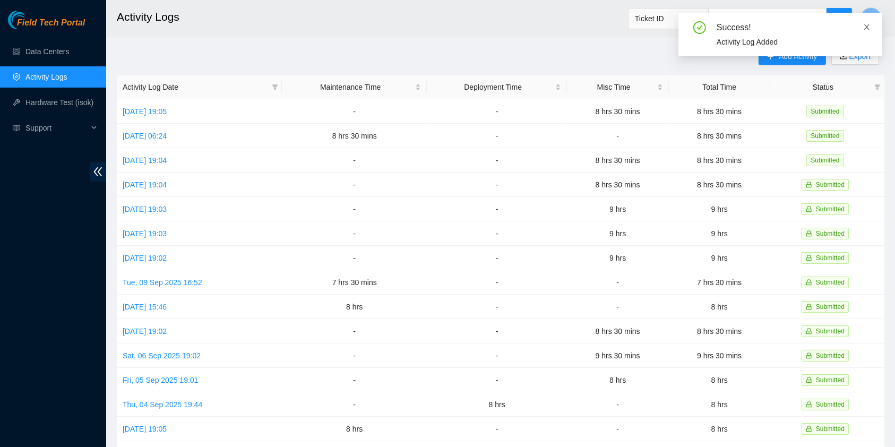
click at [867, 30] on icon "close" at bounding box center [866, 26] width 7 height 7
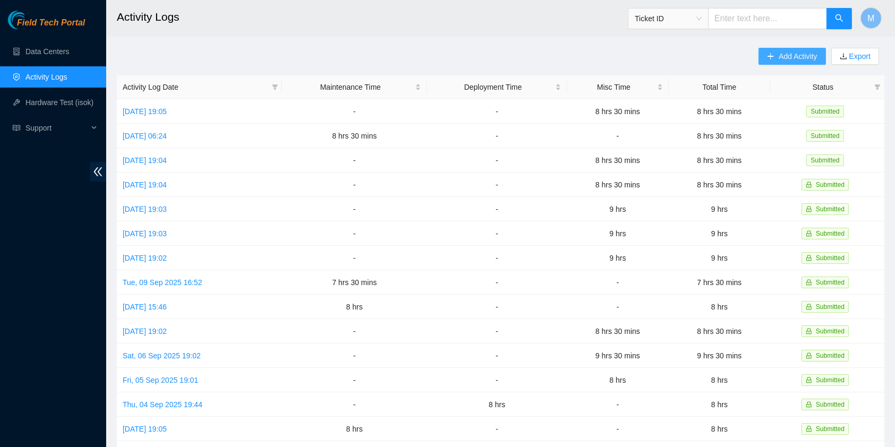
click at [794, 51] on span "Add Activity" at bounding box center [798, 56] width 38 height 12
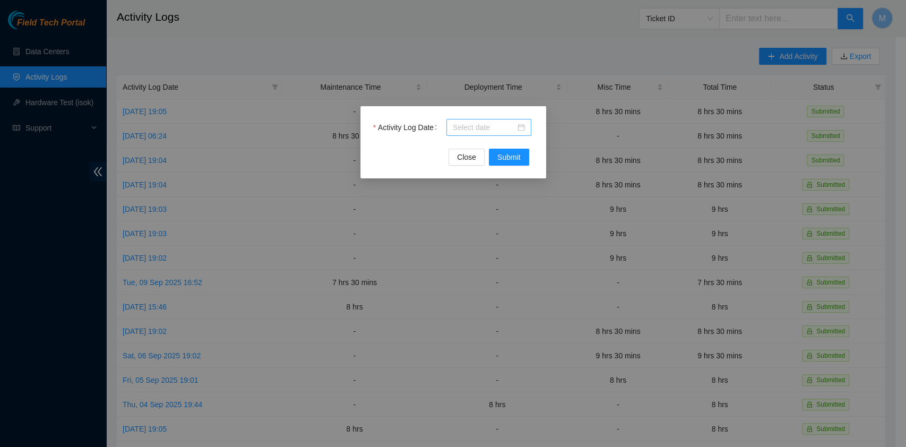
click at [473, 127] on input "Activity Log Date" at bounding box center [484, 128] width 63 height 12
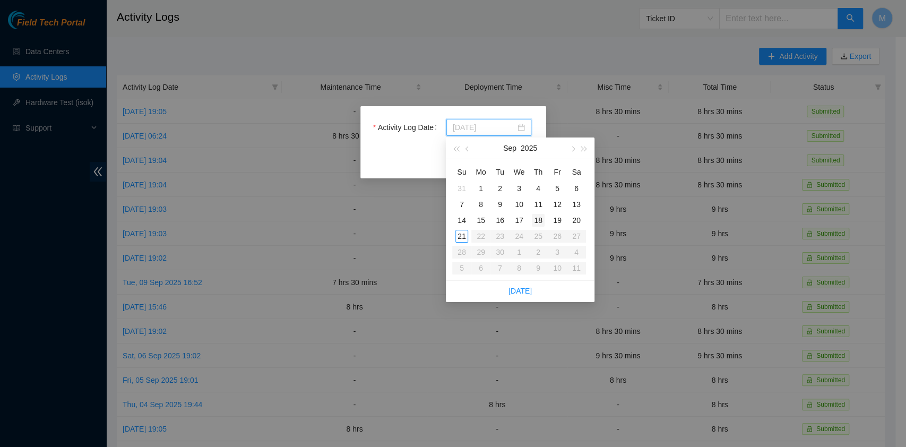
type input "[DATE]"
click at [538, 218] on div "18" at bounding box center [538, 220] width 13 height 13
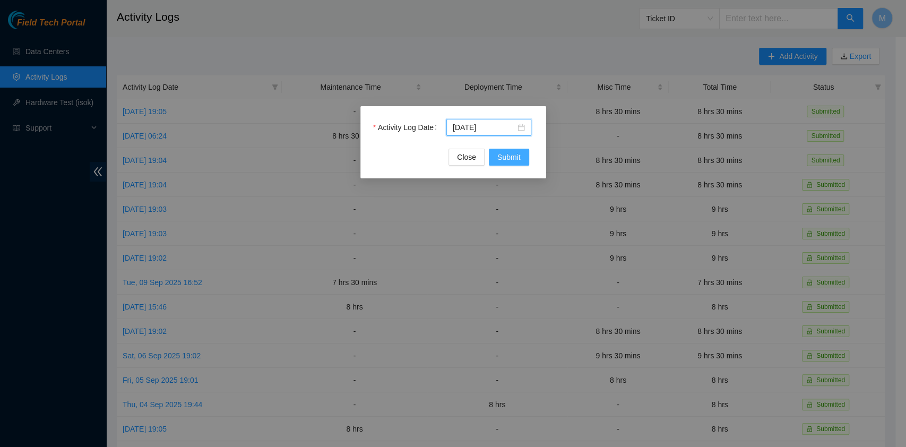
click at [517, 155] on span "Submit" at bounding box center [509, 157] width 23 height 12
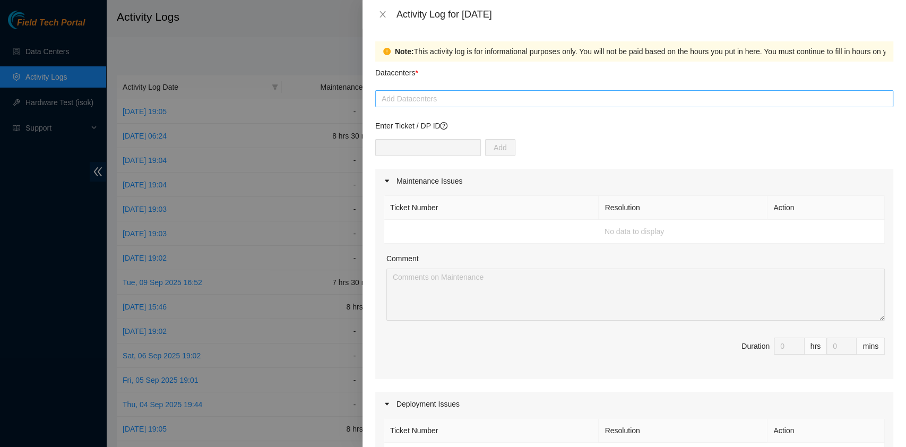
click at [455, 95] on div at bounding box center [634, 98] width 513 height 13
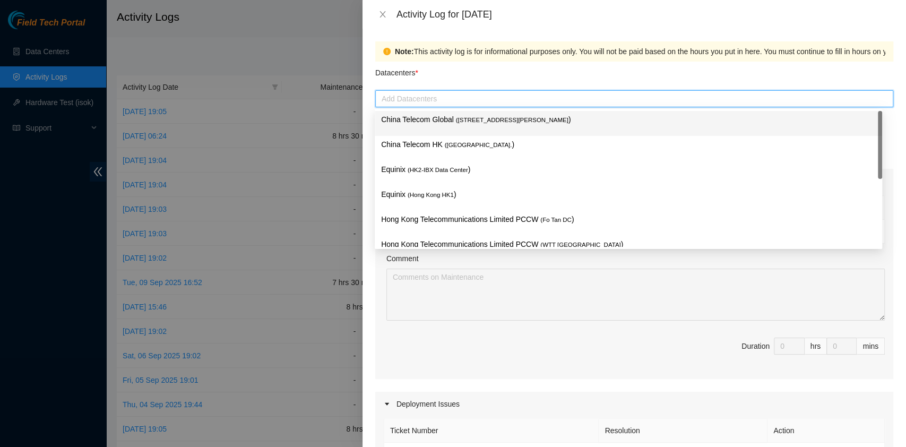
click at [452, 117] on p "China Telecom Global ( [STREET_ADDRESS][PERSON_NAME] )" at bounding box center [628, 120] width 495 height 12
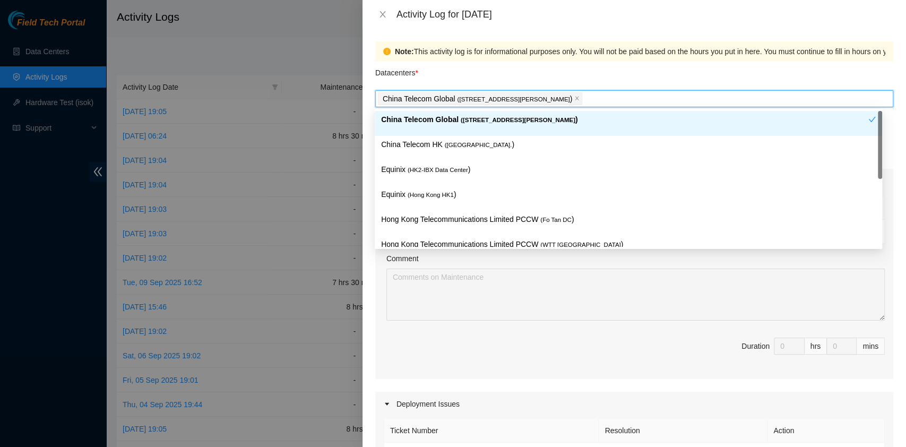
click at [445, 142] on span "( [GEOGRAPHIC_DATA]." at bounding box center [478, 145] width 67 height 6
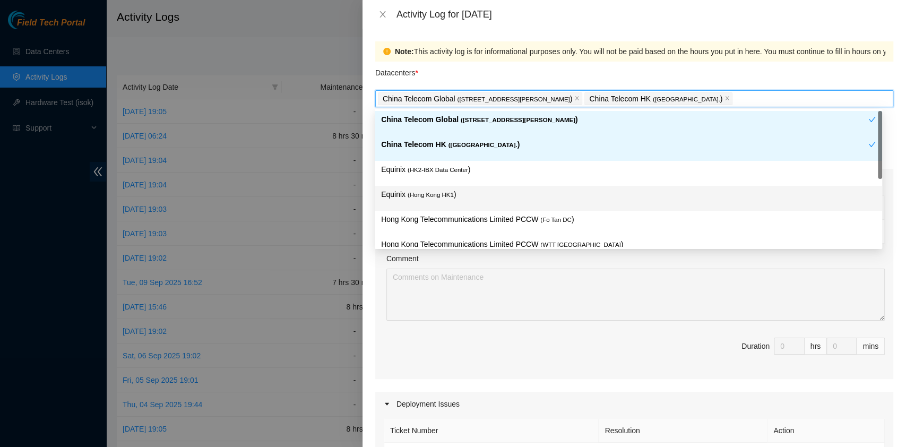
click at [443, 186] on div "Equinix ( [GEOGRAPHIC_DATA] HK1 )" at bounding box center [629, 198] width 508 height 25
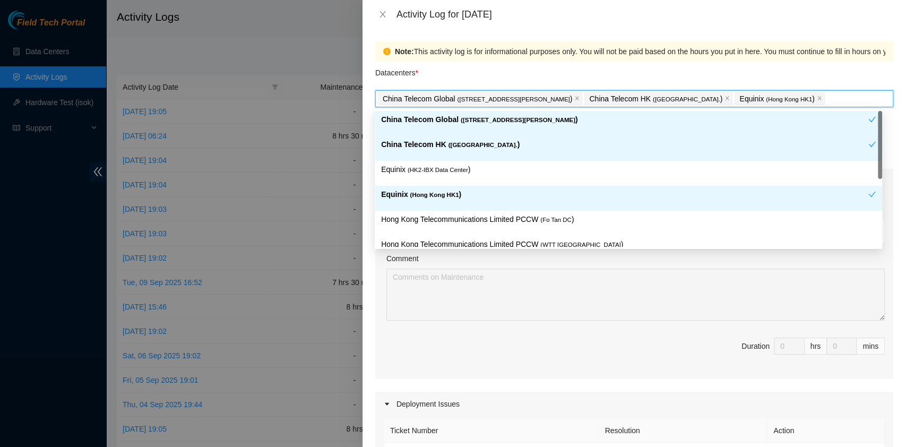
click at [448, 176] on div "Equinix ( HK2-IBX Data Center )" at bounding box center [628, 174] width 495 height 20
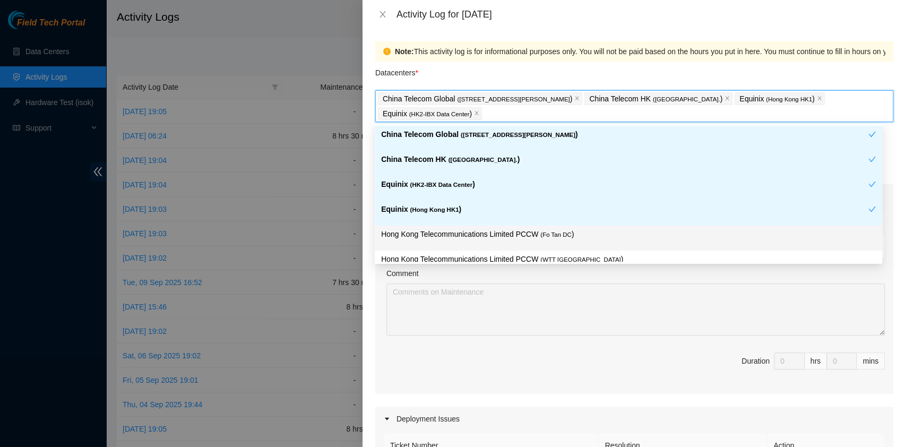
click at [534, 232] on p "Hong Kong Telecommunications Limited PCCW ( Fo Tan DC )" at bounding box center [628, 234] width 495 height 12
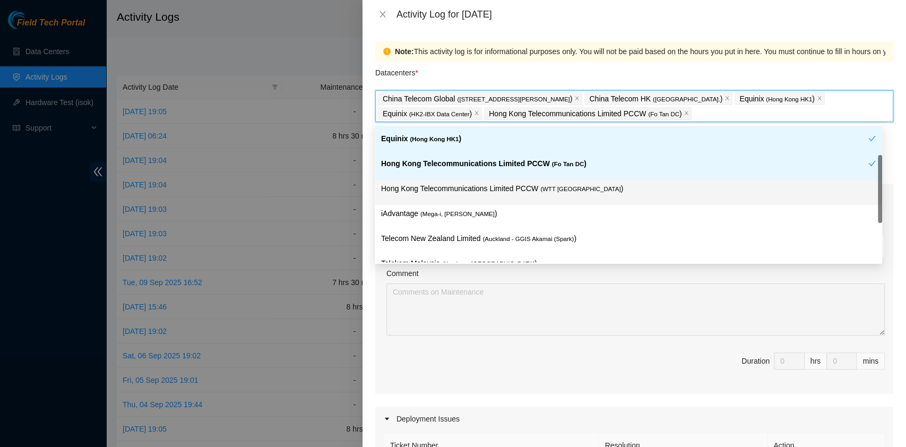
click at [552, 199] on div "Hong Kong Telecommunications Limited PCCW ( WTT [GEOGRAPHIC_DATA] )" at bounding box center [628, 193] width 495 height 20
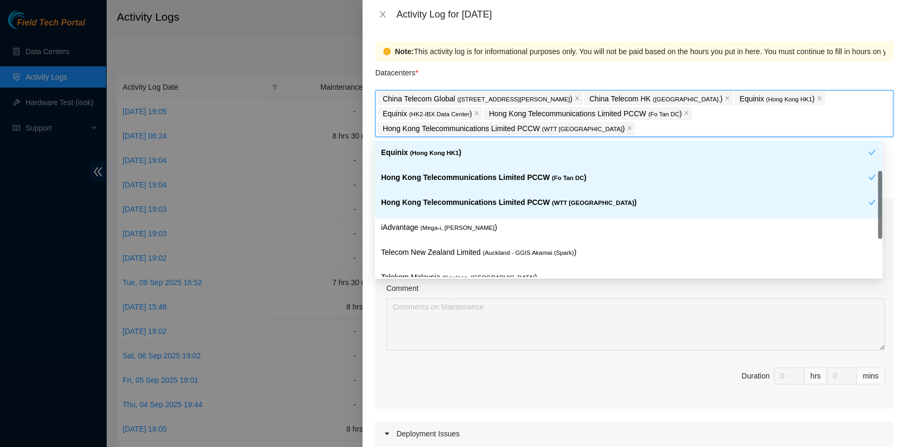
scroll to position [72, 0]
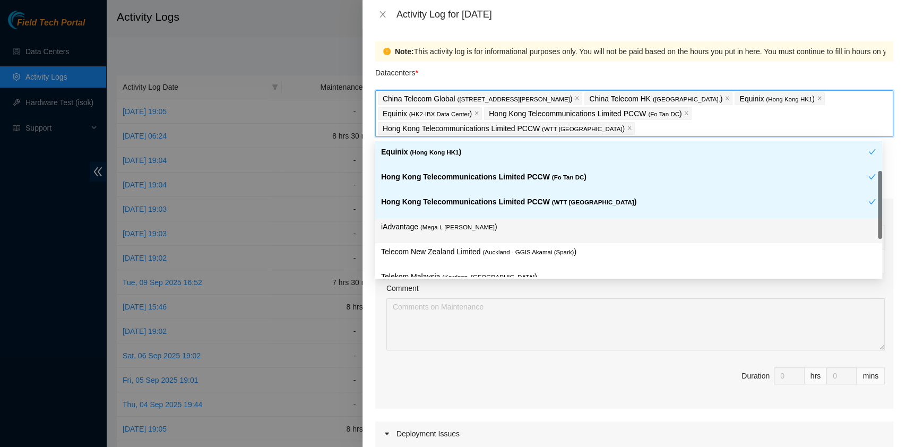
click at [494, 228] on p "iAdvantage ( Mega-i, Chai Wan )" at bounding box center [628, 227] width 495 height 12
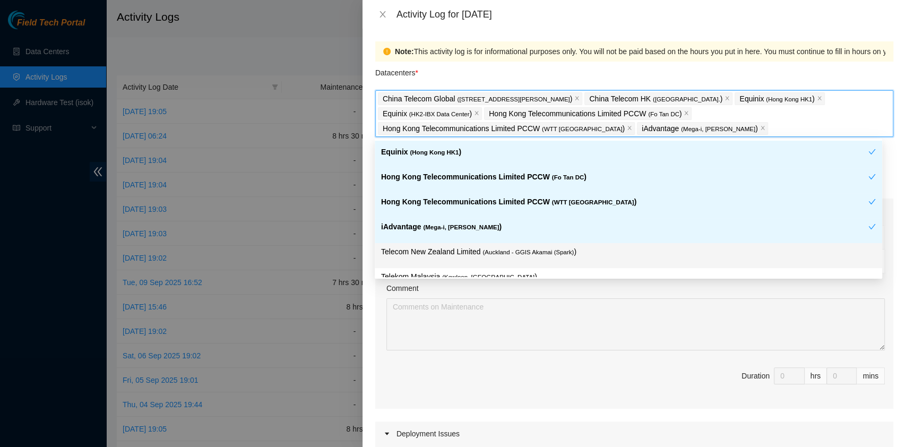
click at [560, 252] on span "( Auckland - GGIS Akamai (Spark)" at bounding box center [528, 252] width 91 height 6
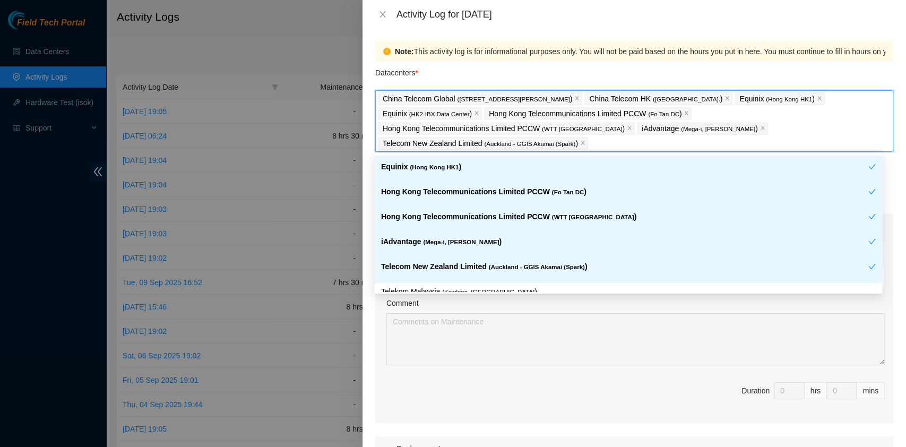
click at [562, 271] on p "Telecom New Zealand Limited ( Auckland - GGIS Akamai (Spark) )" at bounding box center [624, 267] width 487 height 12
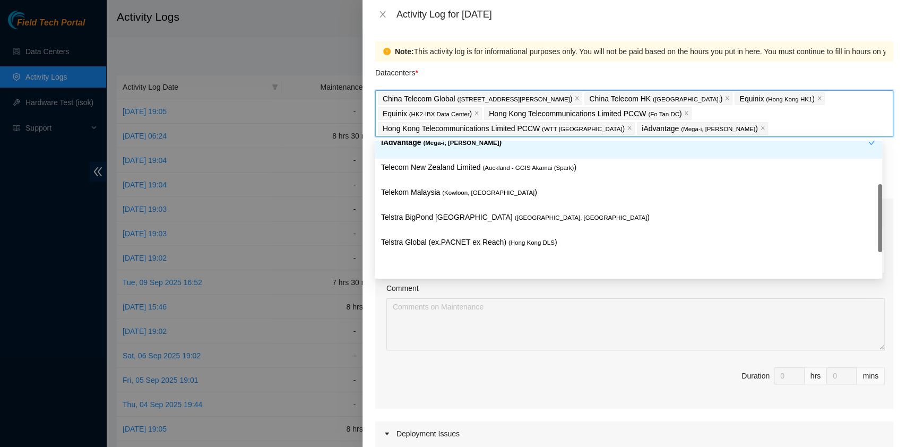
scroll to position [164, 0]
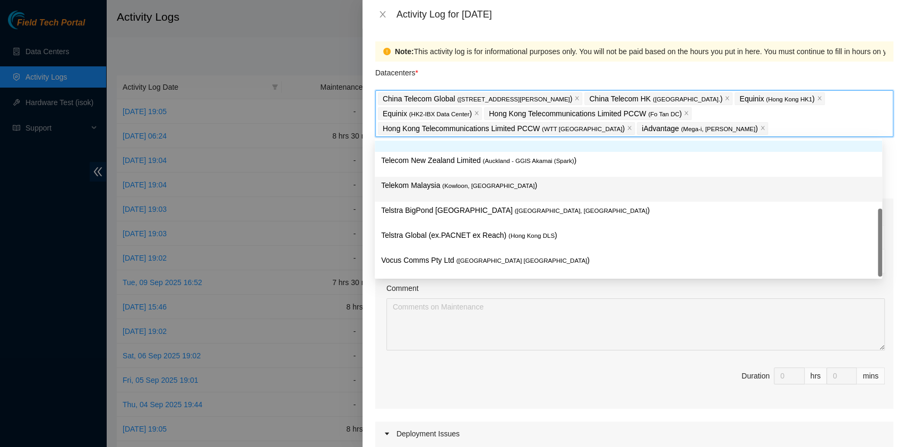
click at [487, 185] on span "( Kowloon, [GEOGRAPHIC_DATA]" at bounding box center [488, 186] width 92 height 6
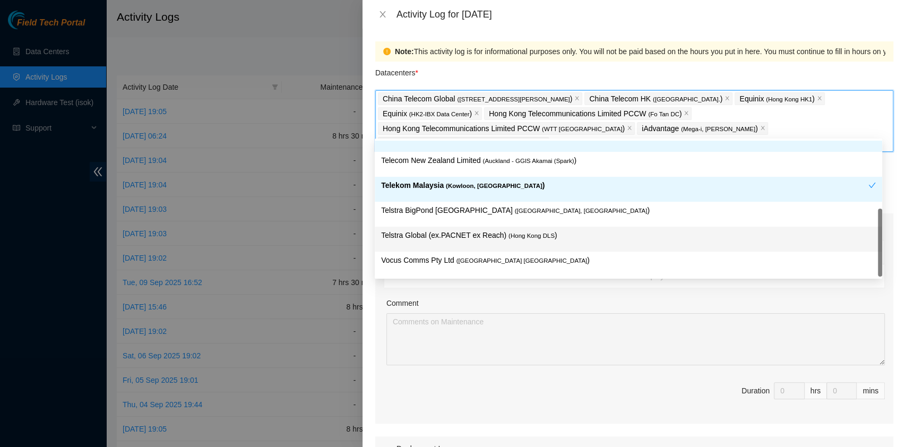
click at [542, 243] on div "Telstra Global (ex.PACNET ex Reach) ( [GEOGRAPHIC_DATA] DLS )" at bounding box center [628, 239] width 495 height 20
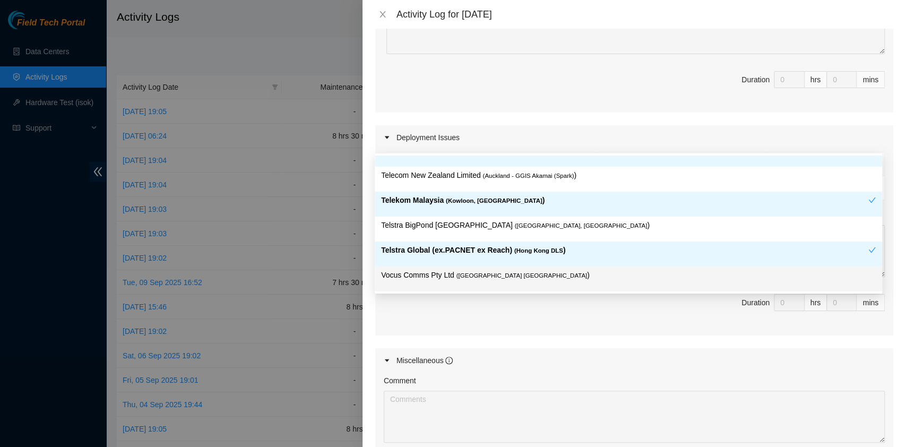
scroll to position [476, 0]
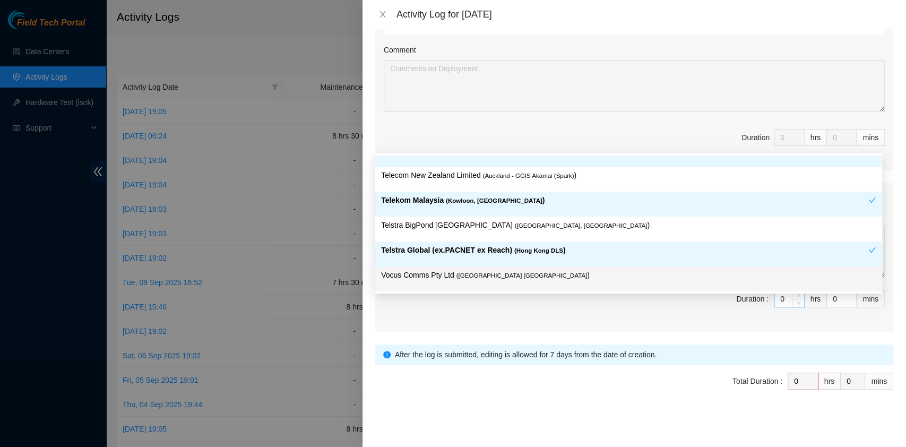
click at [775, 298] on input "0" at bounding box center [790, 299] width 30 height 16
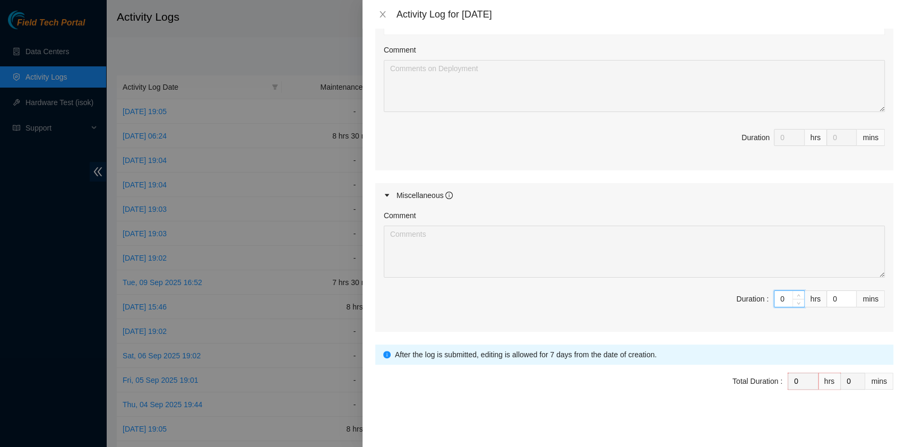
drag, startPoint x: 776, startPoint y: 298, endPoint x: 754, endPoint y: 295, distance: 22.5
click at [754, 295] on span "Duration : 0 hrs 0 mins" at bounding box center [634, 305] width 501 height 30
type input "8"
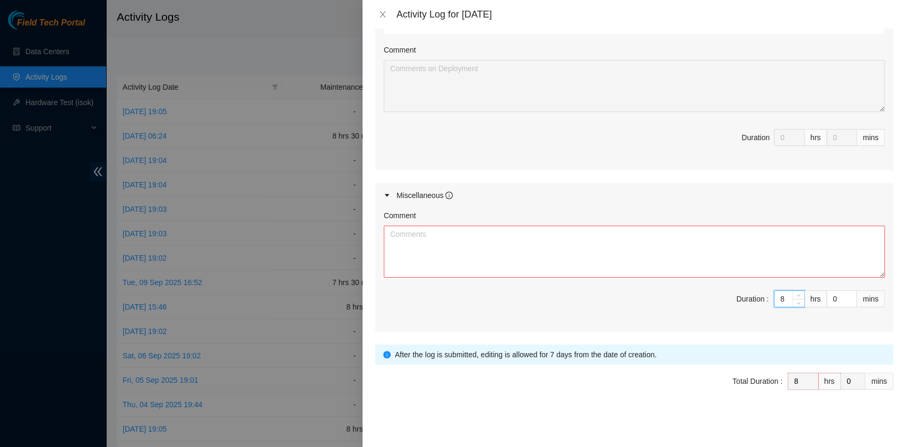
type input "8"
type input "3"
type input "30"
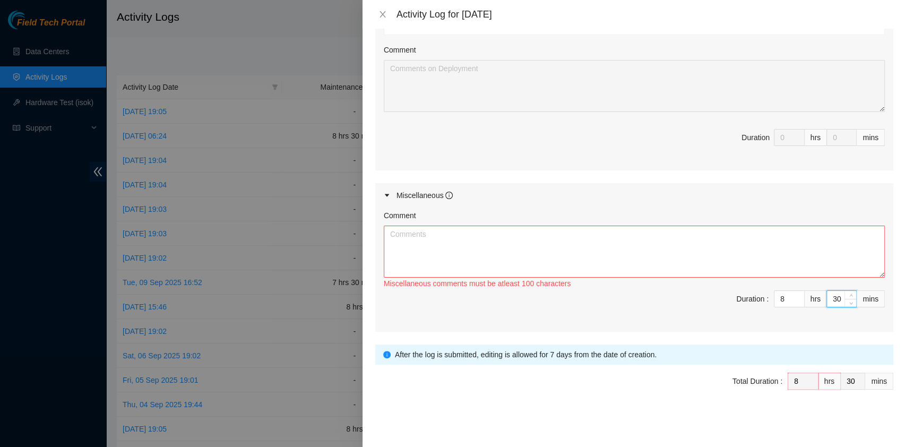
type input "30"
click at [528, 249] on textarea "Comment" at bounding box center [634, 252] width 501 height 52
paste textarea "Comment Comment Comment Comment Beeline update…………………………………………………………………………………………"
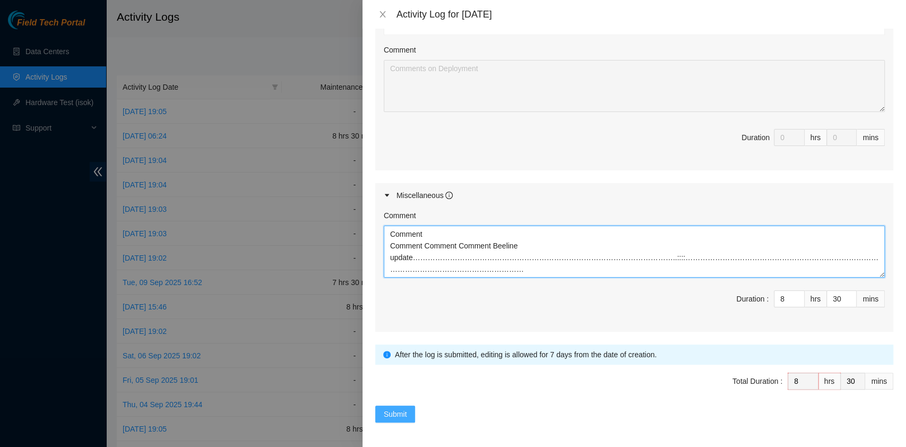
type textarea "Comment Comment Comment Comment Beeline update…………………………………………………………………………………………"
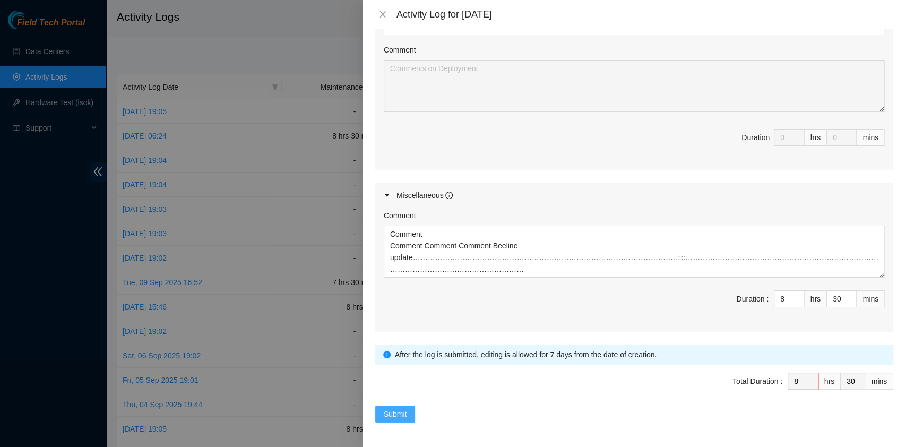
click at [395, 415] on span "Submit" at bounding box center [395, 414] width 23 height 12
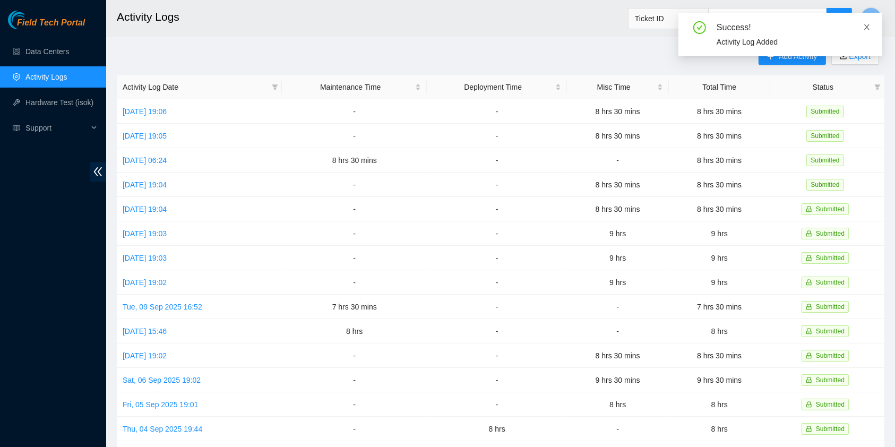
click at [867, 29] on icon "close" at bounding box center [866, 26] width 7 height 7
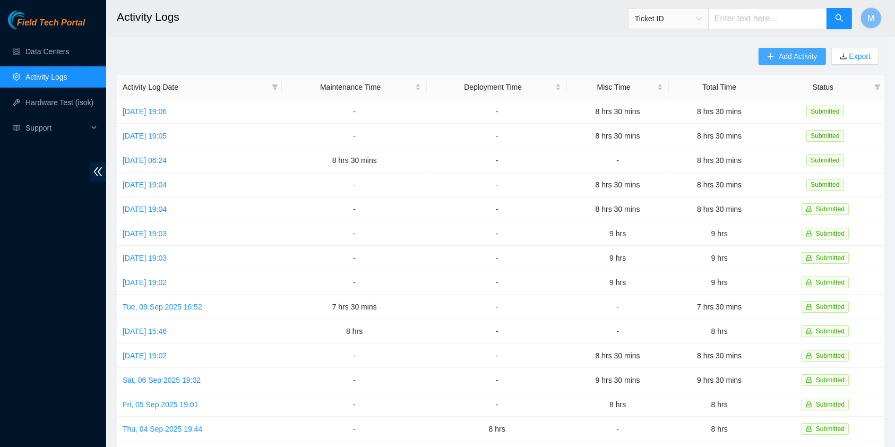
click at [797, 55] on span "Add Activity" at bounding box center [798, 56] width 38 height 12
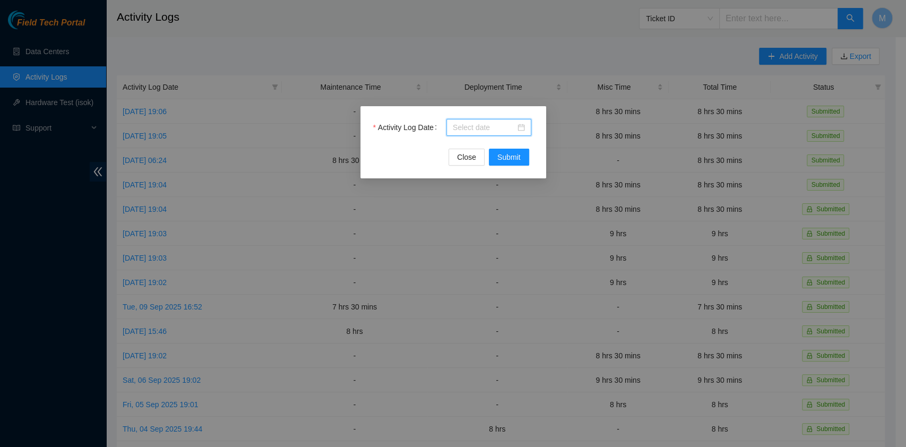
click at [495, 131] on input "Activity Log Date" at bounding box center [484, 128] width 63 height 12
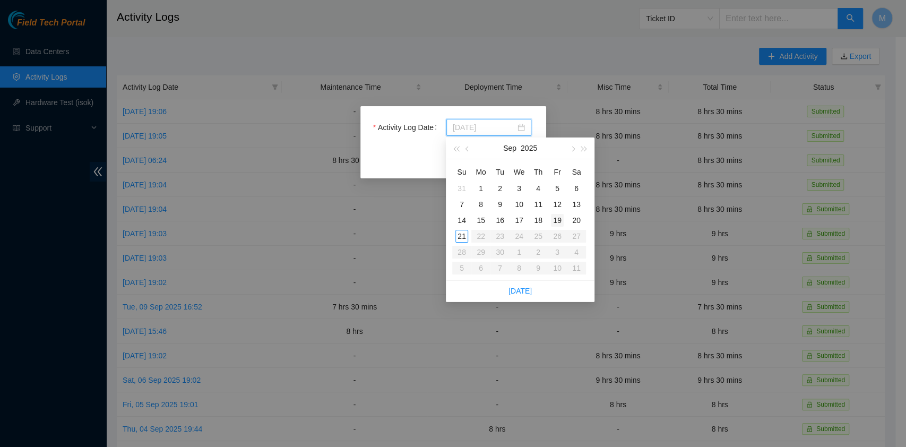
type input "[DATE]"
click at [556, 218] on div "19" at bounding box center [557, 220] width 13 height 13
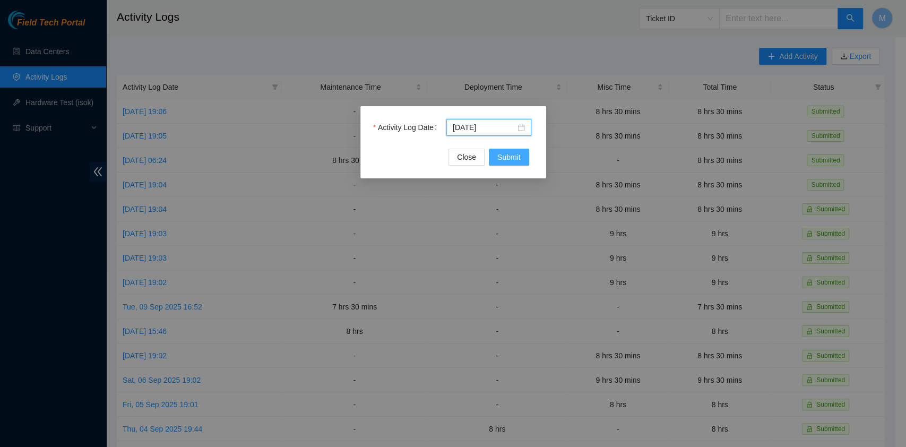
click at [512, 157] on span "Submit" at bounding box center [509, 157] width 23 height 12
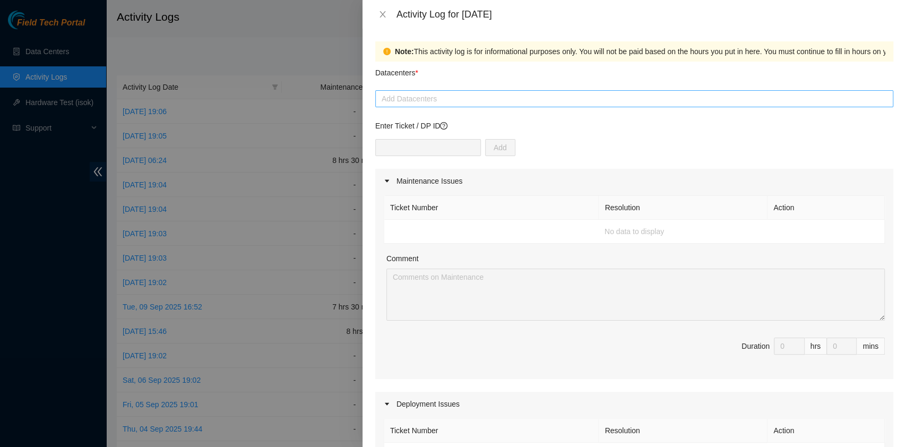
click at [413, 97] on div at bounding box center [634, 98] width 513 height 13
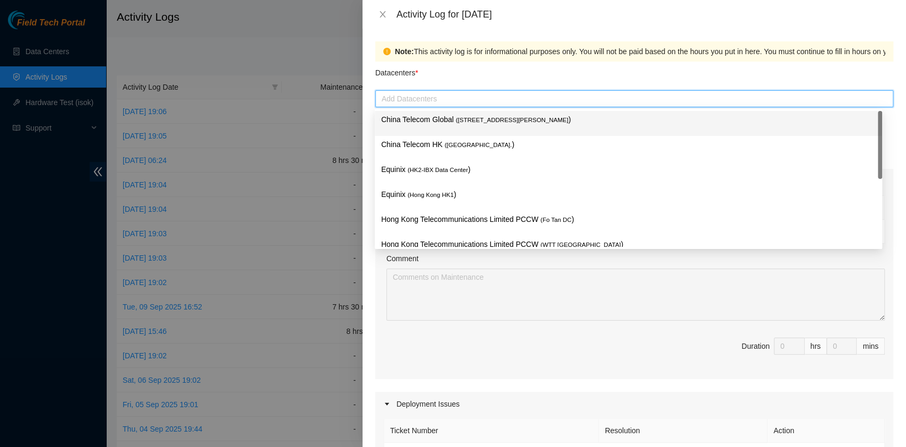
click at [421, 121] on p "China Telecom Global ( [STREET_ADDRESS][PERSON_NAME] )" at bounding box center [628, 120] width 495 height 12
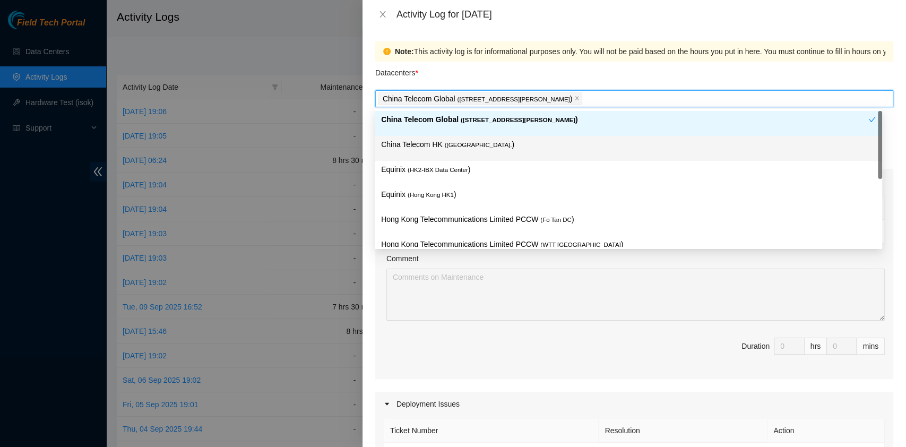
click at [424, 144] on p "China Telecom HK ( [GEOGRAPHIC_DATA] )" at bounding box center [628, 145] width 495 height 12
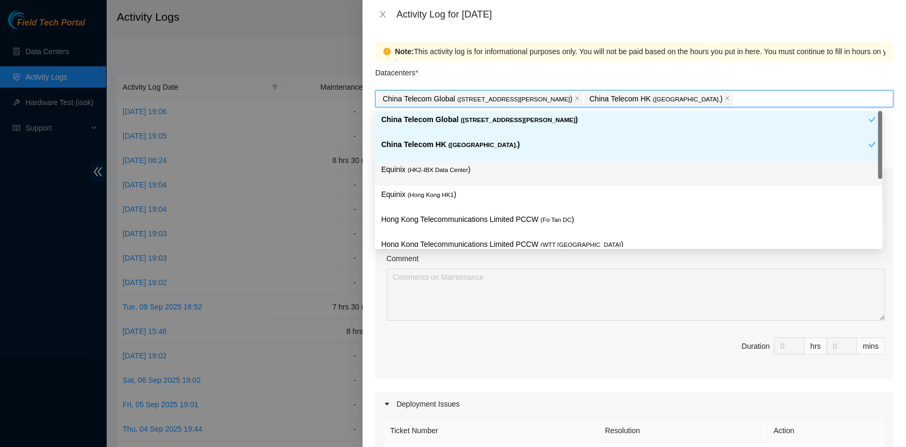
click at [442, 172] on span "( HK2-IBX Data Center" at bounding box center [438, 170] width 61 height 6
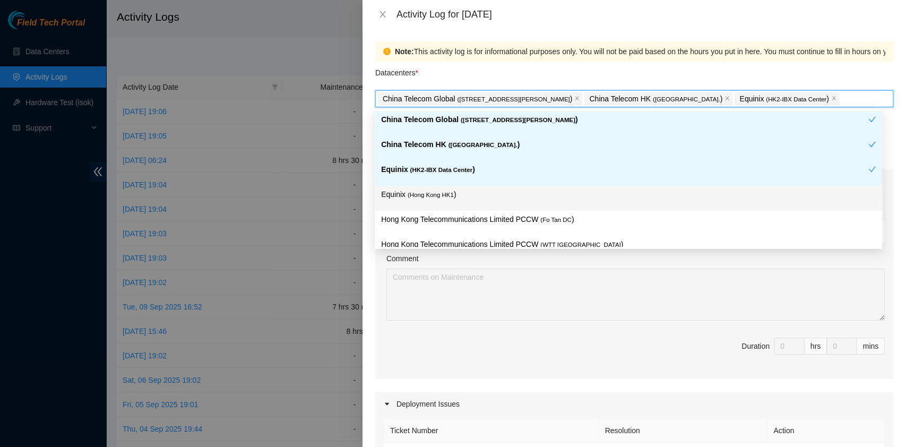
click at [458, 194] on p "Equinix ( [GEOGRAPHIC_DATA] HK1 )" at bounding box center [628, 195] width 495 height 12
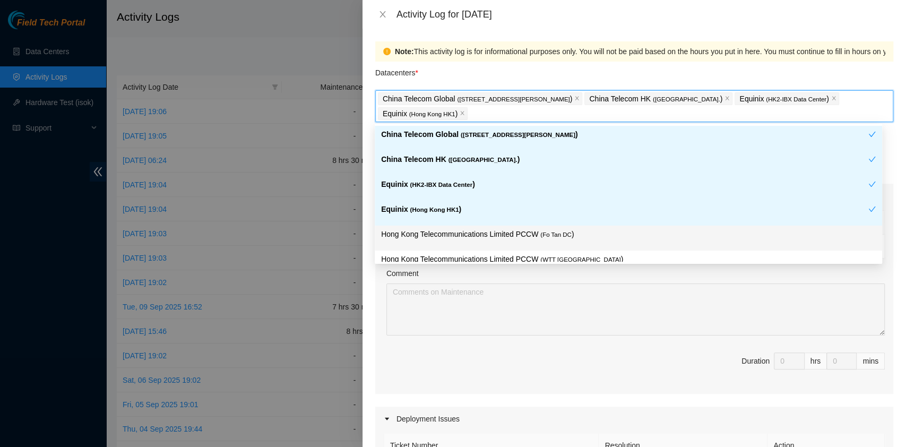
click at [546, 236] on span "( Fo Tan DC" at bounding box center [556, 235] width 31 height 6
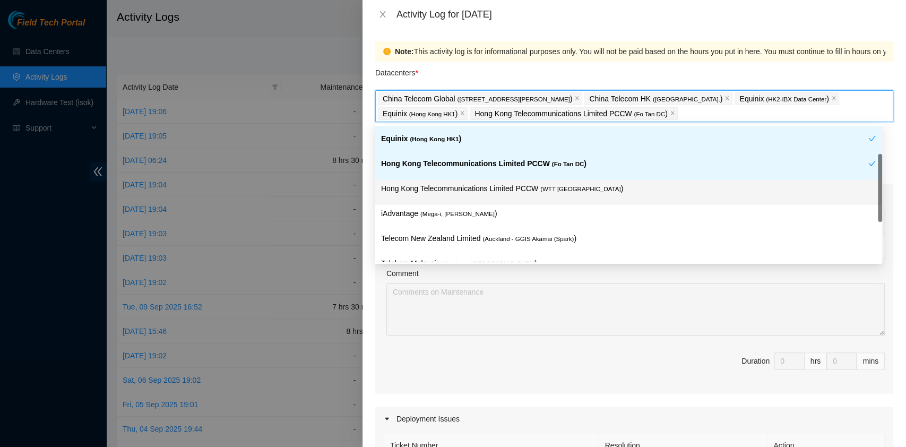
click at [525, 189] on p "Hong Kong Telecommunications Limited PCCW ( WTT [GEOGRAPHIC_DATA] )" at bounding box center [628, 189] width 495 height 12
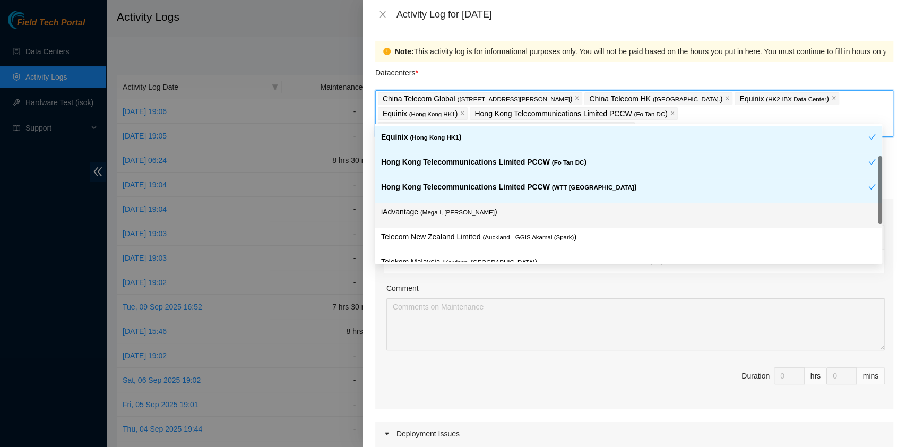
click at [478, 221] on div "iAdvantage ( Mega-i, Chai Wan )" at bounding box center [628, 216] width 495 height 20
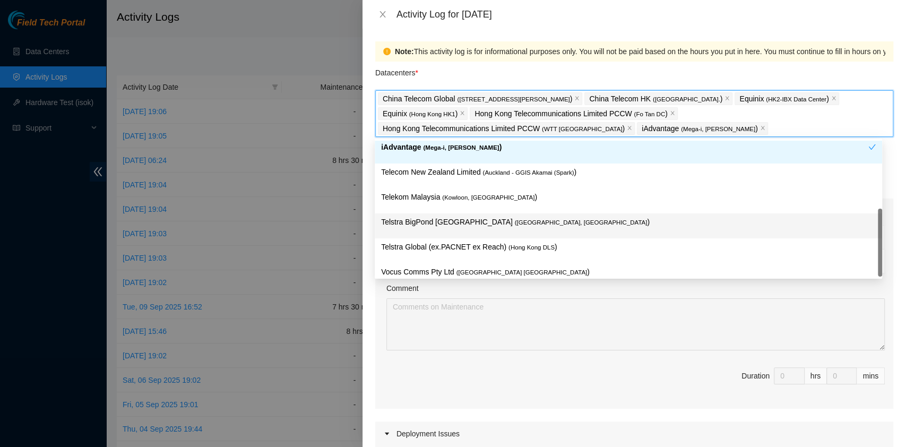
scroll to position [164, 0]
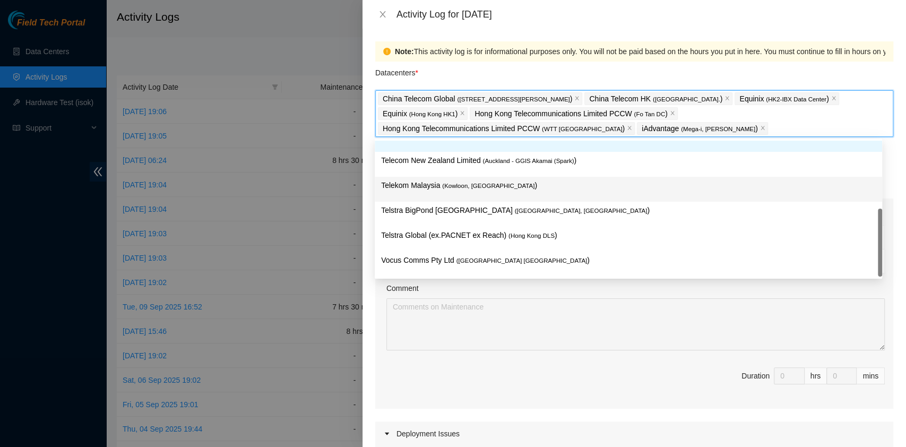
click at [476, 189] on p "Telekom Malaysia ( [GEOGRAPHIC_DATA], [GEOGRAPHIC_DATA] )" at bounding box center [628, 185] width 495 height 12
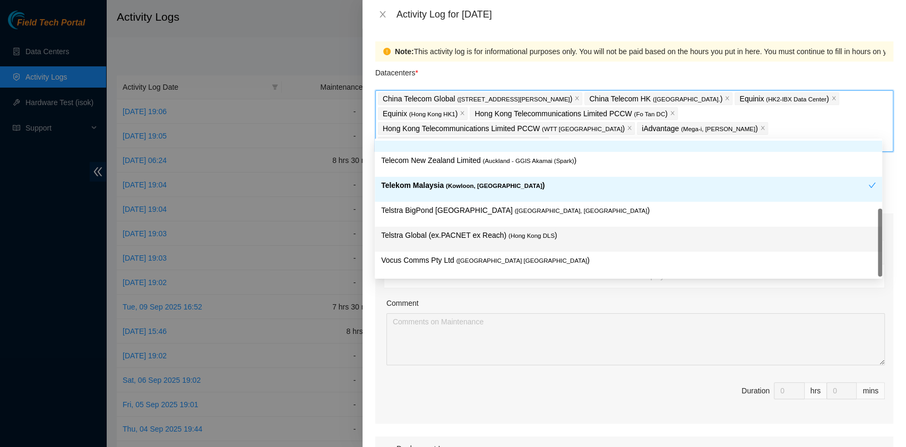
click at [516, 229] on p "Telstra Global (ex.PACNET ex Reach) ( [GEOGRAPHIC_DATA] DLS )" at bounding box center [628, 235] width 495 height 12
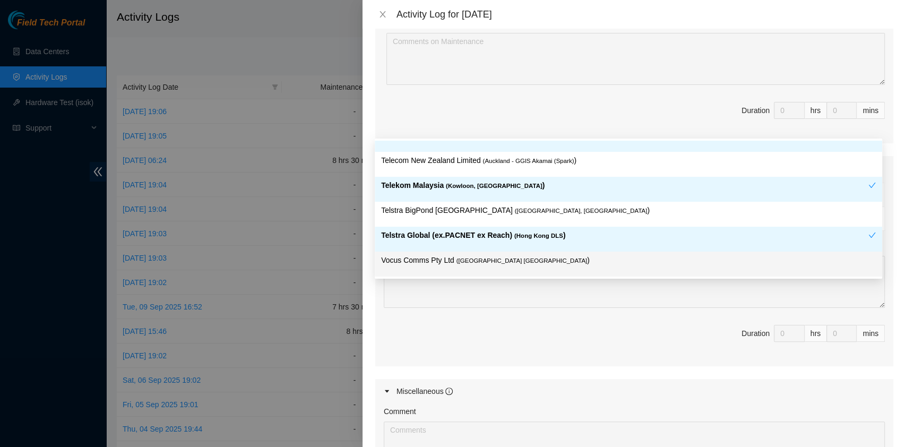
click at [556, 379] on div "Maintenance Issues Ticket Number Resolution Action No data to display Comment D…" at bounding box center [634, 230] width 518 height 595
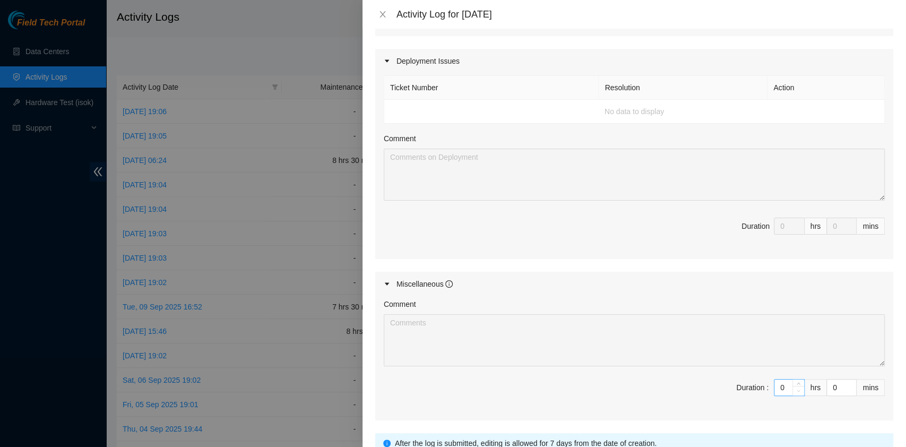
scroll to position [462, 0]
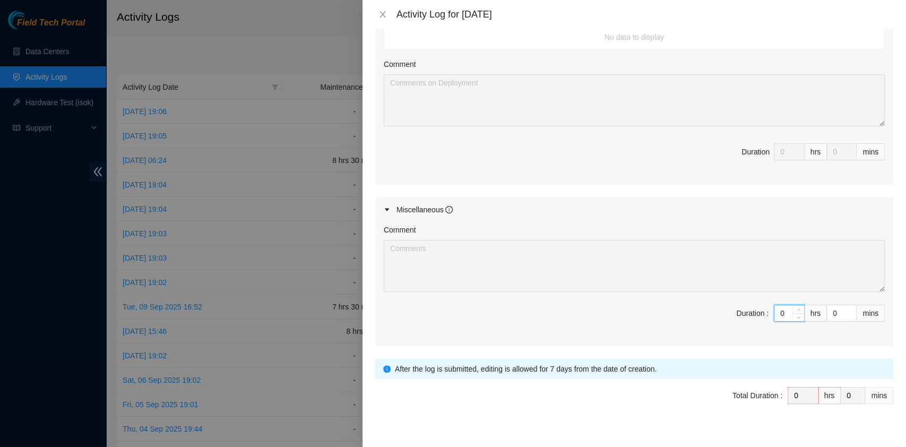
drag, startPoint x: 775, startPoint y: 297, endPoint x: 753, endPoint y: 294, distance: 22.5
click at [750, 305] on span "Duration : 0 hrs 0 mins" at bounding box center [634, 320] width 501 height 30
type input "9"
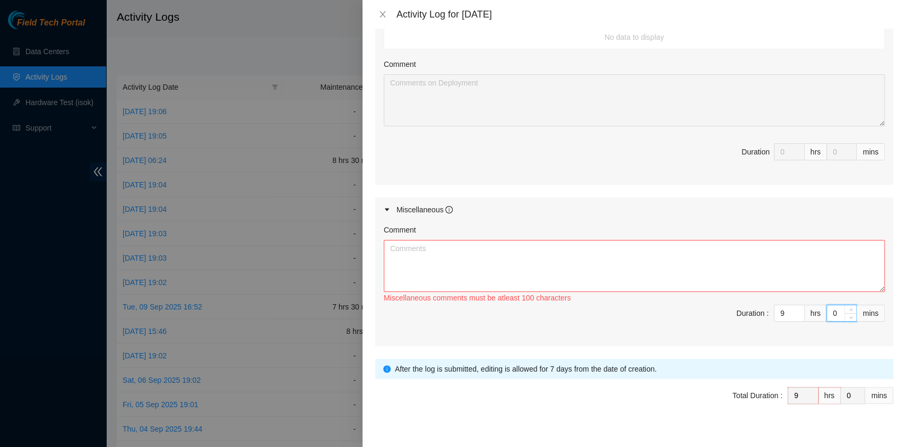
type input "3"
type input "30"
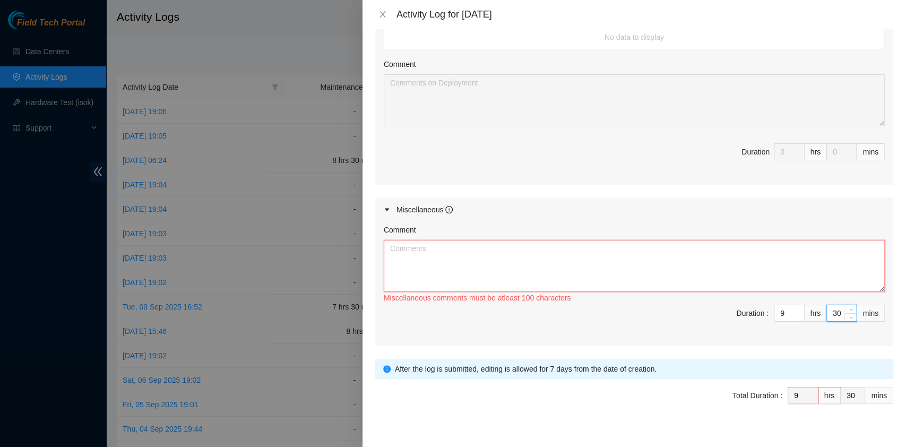
click at [524, 263] on textarea "Comment" at bounding box center [634, 266] width 501 height 52
paste textarea "Comment Comment Comment Comment Comment Comment Comment Comment .RMA Documentat…"
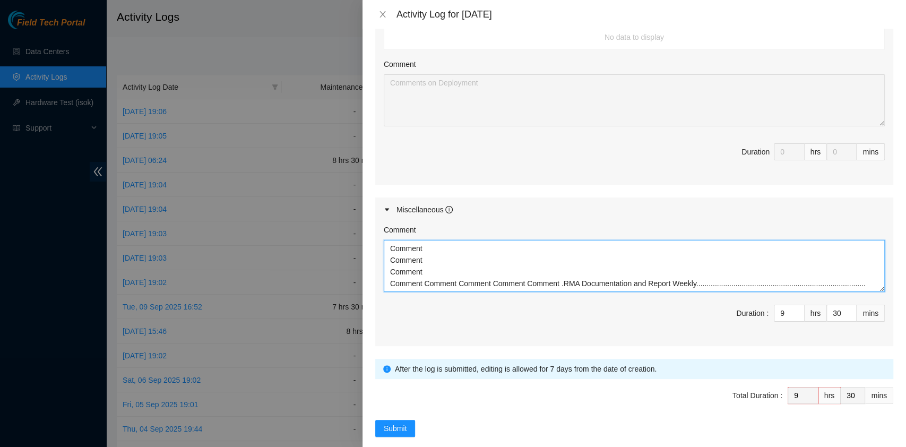
scroll to position [23, 0]
type textarea "Comment Comment Comment Comment Comment Comment Comment Comment .RMA Documentat…"
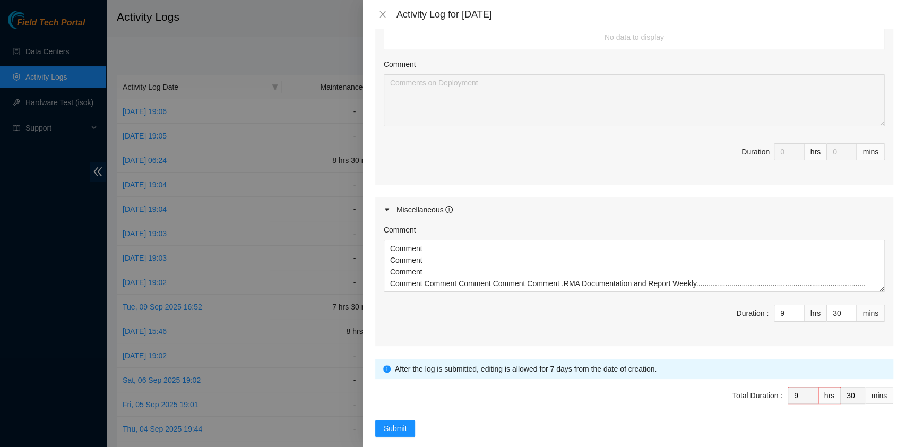
click at [385, 396] on span "Total Duration : 9 hrs 30 mins" at bounding box center [634, 402] width 518 height 30
click at [392, 423] on span "Submit" at bounding box center [395, 429] width 23 height 12
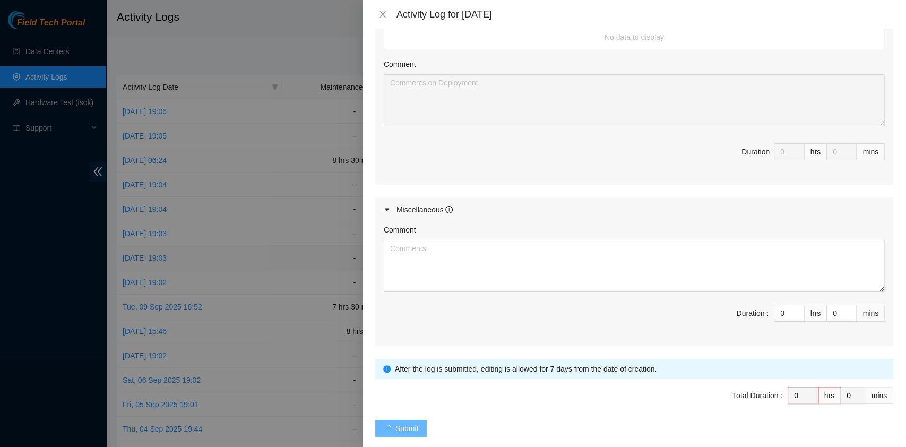
scroll to position [0, 0]
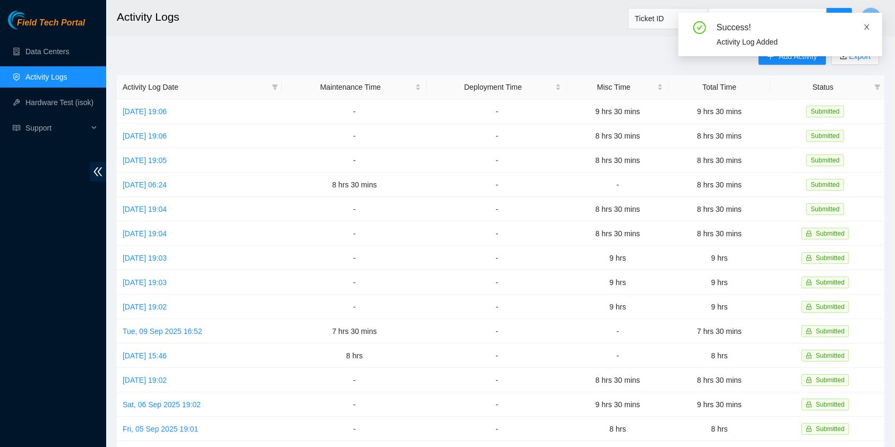
click at [867, 27] on icon "close" at bounding box center [866, 26] width 5 height 5
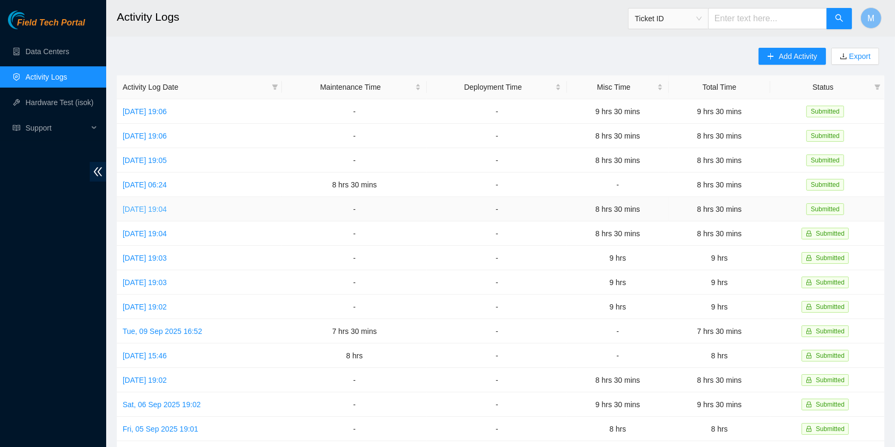
click at [154, 207] on link "[DATE] 19:04" at bounding box center [145, 209] width 44 height 8
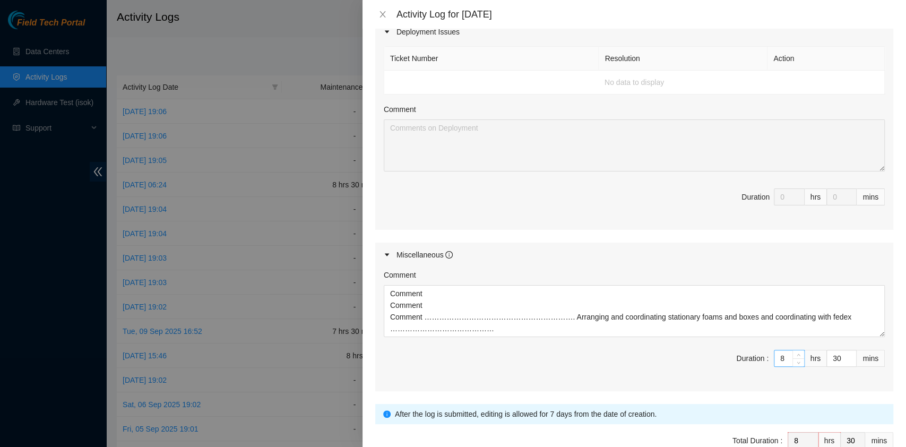
scroll to position [462, 0]
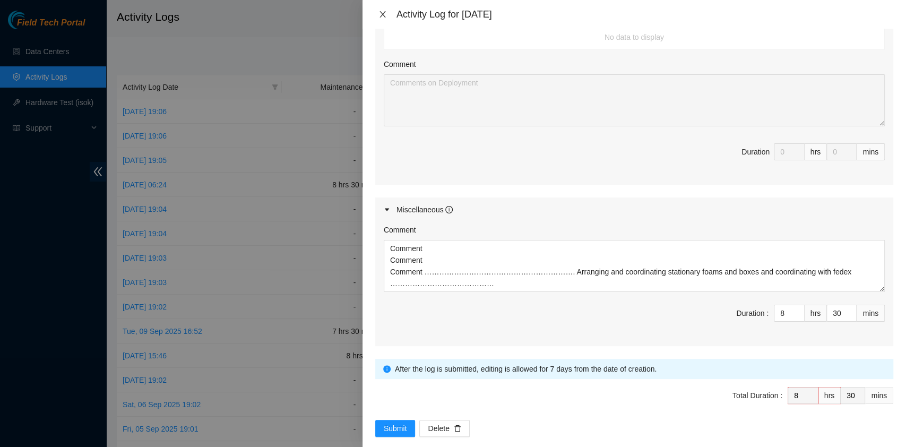
click at [387, 11] on icon "close" at bounding box center [383, 14] width 8 height 8
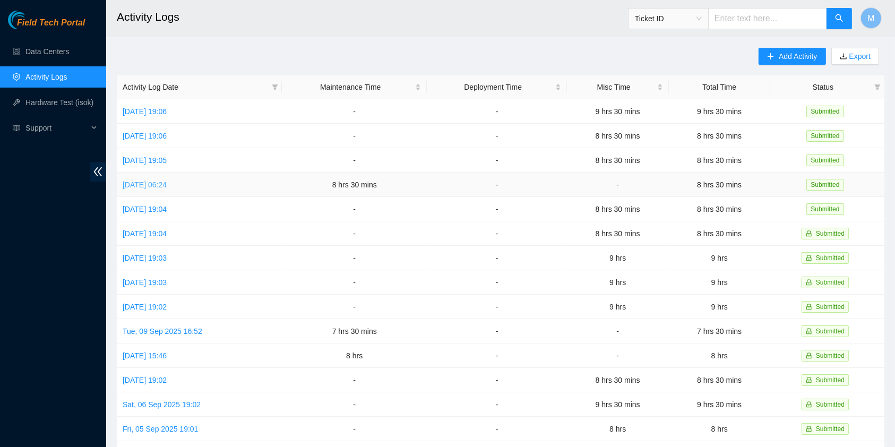
click at [167, 181] on link "[DATE] 06:24" at bounding box center [145, 185] width 44 height 8
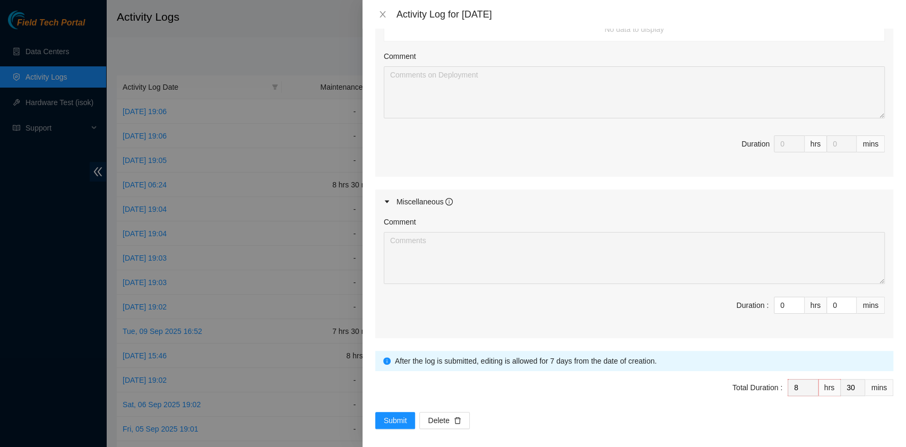
scroll to position [527, 0]
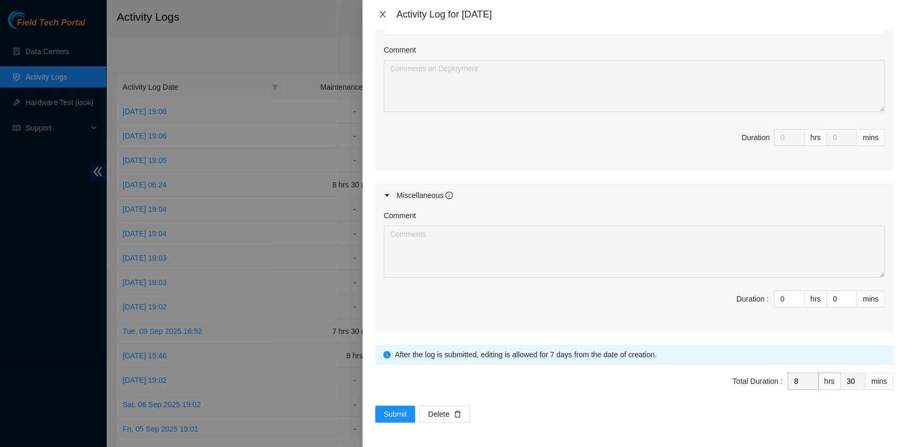
click at [382, 11] on icon "close" at bounding box center [383, 14] width 8 height 8
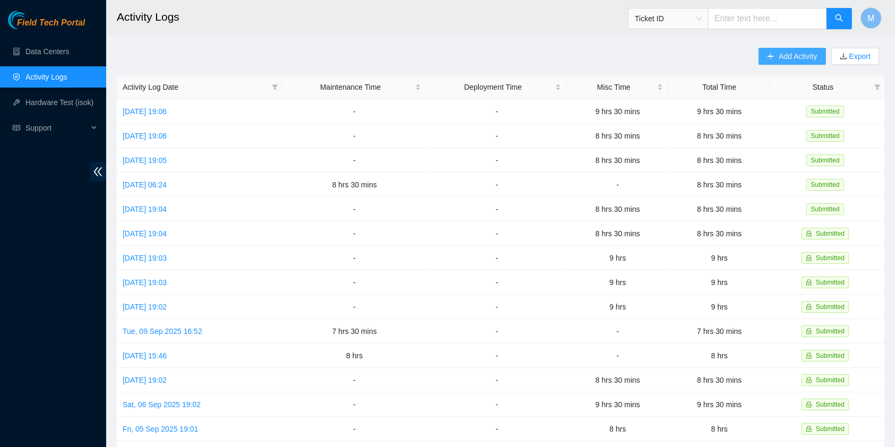
click at [795, 55] on span "Add Activity" at bounding box center [798, 56] width 38 height 12
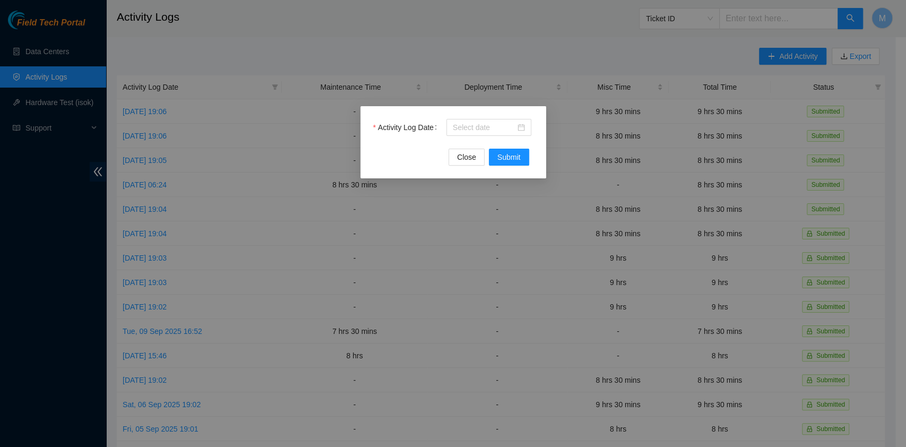
click at [475, 136] on div "Activity Log Date" at bounding box center [453, 134] width 160 height 30
click at [475, 129] on input "Activity Log Date" at bounding box center [484, 128] width 63 height 12
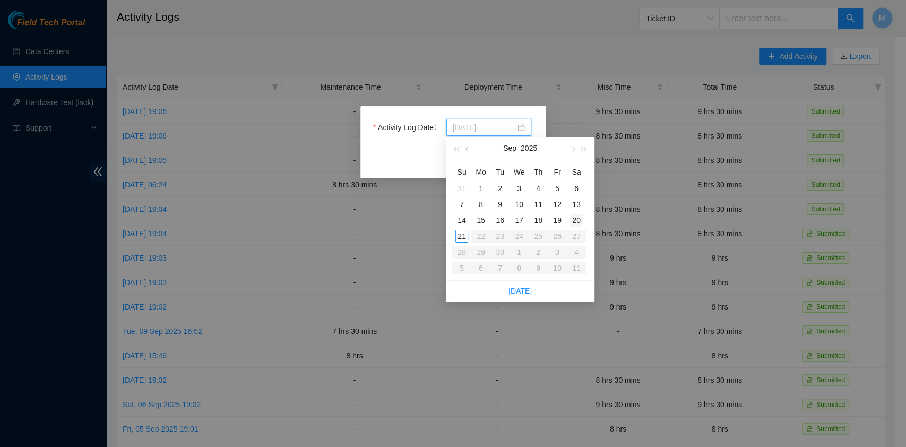
type input "[DATE]"
drag, startPoint x: 579, startPoint y: 218, endPoint x: 568, endPoint y: 212, distance: 12.6
click at [578, 217] on div "20" at bounding box center [576, 220] width 13 height 13
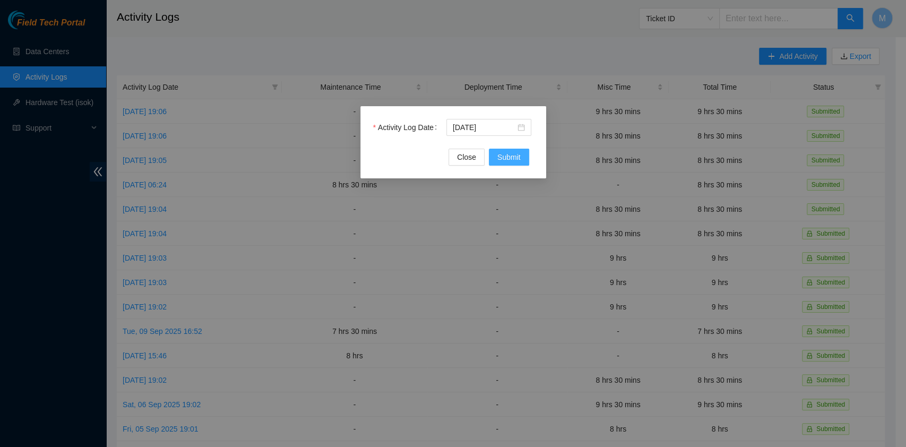
click at [512, 154] on span "Submit" at bounding box center [509, 157] width 23 height 12
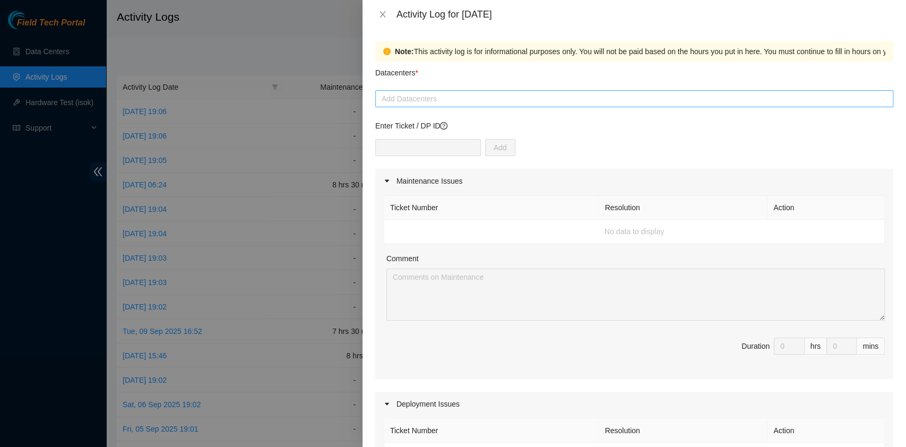
click at [458, 101] on div at bounding box center [634, 98] width 513 height 13
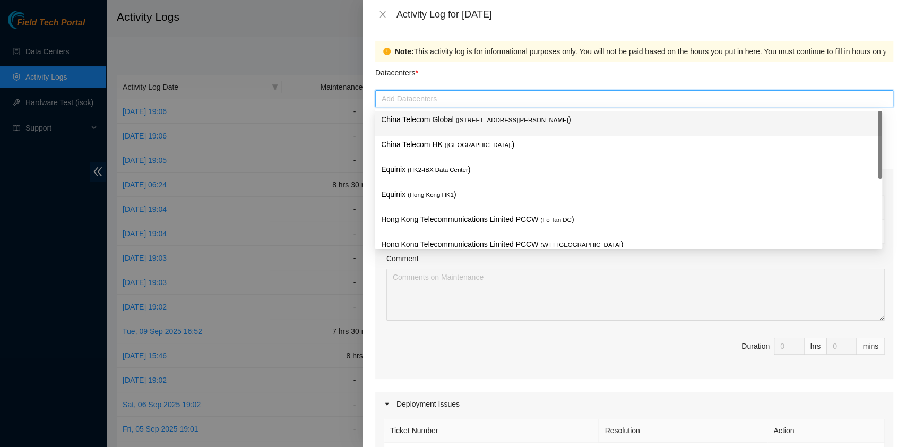
click at [457, 109] on body "Field Tech Portal Data Centers Activity Logs Hardware Test (isok) Support Activ…" at bounding box center [448, 223] width 896 height 447
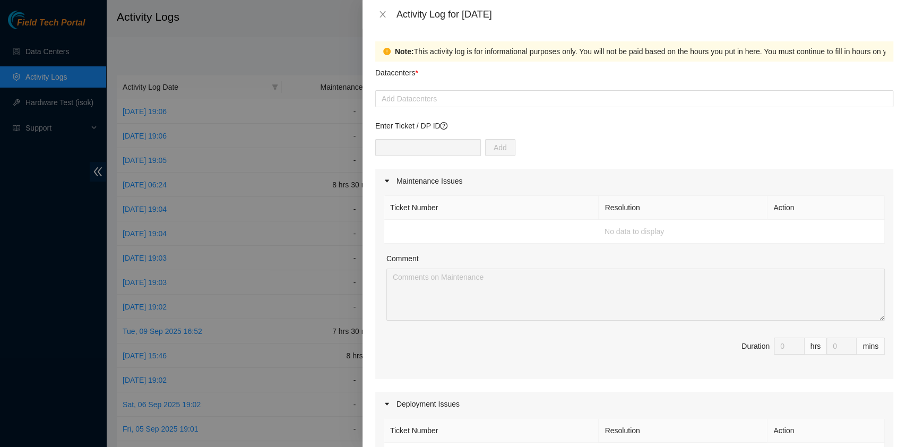
click at [454, 127] on p "Enter Ticket / DP ID" at bounding box center [634, 126] width 518 height 12
click at [446, 97] on div at bounding box center [634, 98] width 513 height 13
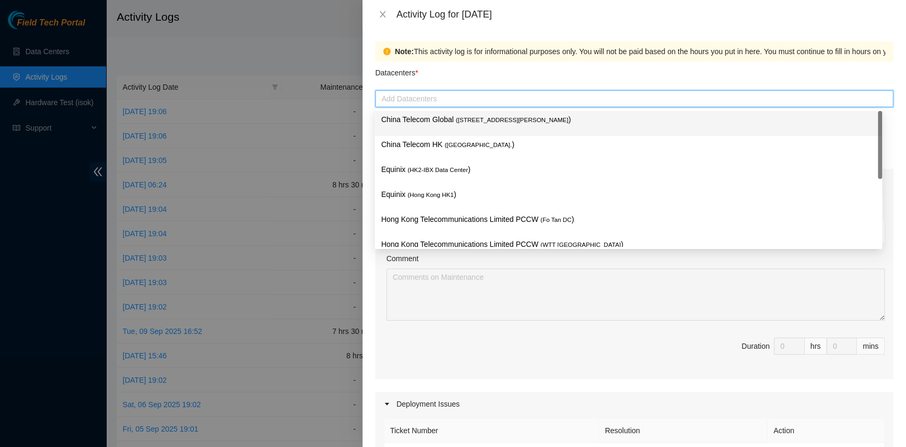
click at [446, 117] on p "China Telecom Global ( [STREET_ADDRESS][PERSON_NAME] )" at bounding box center [628, 120] width 495 height 12
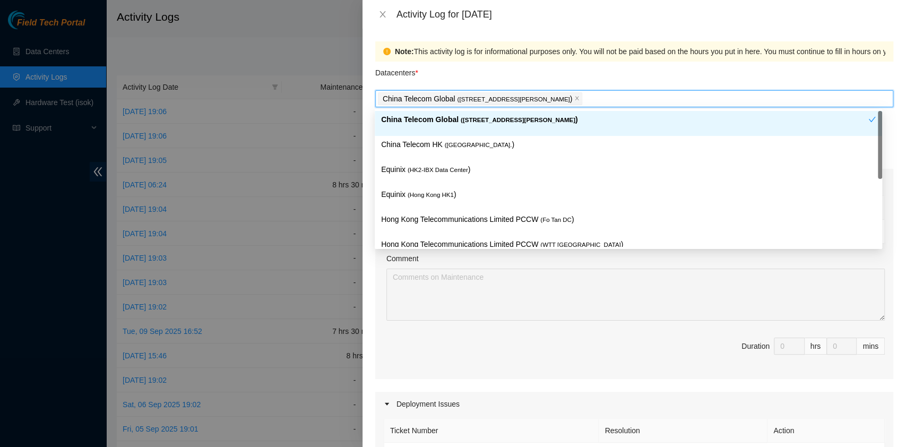
click at [443, 132] on div "China Telecom Global ( [STREET_ADDRESS][PERSON_NAME] )" at bounding box center [624, 124] width 487 height 20
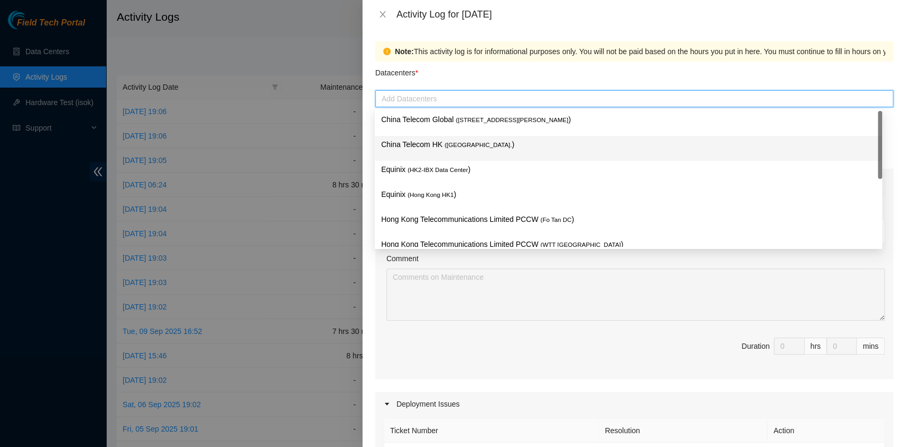
click at [443, 149] on p "China Telecom HK ( [GEOGRAPHIC_DATA] )" at bounding box center [628, 145] width 495 height 12
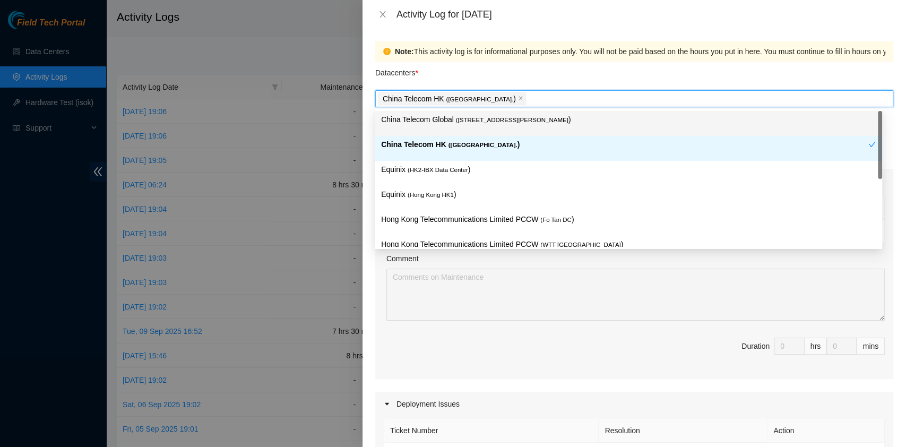
click at [441, 124] on p "China Telecom Global ( [STREET_ADDRESS][PERSON_NAME] )" at bounding box center [628, 120] width 495 height 12
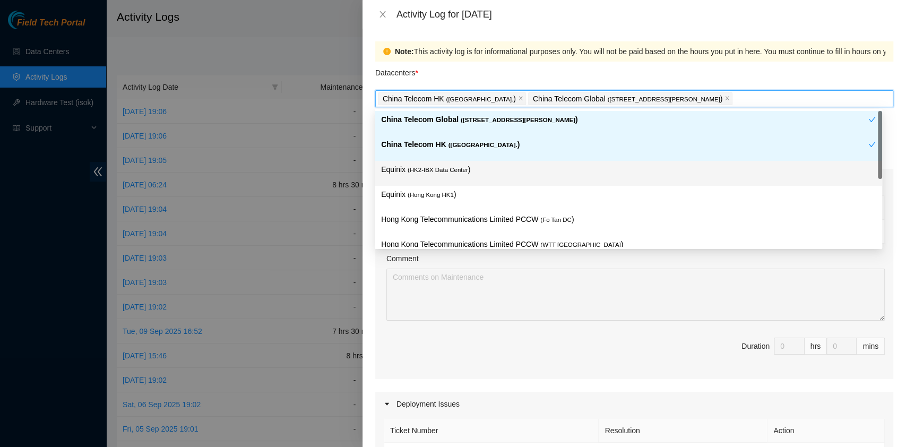
click at [440, 169] on span "( HK2-IBX Data Center" at bounding box center [438, 170] width 61 height 6
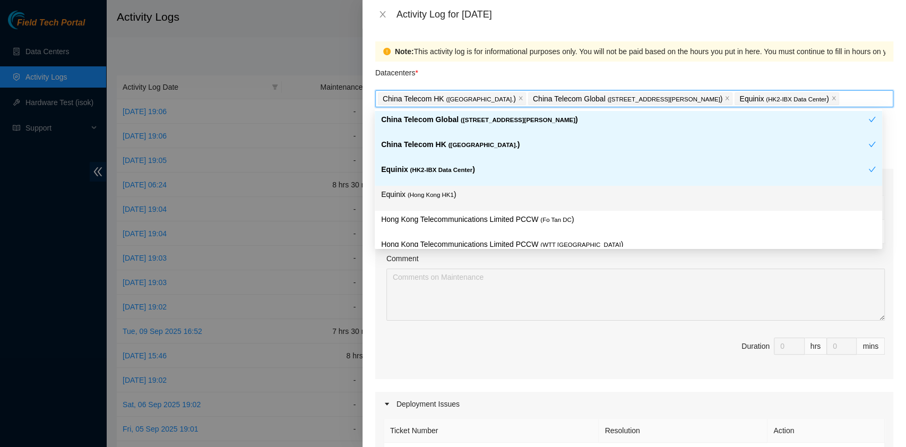
click at [442, 207] on div "Equinix ( [GEOGRAPHIC_DATA] HK1 )" at bounding box center [628, 199] width 495 height 20
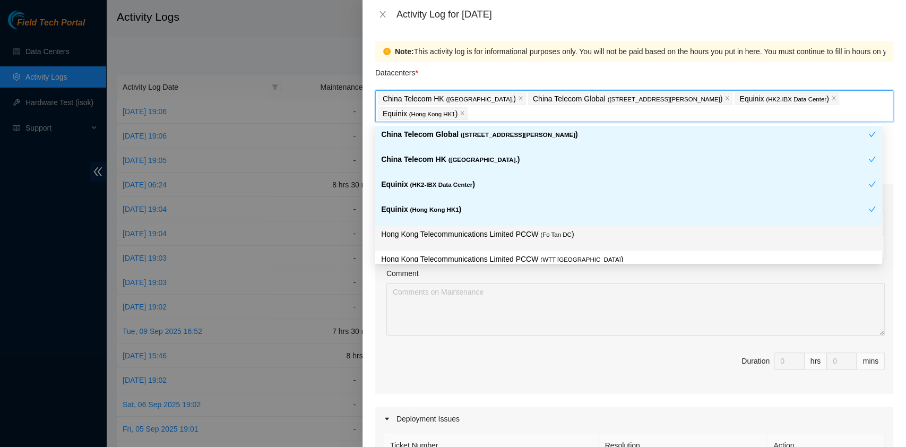
click at [498, 236] on p "Hong Kong Telecommunications Limited PCCW ( Fo Tan DC )" at bounding box center [628, 234] width 495 height 12
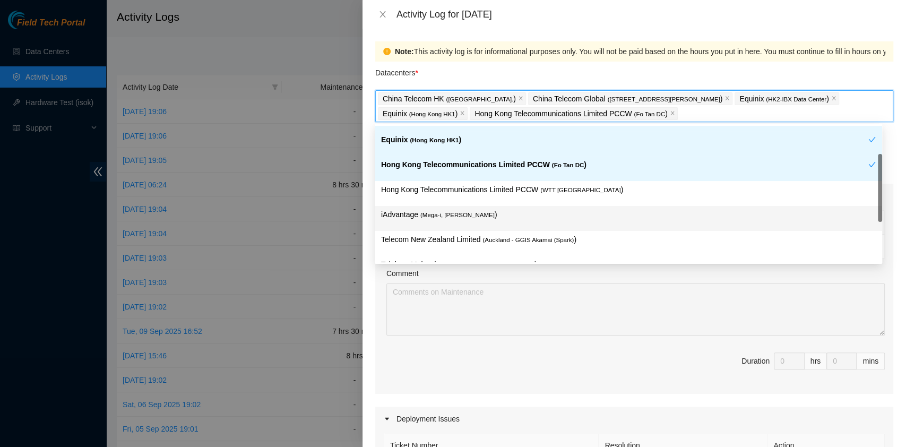
click at [526, 199] on div "Hong Kong Telecommunications Limited PCCW ( WTT [GEOGRAPHIC_DATA] )" at bounding box center [628, 194] width 495 height 20
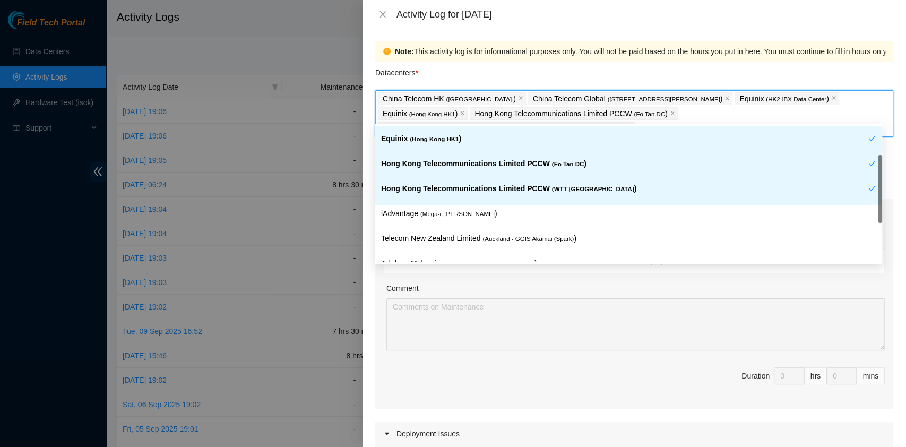
scroll to position [71, 0]
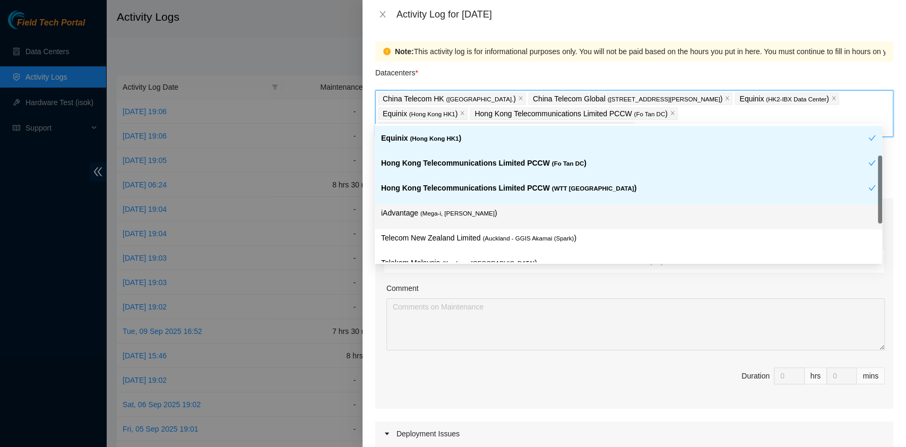
click at [502, 227] on div "iAdvantage ( Mega-i, Chai Wan )" at bounding box center [629, 216] width 508 height 25
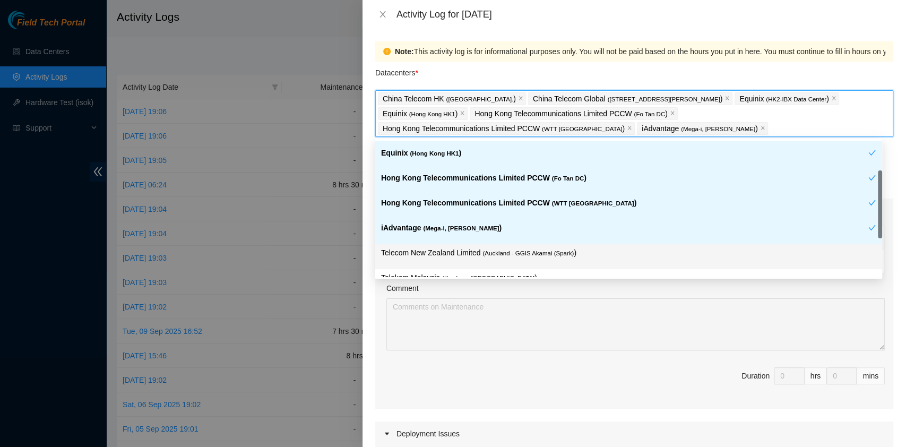
click at [623, 376] on span "Duration 0 hrs 0 mins" at bounding box center [634, 382] width 501 height 30
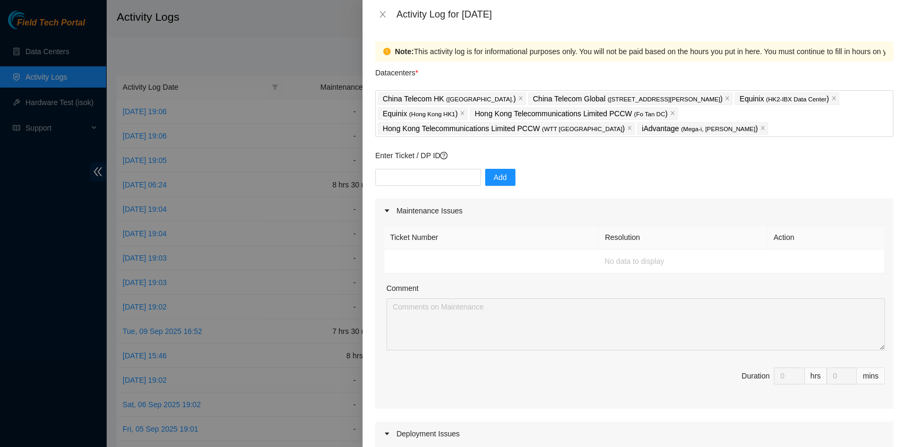
click at [405, 189] on div "Add" at bounding box center [634, 184] width 518 height 30
click at [406, 189] on div "Add" at bounding box center [634, 184] width 518 height 30
click at [409, 182] on input "text" at bounding box center [428, 177] width 106 height 17
paste input "DP77188"
type input "DP77188"
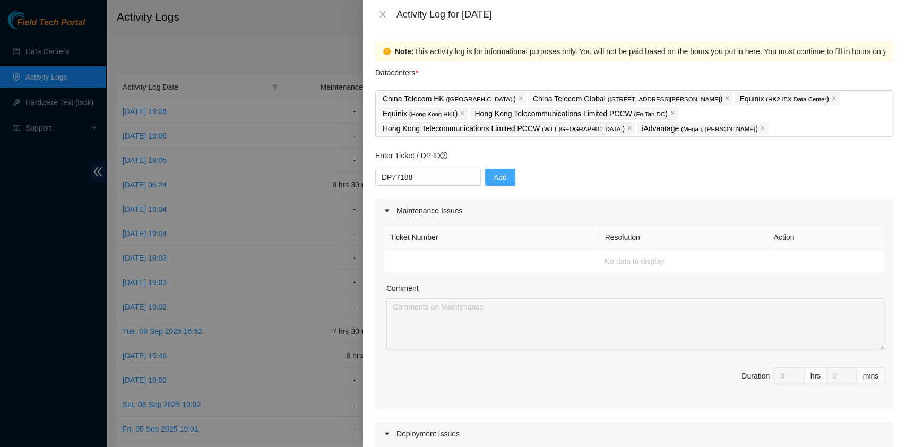
click at [494, 180] on span "Add" at bounding box center [500, 178] width 13 height 12
click at [430, 175] on input "text" at bounding box center [428, 177] width 106 height 17
paste input "DP77187"
type input "DP77187"
click at [475, 177] on div "DP77187 Add" at bounding box center [634, 184] width 518 height 30
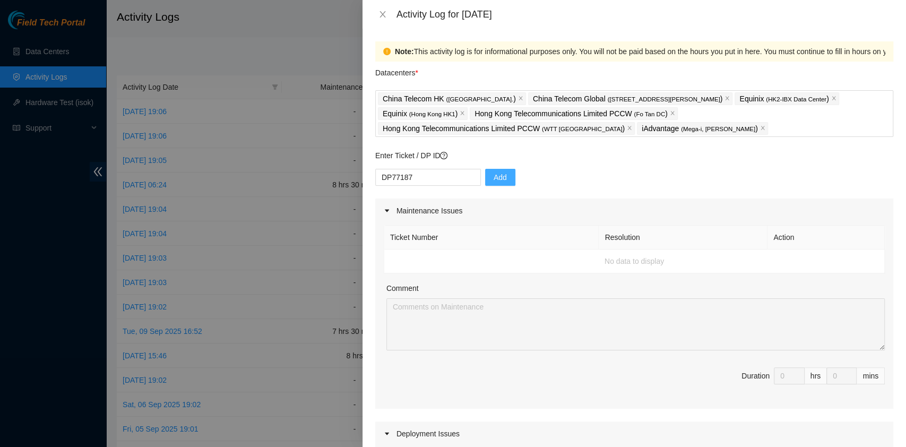
click at [485, 179] on button "Add" at bounding box center [500, 177] width 30 height 17
click at [440, 178] on input "text" at bounding box center [428, 177] width 106 height 17
paste input "DP81310"
type input "DP81310"
click at [485, 179] on button "Add" at bounding box center [500, 177] width 30 height 17
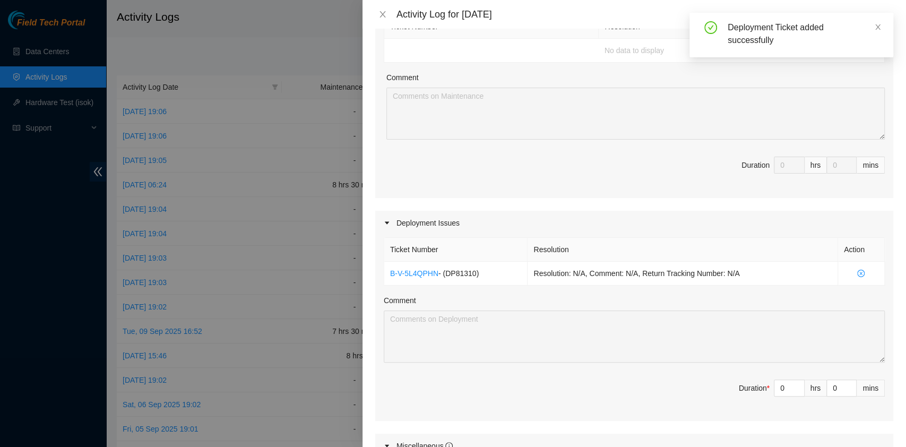
scroll to position [212, 0]
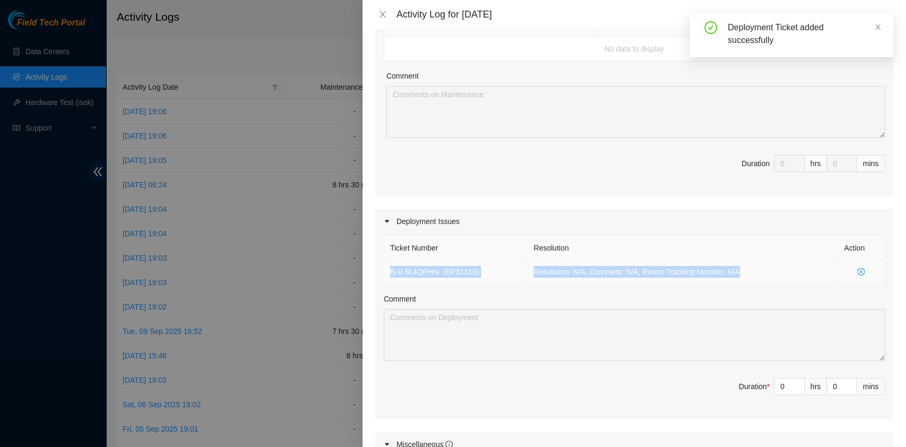
drag, startPoint x: 759, startPoint y: 270, endPoint x: 384, endPoint y: 261, distance: 375.0
click at [384, 261] on tr "B-V-5L4QPHN - ( DP81310 ) Resolution: N/A, Comment: N/A, Return Tracking Number…" at bounding box center [634, 272] width 501 height 24
copy tr "B-V-5L4QPHN - ( DP81310 ) Resolution: N/A, Comment: N/A, Return Tracking Number…"
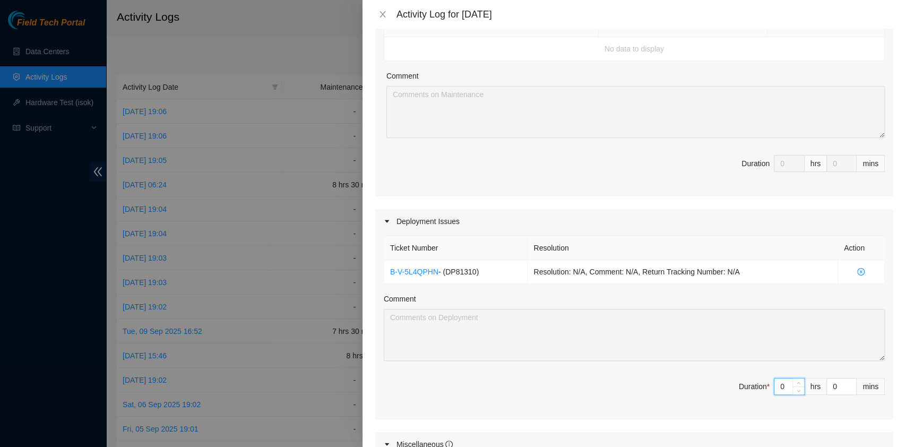
drag, startPoint x: 773, startPoint y: 386, endPoint x: 763, endPoint y: 385, distance: 10.1
click at [775, 385] on input "0" at bounding box center [790, 387] width 30 height 16
type input "6"
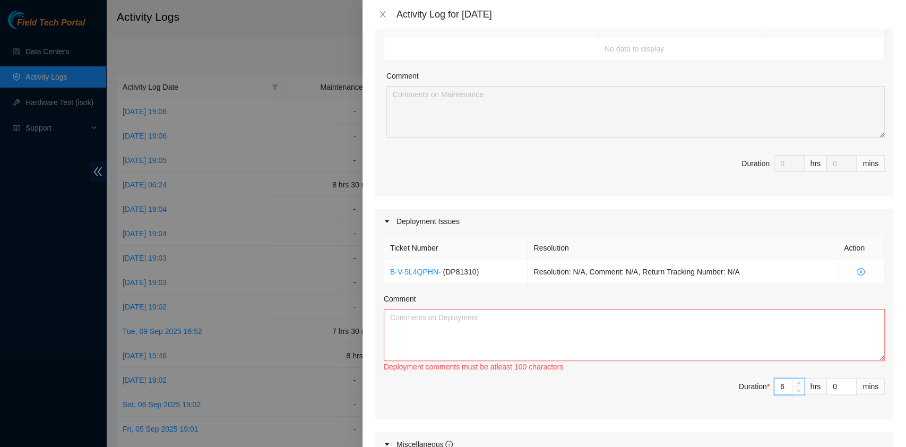
type input "6"
click at [599, 354] on textarea "Comment" at bounding box center [634, 335] width 501 height 52
paste textarea "B-V-5L4QPHN - (DP81310) Resolution: N/A, Comment: N/A, Return Tracking Number: …"
click at [442, 340] on textarea "B-V-5L4QPHN - (DP81310) Resolution: N/A, Comment: N/A, Return Tracking Number: …" at bounding box center [634, 335] width 501 height 52
click at [850, 316] on textarea "B-V-5L4QPHN - (DP81310) Resolution: N/A, Comment: N/A, Return Tracking Number: …" at bounding box center [634, 335] width 501 height 52
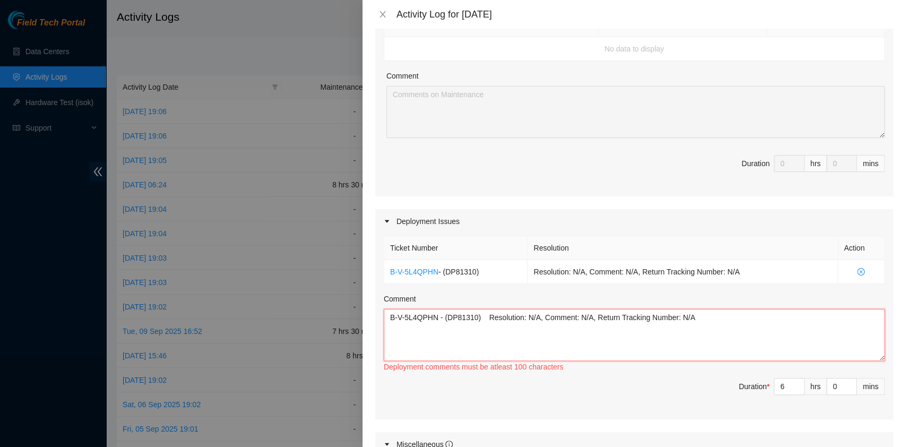
paste textarea "DP77188 DP77187 DP81310 DP79037 DP80135 DP83102 DP83104 DP80469 DP76877 DP83429…"
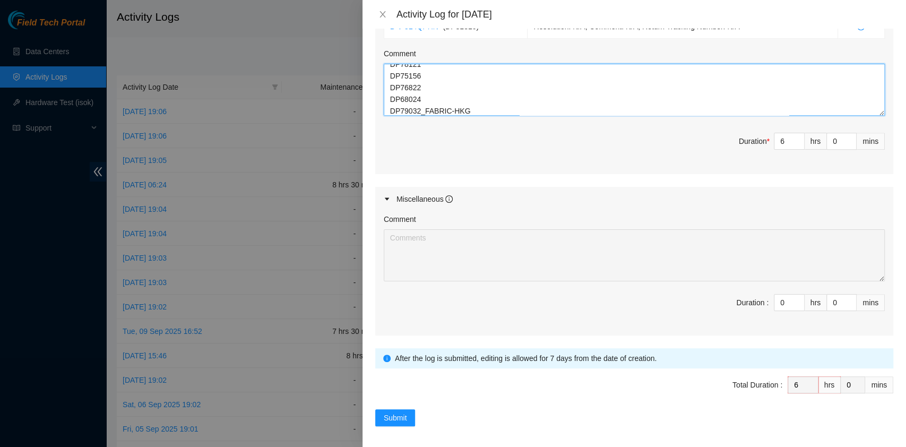
scroll to position [462, 0]
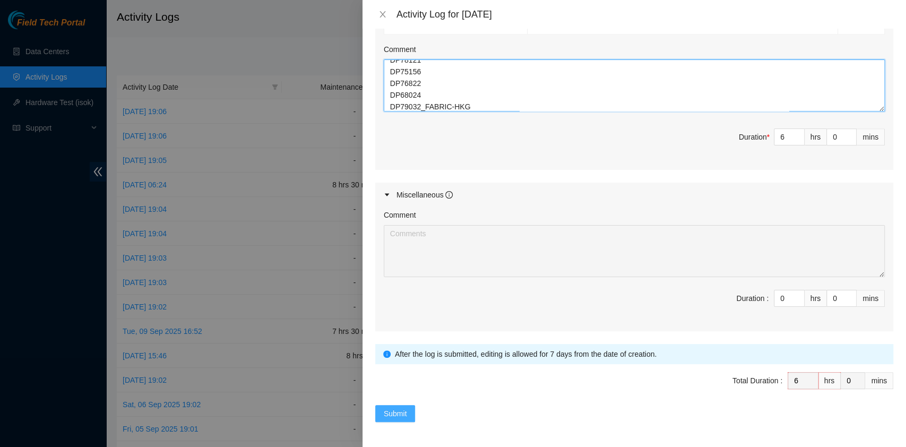
type textarea "B-V-5L4QPHN - (DP81310) Resolution: N/A, Comment: N/A, Return Tracking Number: …"
click at [403, 418] on span "Submit" at bounding box center [395, 414] width 23 height 12
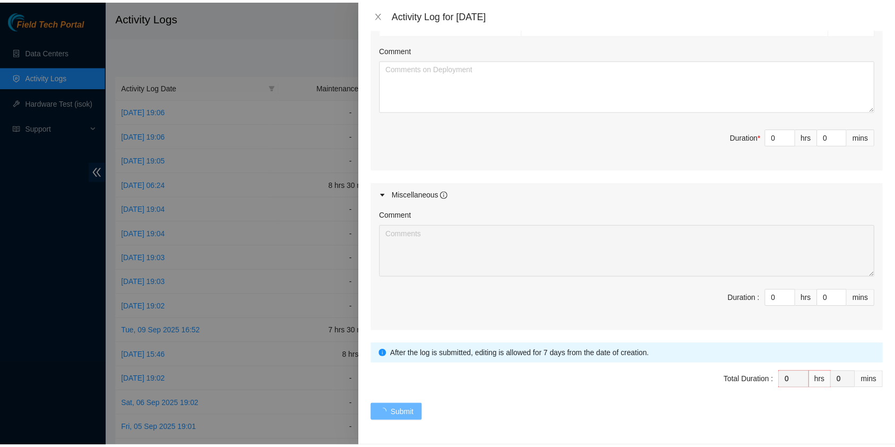
scroll to position [0, 0]
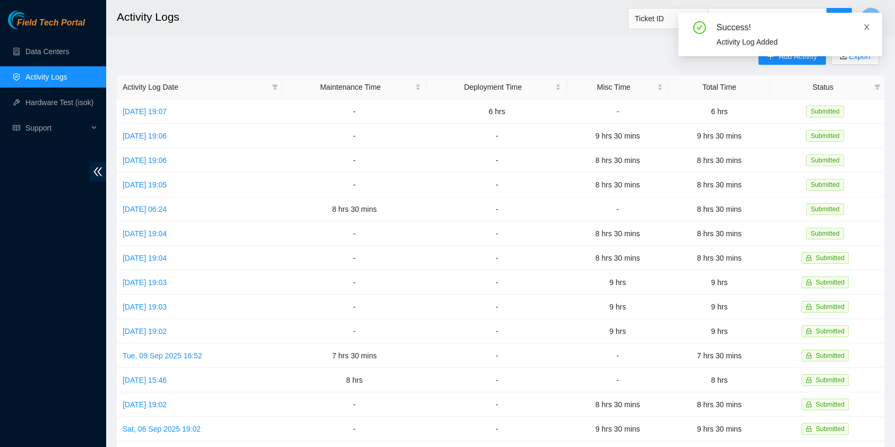
click at [870, 28] on icon "close" at bounding box center [866, 26] width 7 height 7
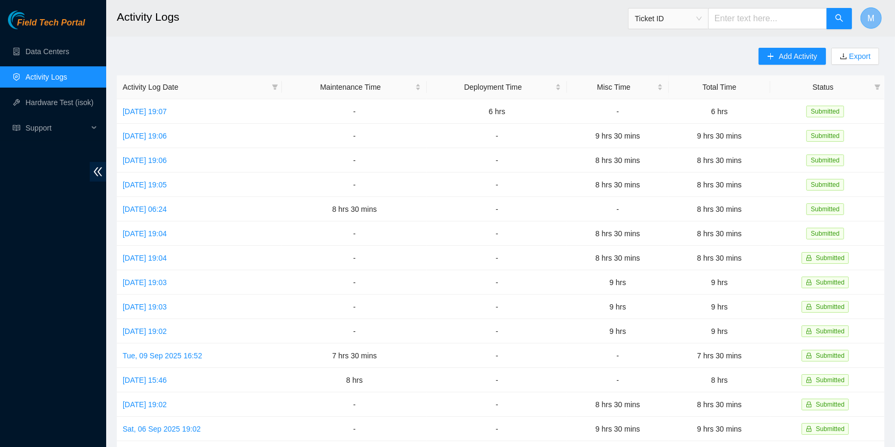
click at [879, 15] on button "M" at bounding box center [871, 17] width 21 height 21
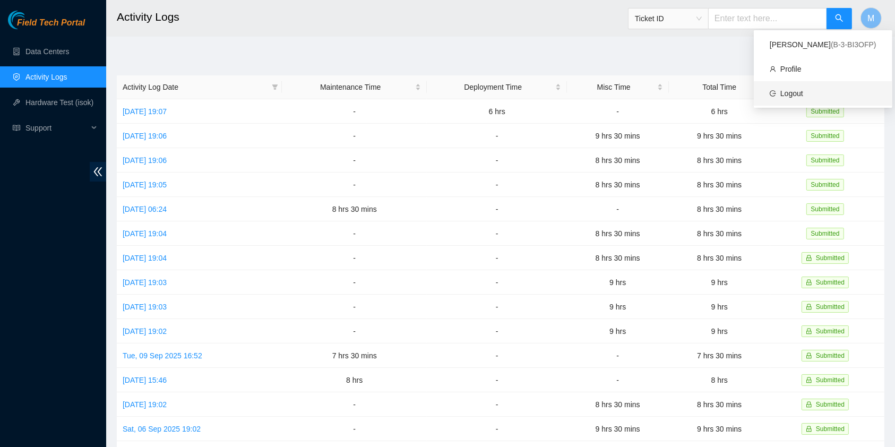
click at [803, 89] on link "Logout" at bounding box center [792, 93] width 23 height 8
